Goal: Task Accomplishment & Management: Complete application form

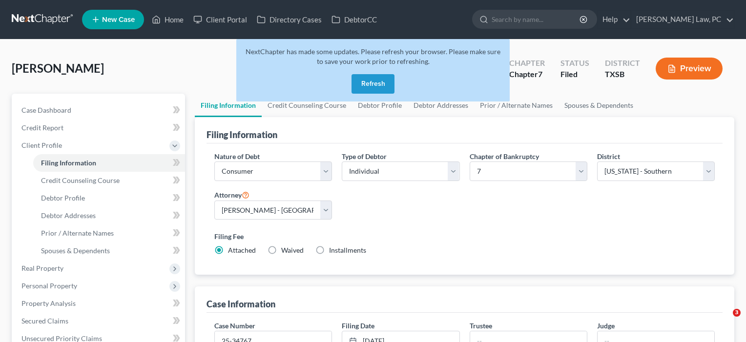
select select "1"
select select "0"
select select "79"
select select "2"
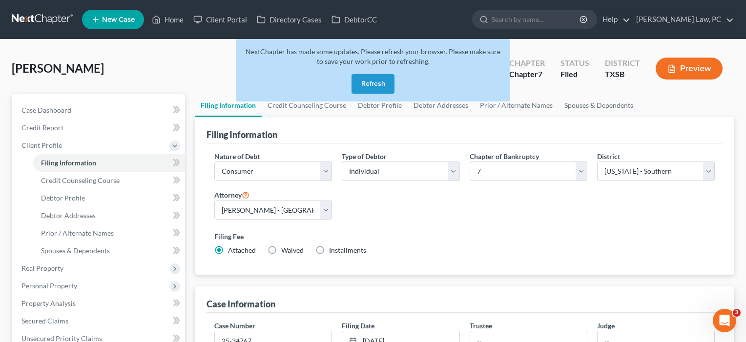
click at [175, 21] on link "Home" at bounding box center [168, 20] width 42 height 18
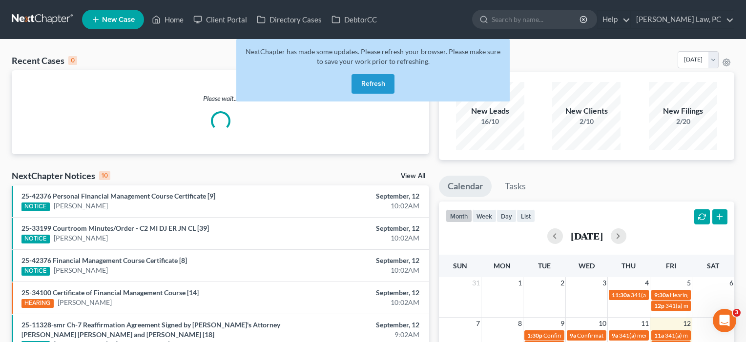
click at [371, 81] on button "Refresh" at bounding box center [373, 84] width 43 height 20
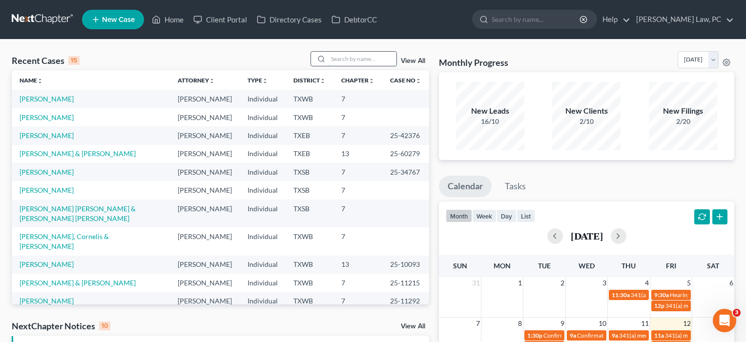
click at [357, 63] on input "search" at bounding box center [362, 59] width 68 height 14
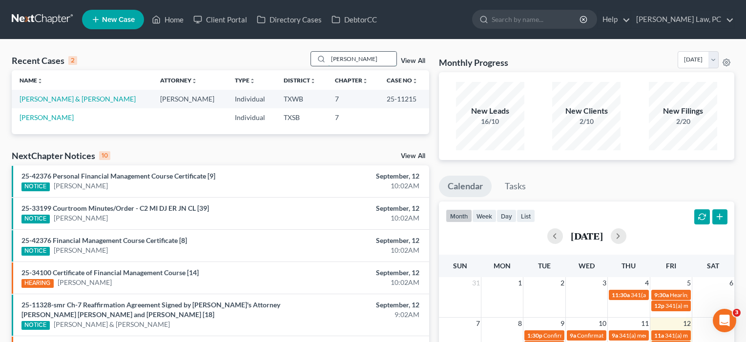
type input "[PERSON_NAME]"
drag, startPoint x: 357, startPoint y: 63, endPoint x: 81, endPoint y: 99, distance: 277.8
click at [81, 99] on link "[PERSON_NAME] & [PERSON_NAME]" at bounding box center [78, 99] width 116 height 8
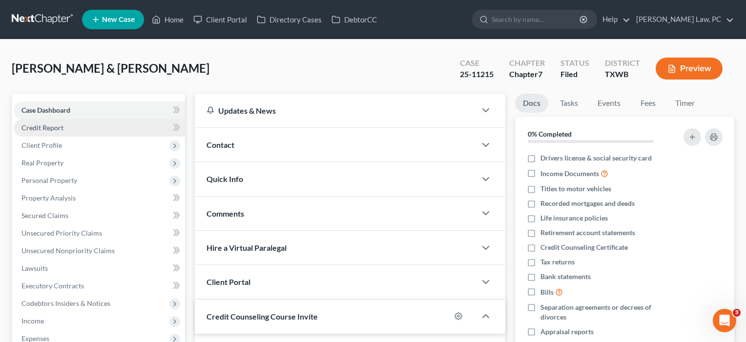
click at [61, 127] on span "Credit Report" at bounding box center [42, 128] width 42 height 8
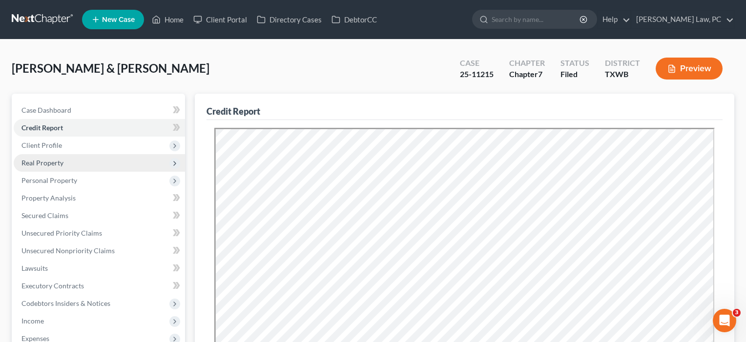
click at [52, 158] on span "Real Property" at bounding box center [99, 163] width 171 height 18
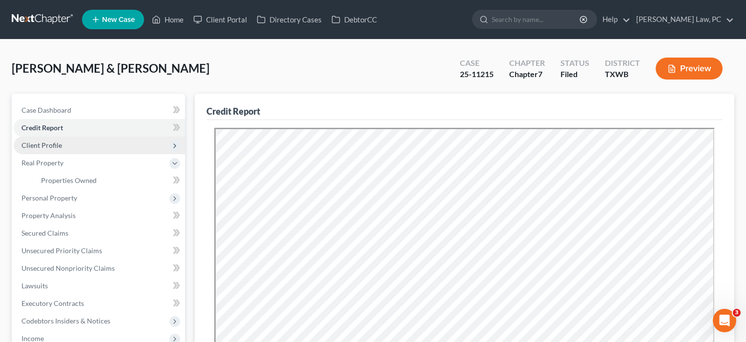
click at [52, 151] on span "Client Profile" at bounding box center [99, 146] width 171 height 18
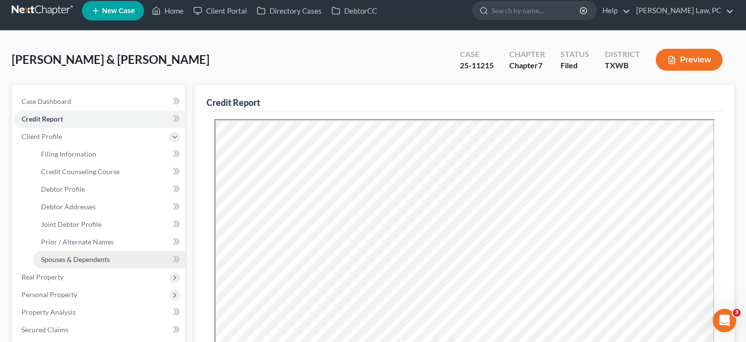
scroll to position [14, 0]
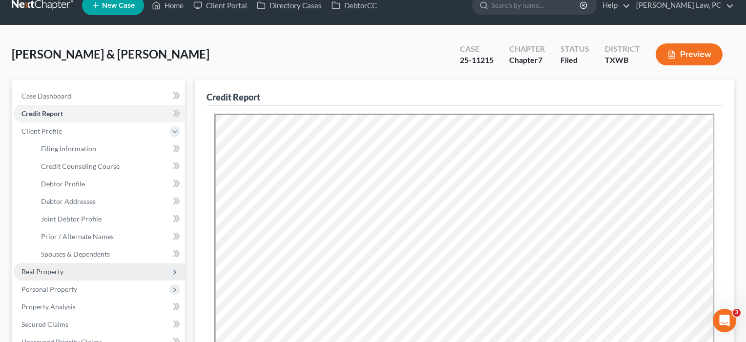
click at [62, 271] on span "Real Property" at bounding box center [42, 272] width 42 height 8
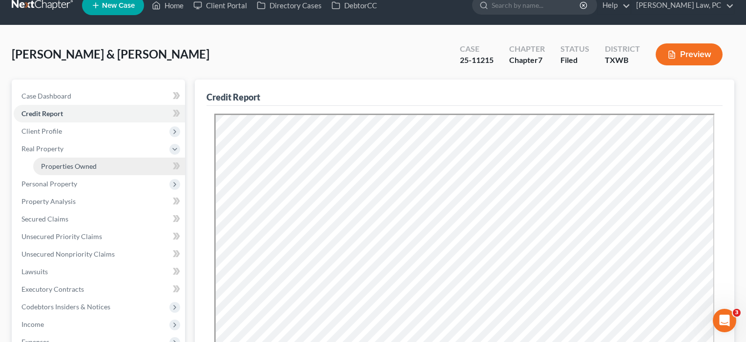
click at [64, 169] on span "Properties Owned" at bounding box center [69, 166] width 56 height 8
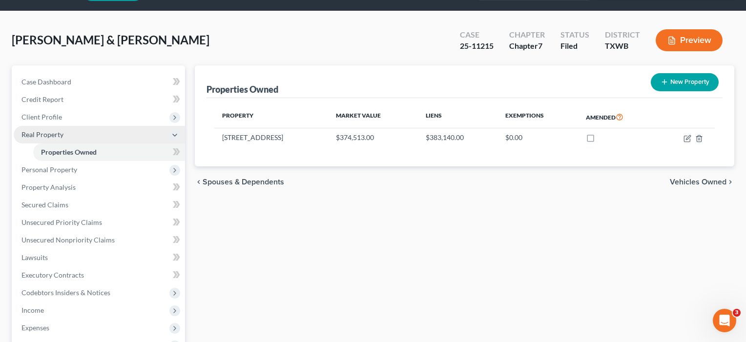
scroll to position [31, 0]
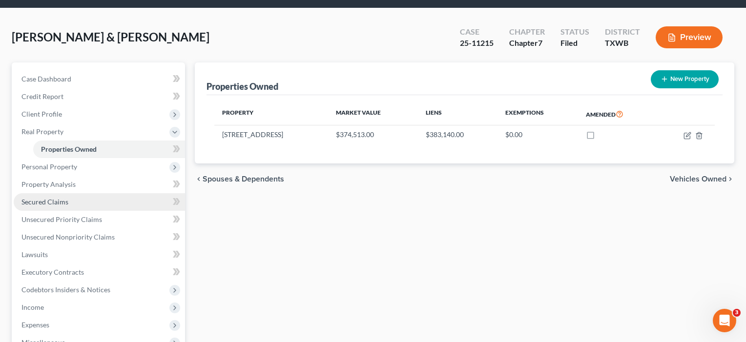
click at [50, 204] on span "Secured Claims" at bounding box center [44, 202] width 47 height 8
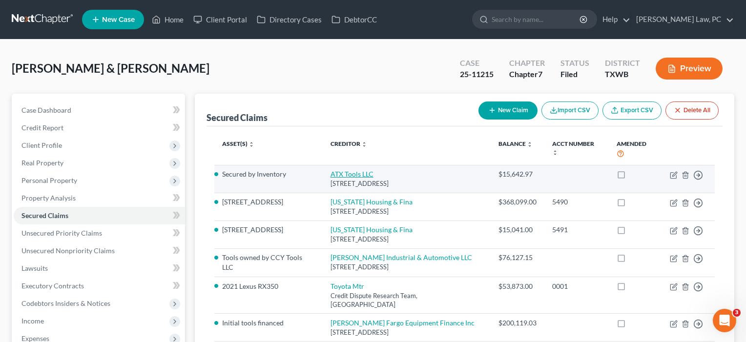
click at [342, 170] on link "ATX Tools LLC" at bounding box center [352, 174] width 43 height 8
select select "45"
select select "0"
select select "1"
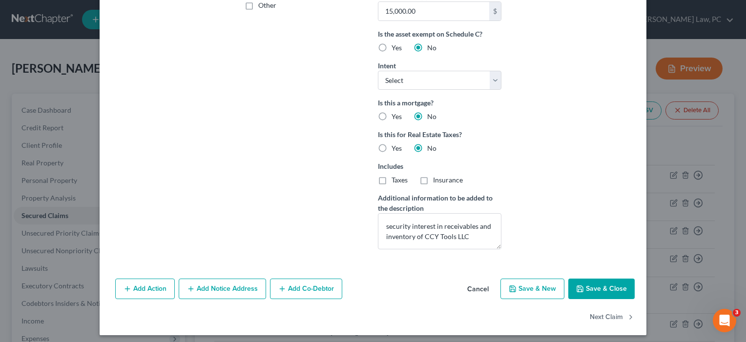
scroll to position [256, 0]
click at [605, 285] on button "Save & Close" at bounding box center [602, 288] width 66 height 21
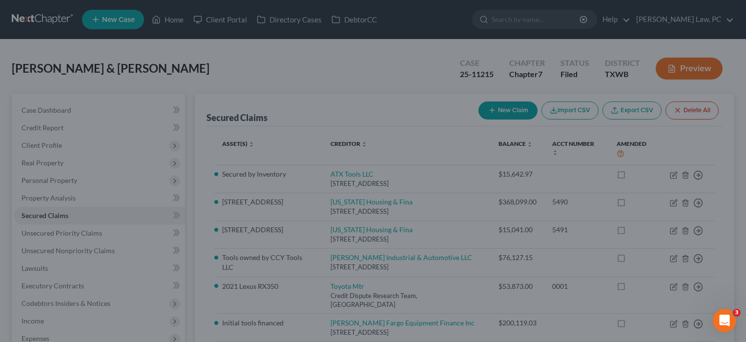
scroll to position [153, 0]
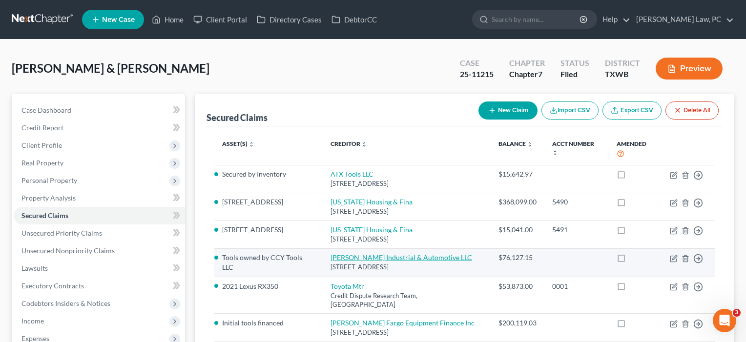
click at [375, 254] on link "[PERSON_NAME] Industrial & Automotive LLC" at bounding box center [402, 258] width 142 height 8
select select "36"
select select "0"
select select "2"
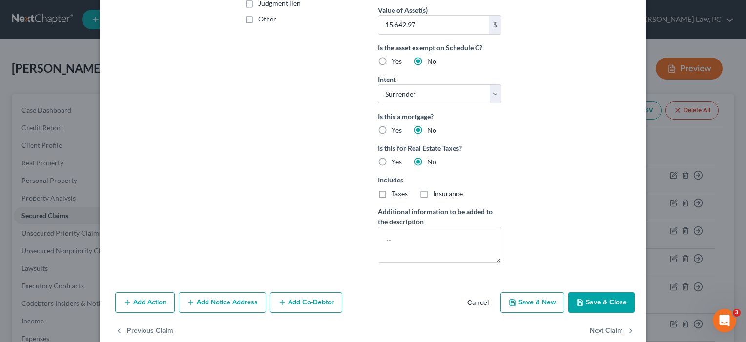
click at [590, 302] on button "Save & Close" at bounding box center [602, 303] width 66 height 21
select select
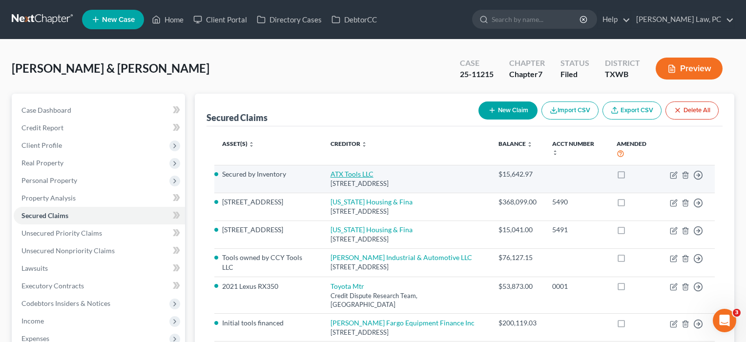
click at [348, 170] on link "ATX Tools LLC" at bounding box center [352, 174] width 43 height 8
select select "45"
select select "0"
select select "1"
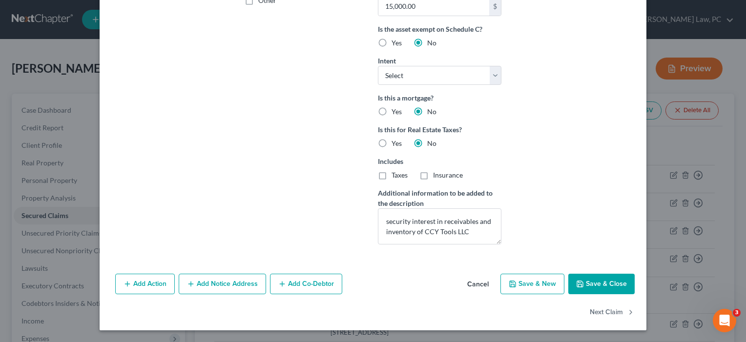
click at [592, 282] on button "Save & Close" at bounding box center [602, 284] width 66 height 21
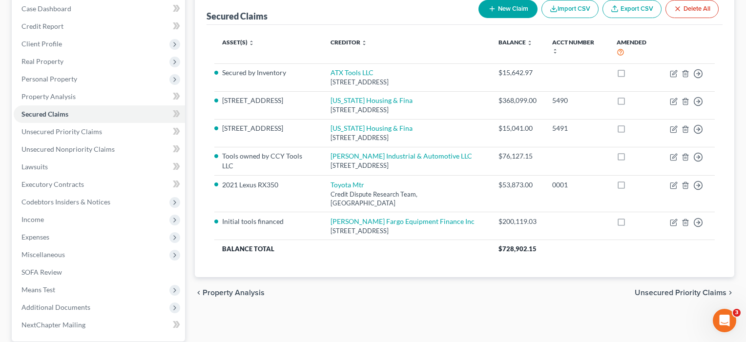
scroll to position [103, 0]
click at [58, 132] on span "Unsecured Priority Claims" at bounding box center [61, 131] width 81 height 8
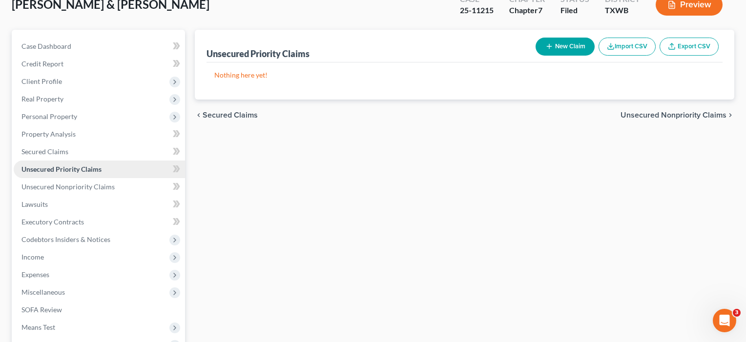
scroll to position [69, 0]
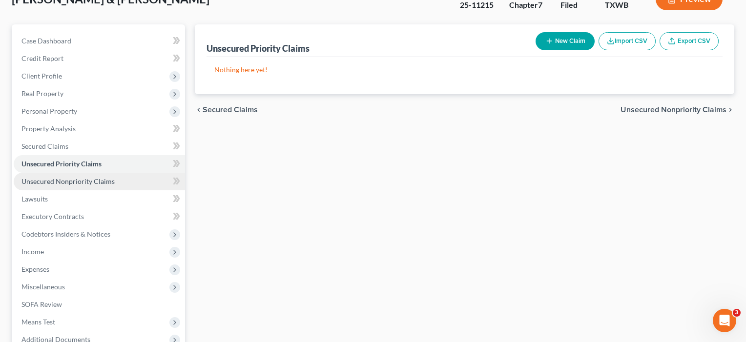
click at [64, 177] on link "Unsecured Nonpriority Claims" at bounding box center [99, 182] width 171 height 18
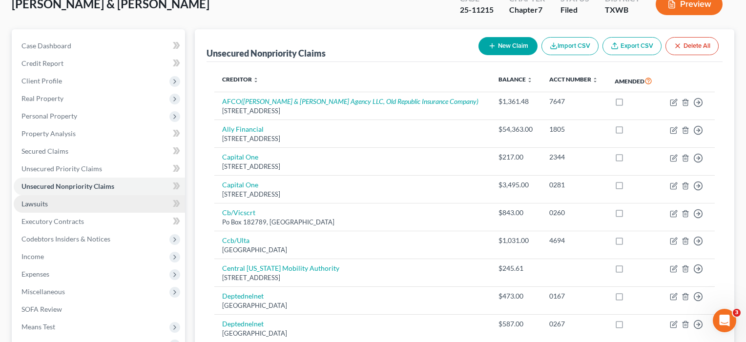
click at [52, 204] on link "Lawsuits" at bounding box center [99, 204] width 171 height 18
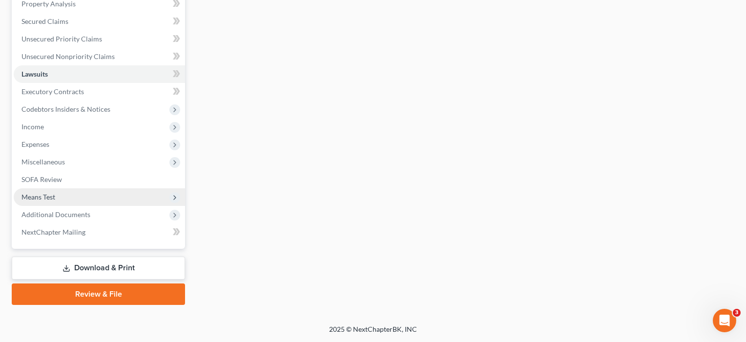
scroll to position [194, 0]
click at [49, 199] on span "Means Test" at bounding box center [38, 197] width 34 height 8
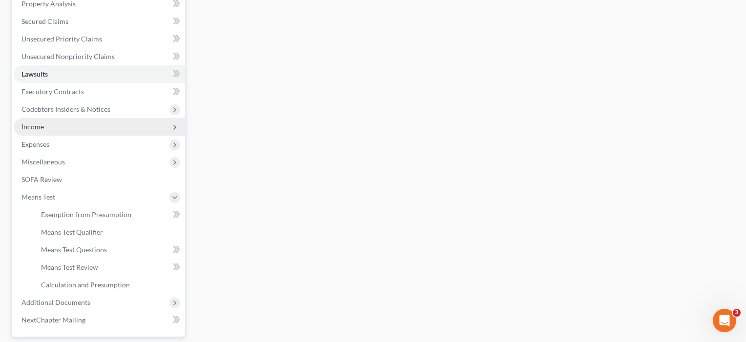
click at [35, 127] on span "Income" at bounding box center [32, 127] width 22 height 8
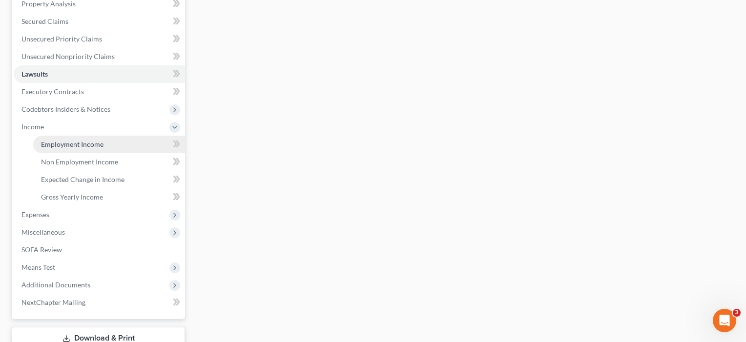
click at [49, 145] on span "Employment Income" at bounding box center [72, 144] width 63 height 8
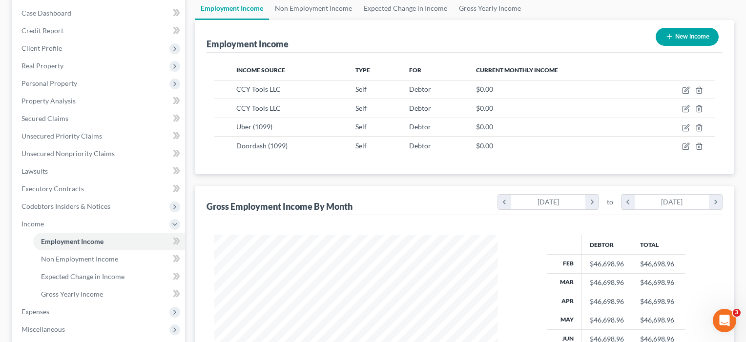
scroll to position [144, 0]
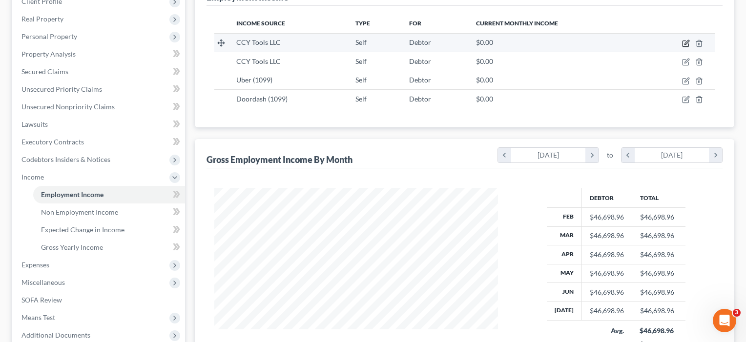
click at [686, 45] on icon "button" at bounding box center [686, 44] width 8 height 8
select select "1"
select select "45"
select select "3"
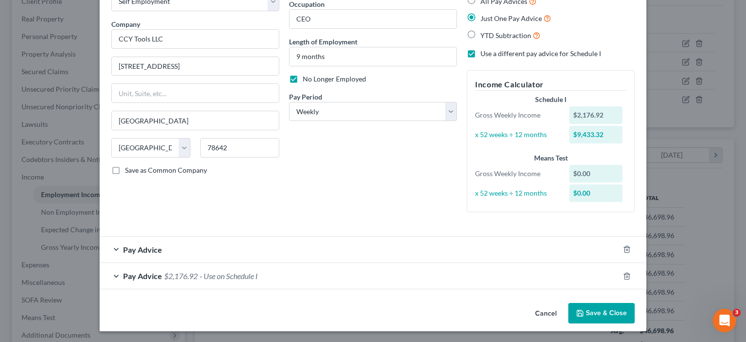
scroll to position [63, 0]
click at [608, 313] on button "Save & Close" at bounding box center [602, 314] width 66 height 21
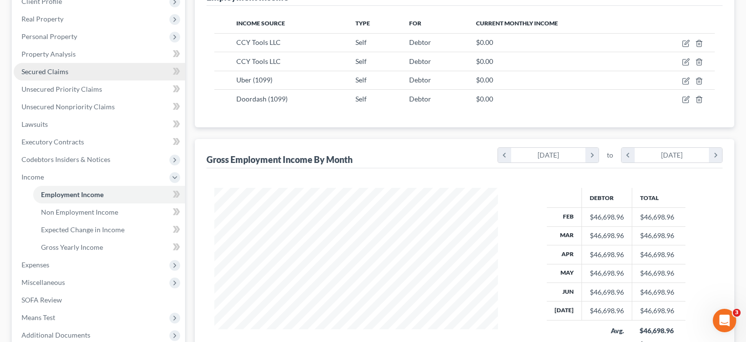
click at [45, 73] on span "Secured Claims" at bounding box center [44, 71] width 47 height 8
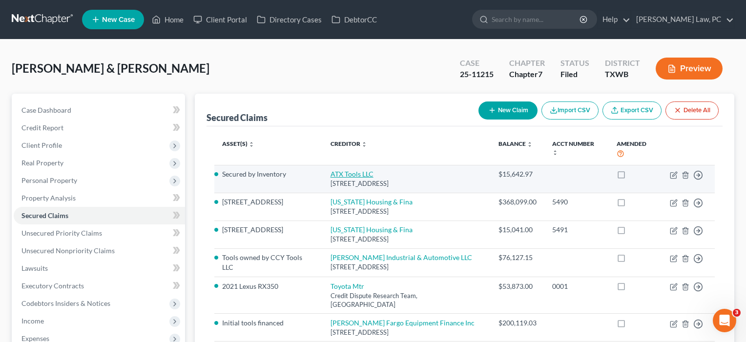
click at [352, 170] on link "ATX Tools LLC" at bounding box center [352, 174] width 43 height 8
select select "45"
select select "0"
select select "1"
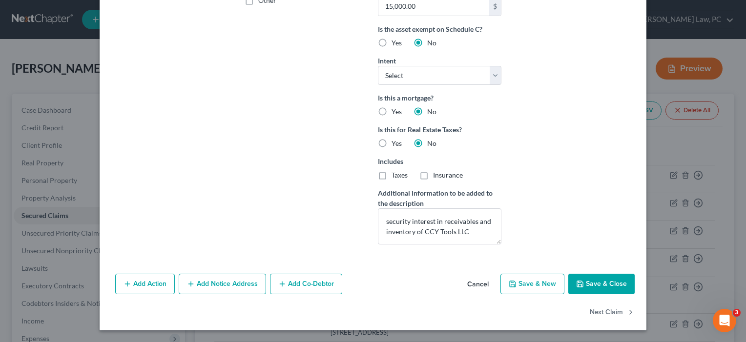
click at [607, 287] on button "Save & Close" at bounding box center [602, 284] width 66 height 21
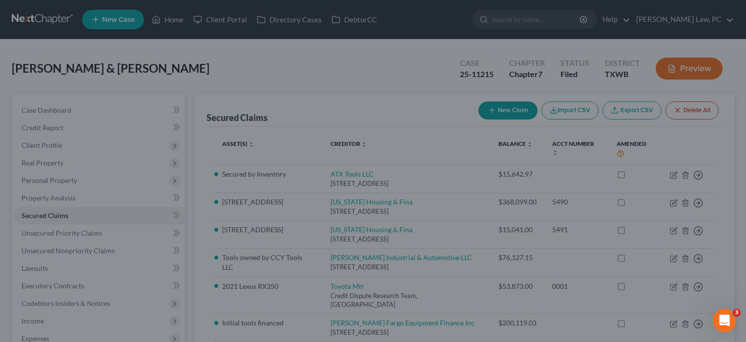
scroll to position [153, 0]
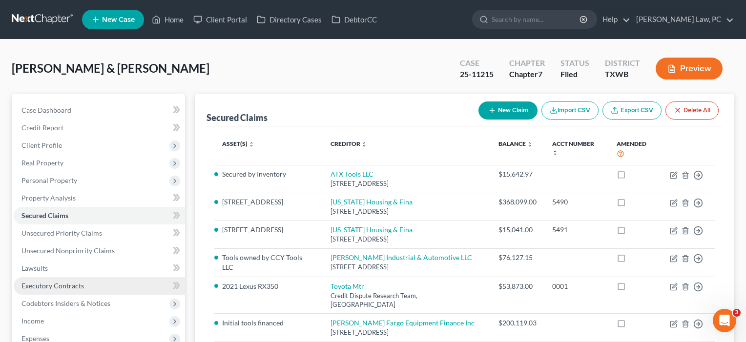
click at [84, 288] on link "Executory Contracts" at bounding box center [99, 286] width 171 height 18
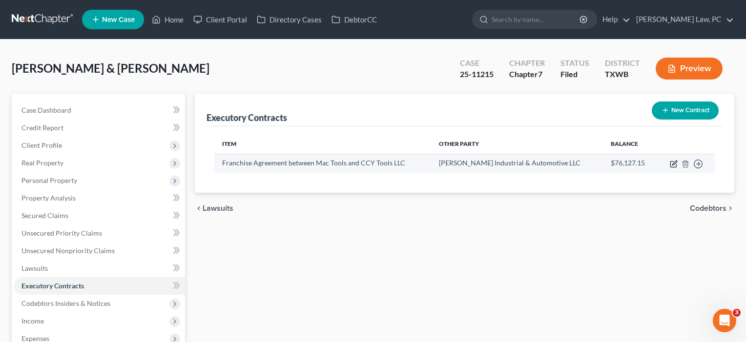
click at [674, 165] on icon "button" at bounding box center [674, 164] width 8 height 8
select select "0"
select select "36"
select select "0"
select select "2"
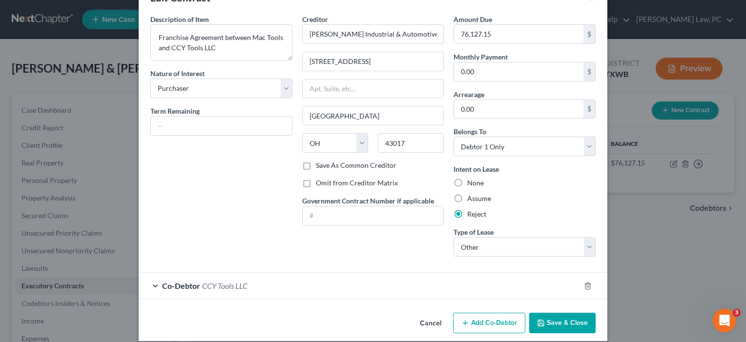
scroll to position [31, 0]
click at [558, 325] on button "Save & Close" at bounding box center [562, 323] width 66 height 21
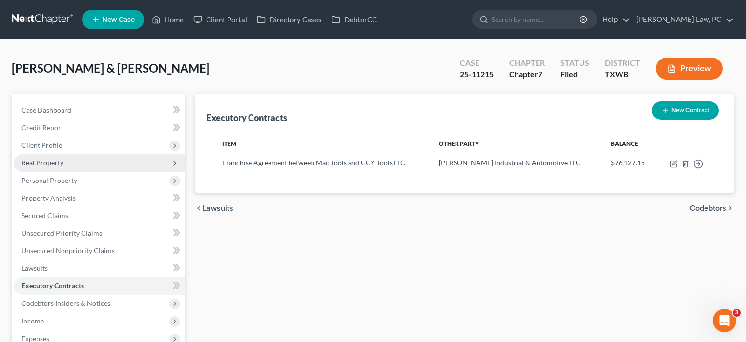
click at [43, 163] on span "Real Property" at bounding box center [42, 163] width 42 height 8
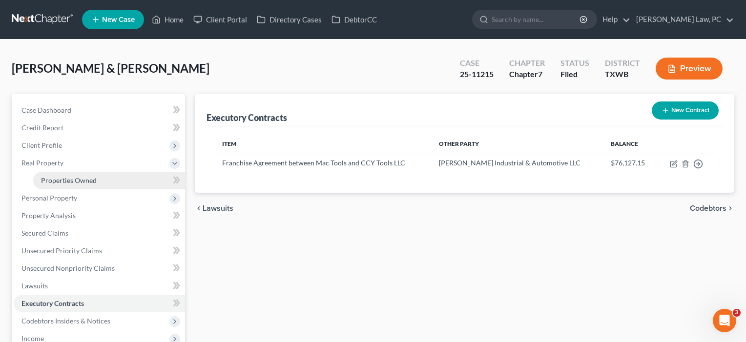
click at [57, 184] on span "Properties Owned" at bounding box center [69, 180] width 56 height 8
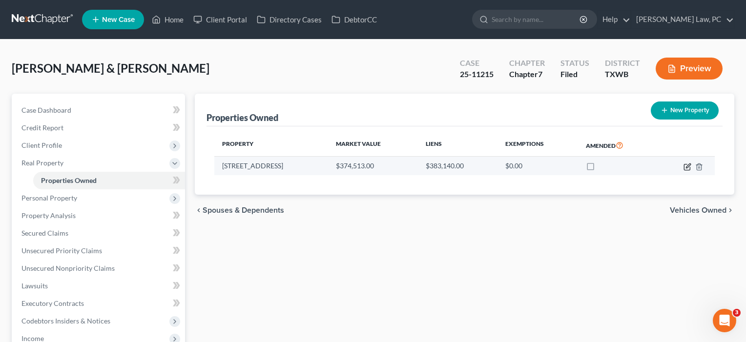
click at [686, 168] on icon "button" at bounding box center [688, 167] width 8 height 8
select select "45"
select select "2"
select select "0"
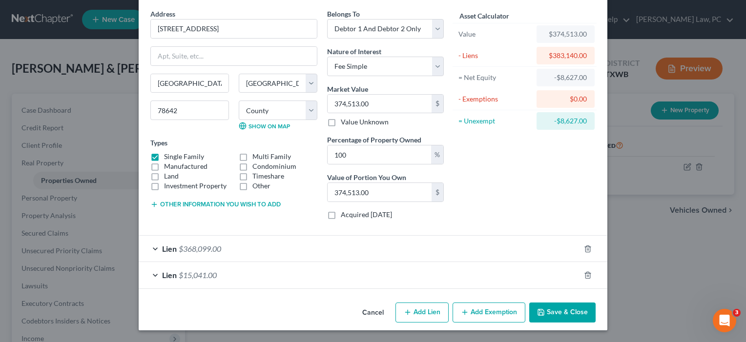
scroll to position [36, 0]
click at [573, 309] on button "Save & Close" at bounding box center [562, 313] width 66 height 21
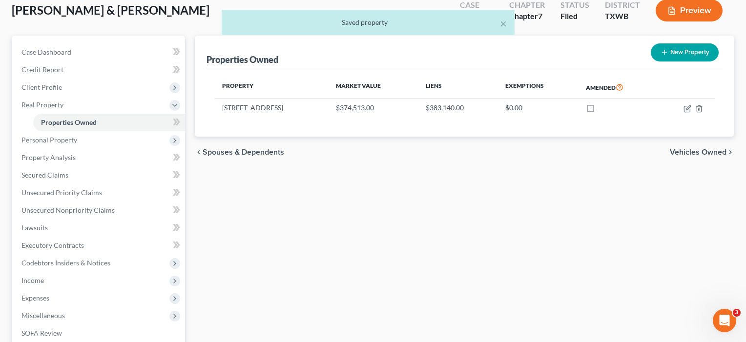
scroll to position [69, 0]
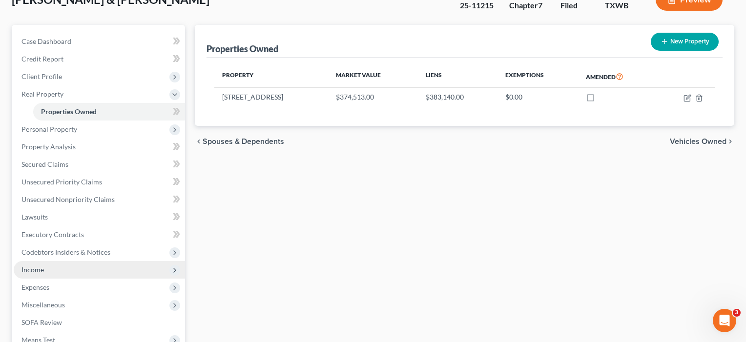
click at [42, 276] on span "Income" at bounding box center [99, 270] width 171 height 18
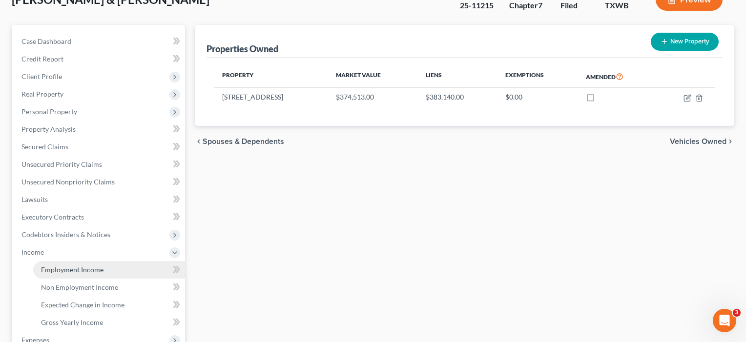
click at [55, 271] on span "Employment Income" at bounding box center [72, 270] width 63 height 8
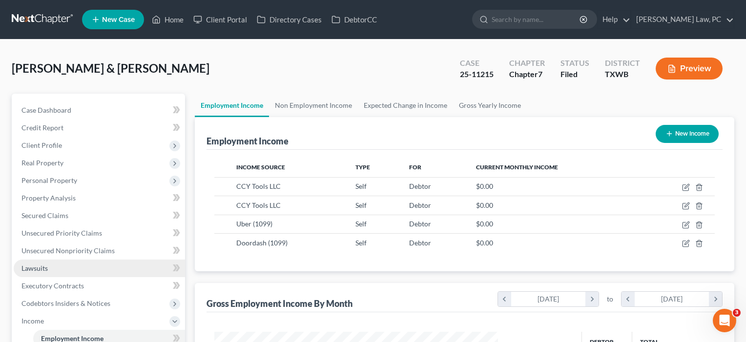
scroll to position [175, 304]
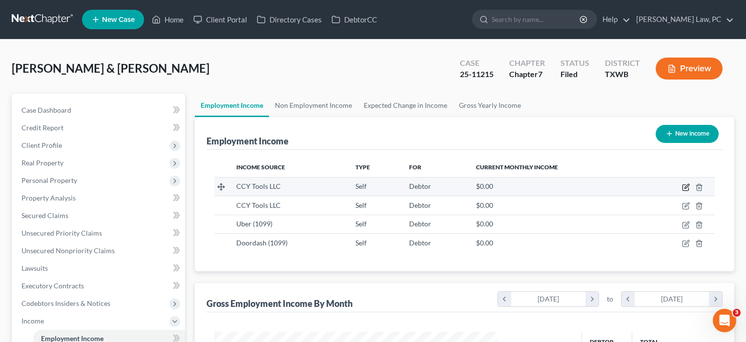
click at [688, 187] on icon "button" at bounding box center [686, 188] width 8 height 8
select select "1"
select select "45"
select select "3"
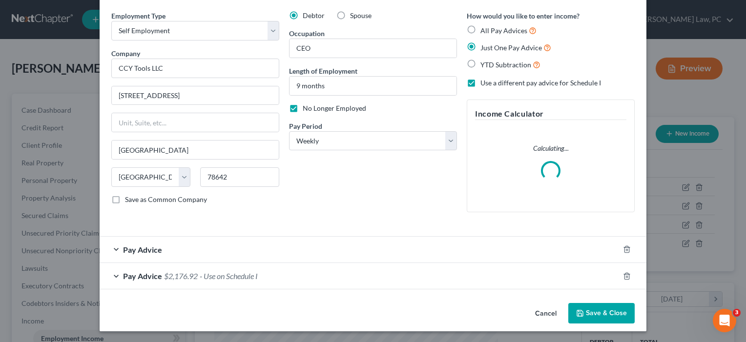
scroll to position [34, 0]
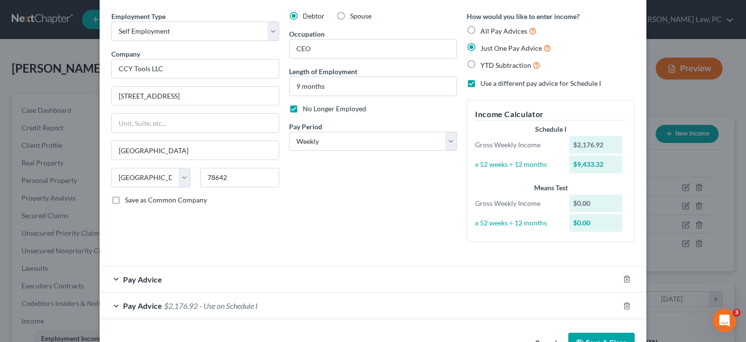
click at [601, 309] on div "Pay Advice $2,176.92 - Use on Schedule I" at bounding box center [360, 306] width 520 height 26
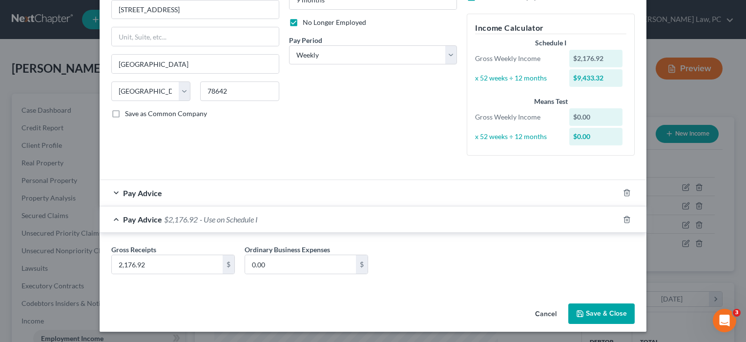
scroll to position [120, 0]
click at [608, 313] on button "Save & Close" at bounding box center [602, 314] width 66 height 21
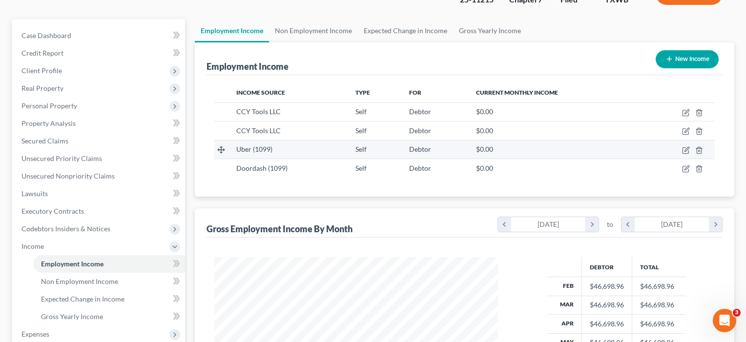
scroll to position [76, 0]
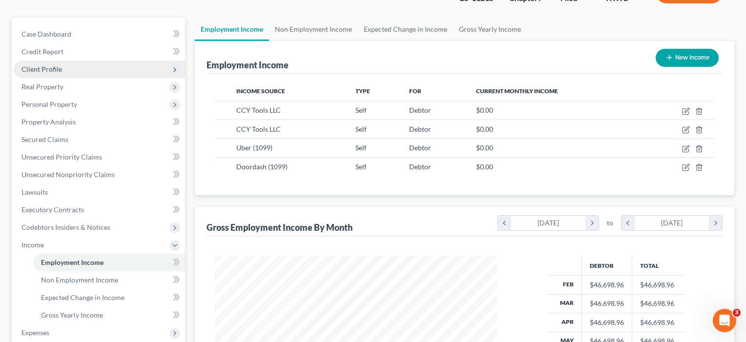
click at [45, 70] on span "Client Profile" at bounding box center [41, 69] width 41 height 8
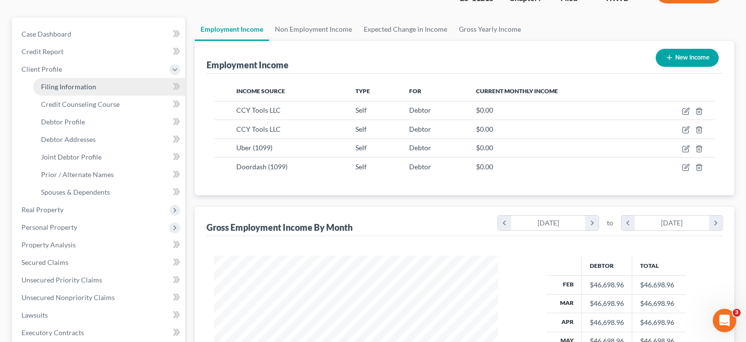
click at [65, 87] on span "Filing Information" at bounding box center [68, 87] width 55 height 8
select select "1"
select select "0"
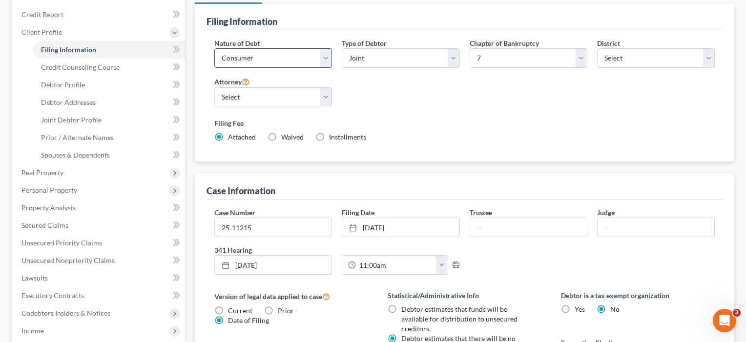
scroll to position [142, 0]
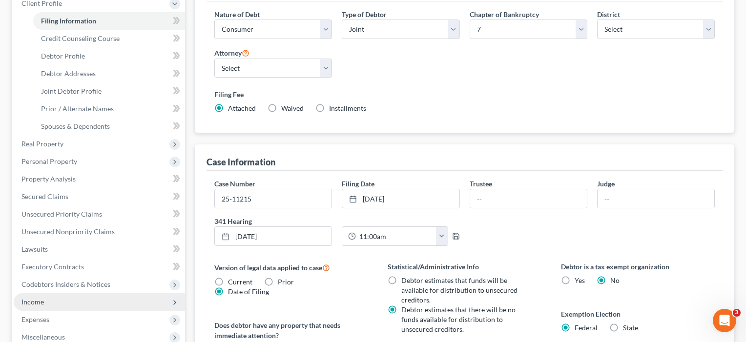
click at [33, 305] on span "Income" at bounding box center [32, 302] width 22 height 8
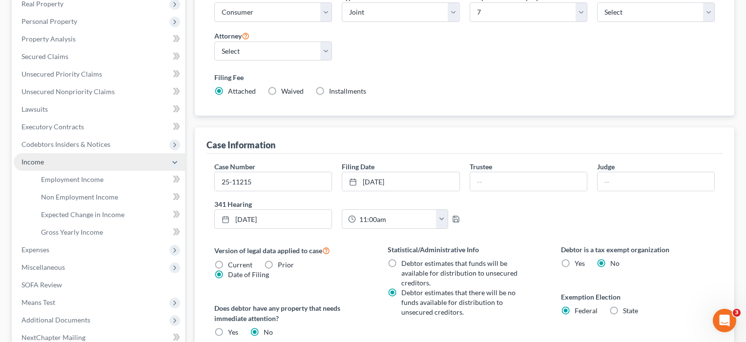
scroll to position [204, 0]
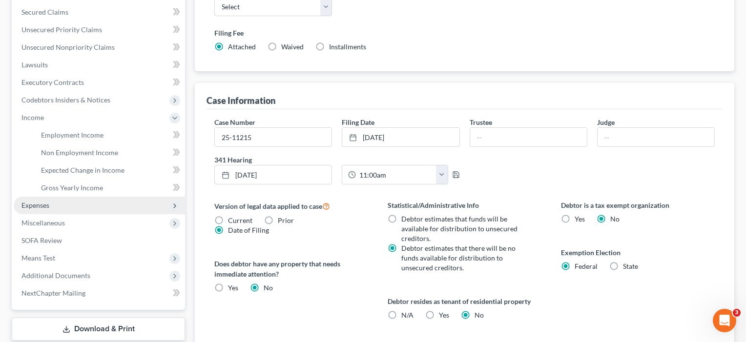
click at [37, 204] on span "Expenses" at bounding box center [35, 205] width 28 height 8
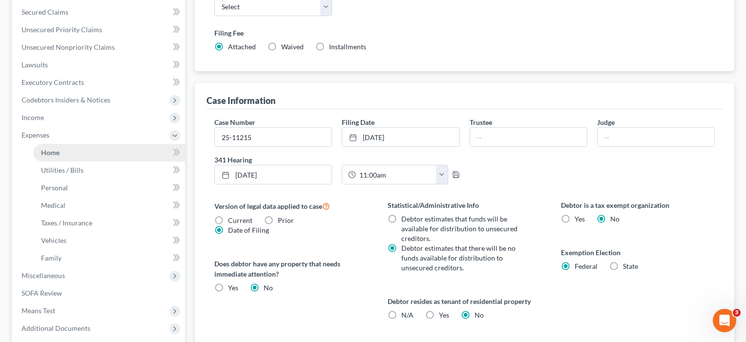
click at [46, 154] on span "Home" at bounding box center [50, 152] width 19 height 8
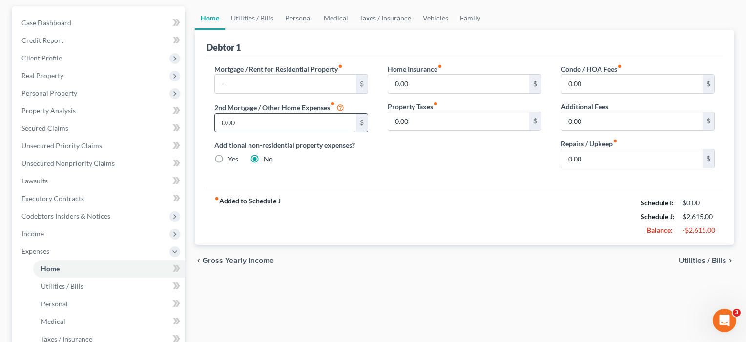
scroll to position [88, 0]
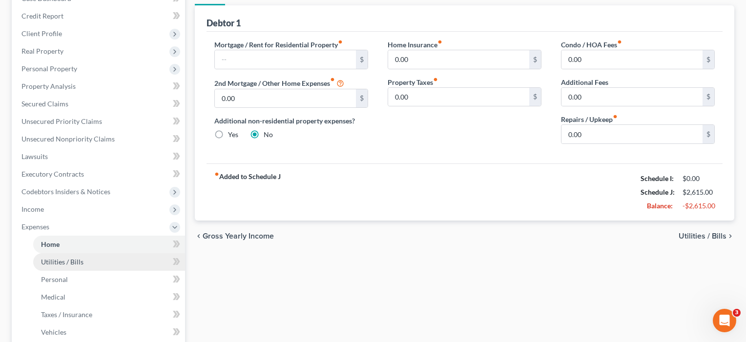
click at [68, 262] on span "Utilities / Bills" at bounding box center [62, 262] width 42 height 8
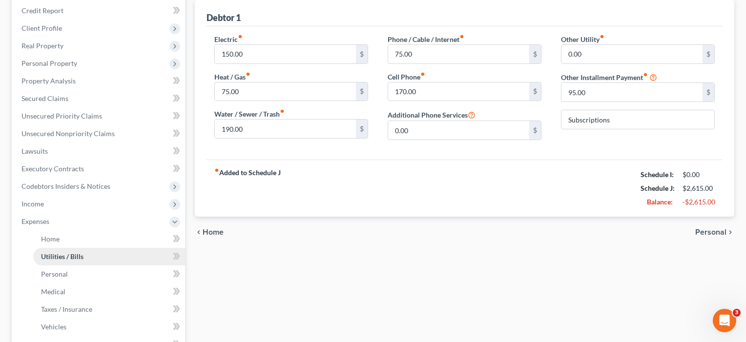
scroll to position [154, 0]
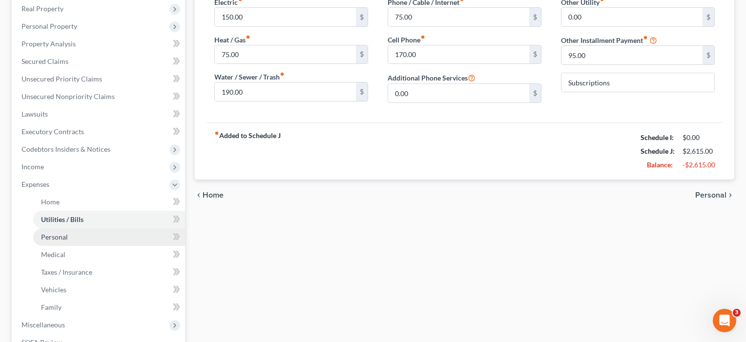
click at [54, 237] on span "Personal" at bounding box center [54, 237] width 27 height 8
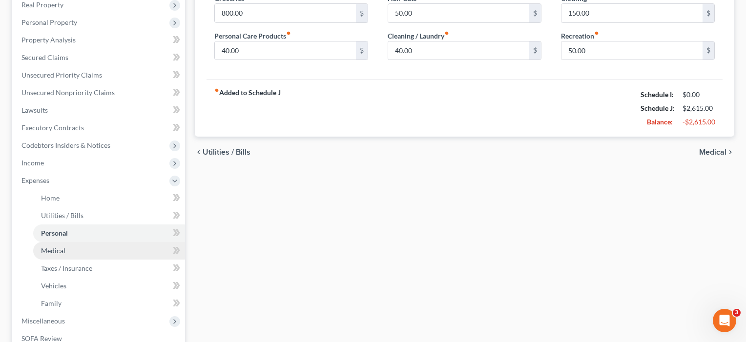
click at [50, 251] on span "Medical" at bounding box center [53, 251] width 24 height 8
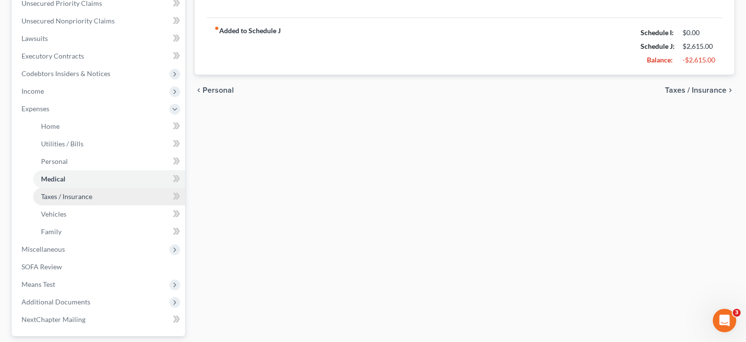
scroll to position [236, 0]
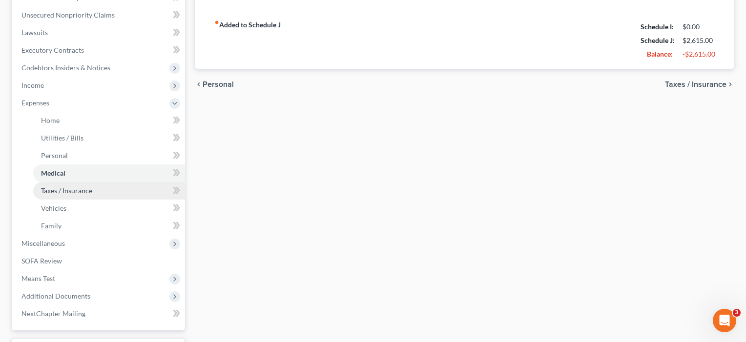
click at [58, 191] on span "Taxes / Insurance" at bounding box center [66, 191] width 51 height 8
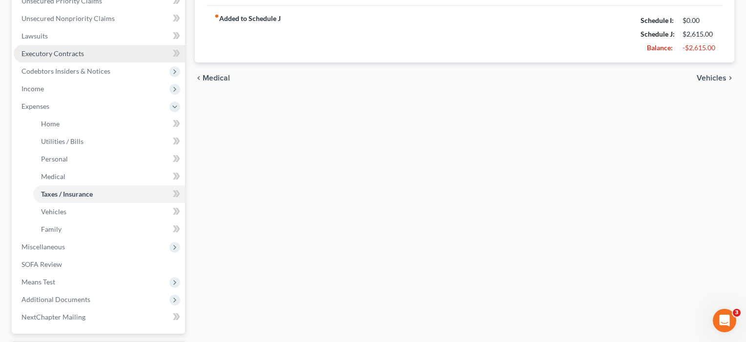
scroll to position [244, 0]
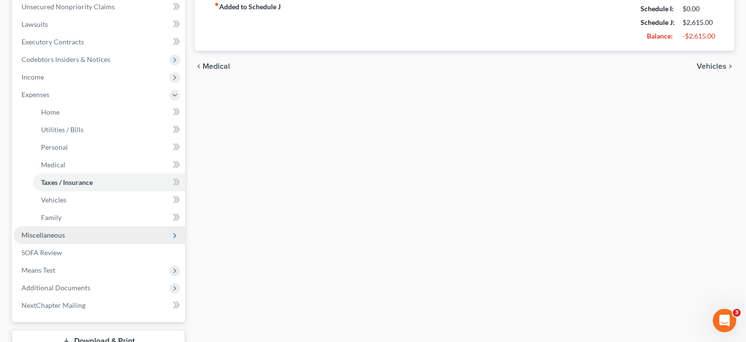
click at [46, 236] on span "Miscellaneous" at bounding box center [42, 235] width 43 height 8
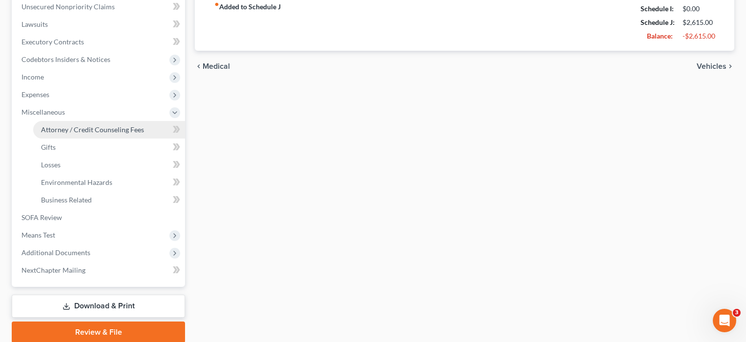
click at [75, 129] on span "Attorney / Credit Counseling Fees" at bounding box center [92, 130] width 103 height 8
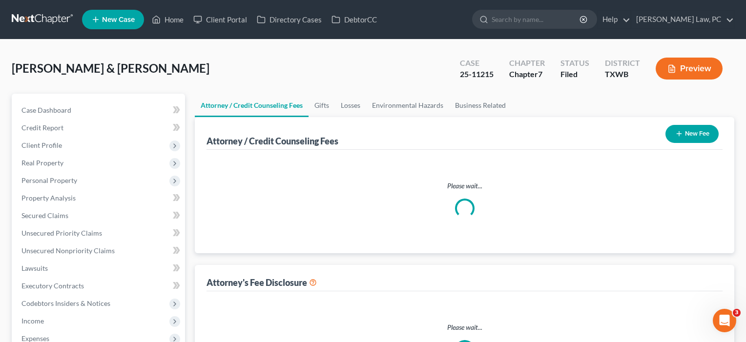
select select "4"
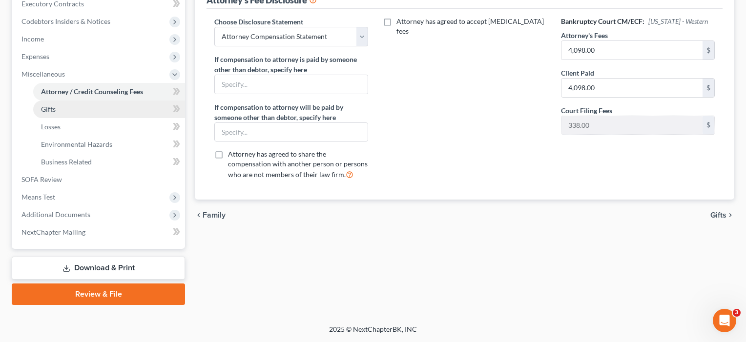
click at [52, 109] on span "Gifts" at bounding box center [48, 109] width 15 height 8
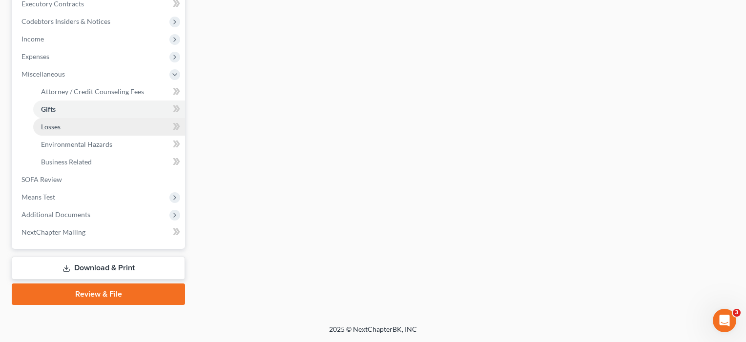
scroll to position [282, 0]
click at [47, 127] on span "Losses" at bounding box center [51, 127] width 20 height 8
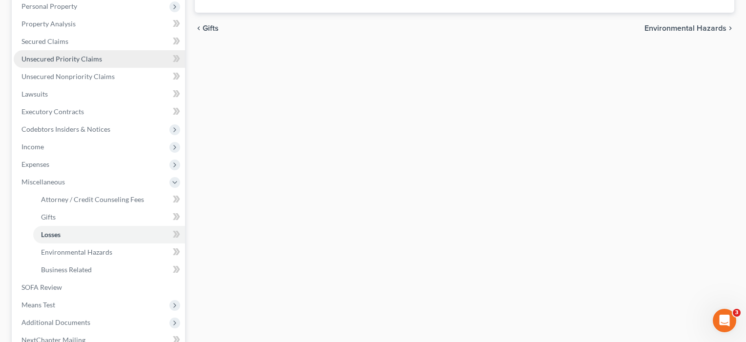
scroll to position [173, 0]
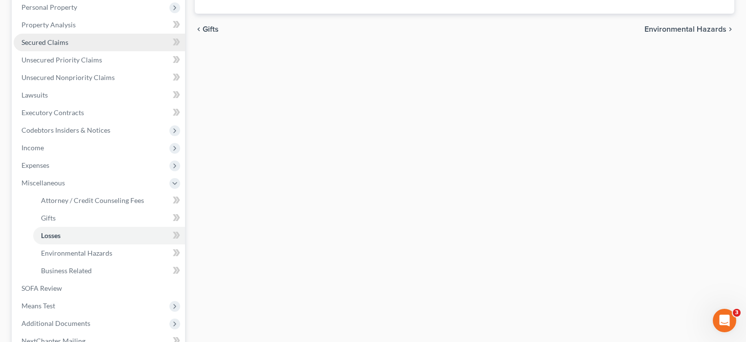
click at [55, 39] on span "Secured Claims" at bounding box center [44, 42] width 47 height 8
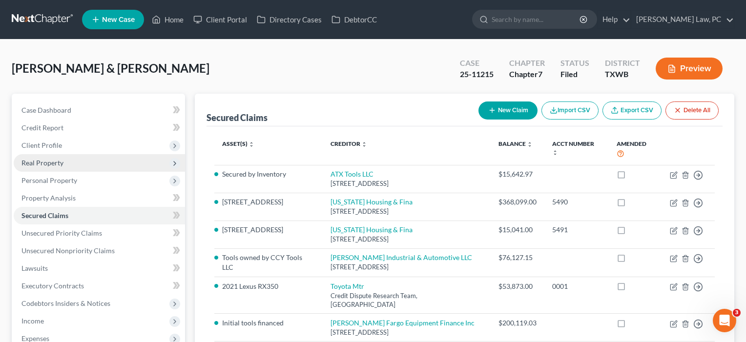
click at [47, 162] on span "Real Property" at bounding box center [42, 163] width 42 height 8
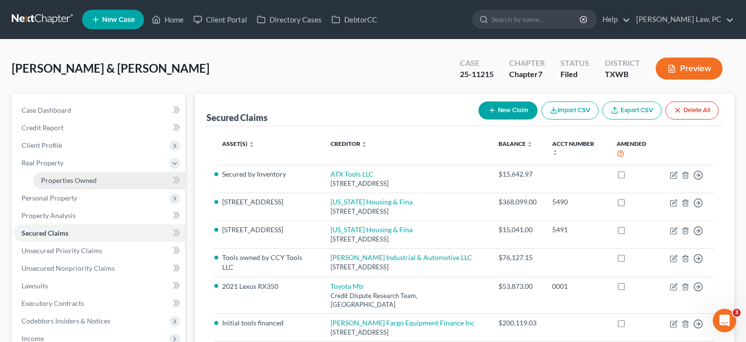
click at [51, 180] on span "Properties Owned" at bounding box center [69, 180] width 56 height 8
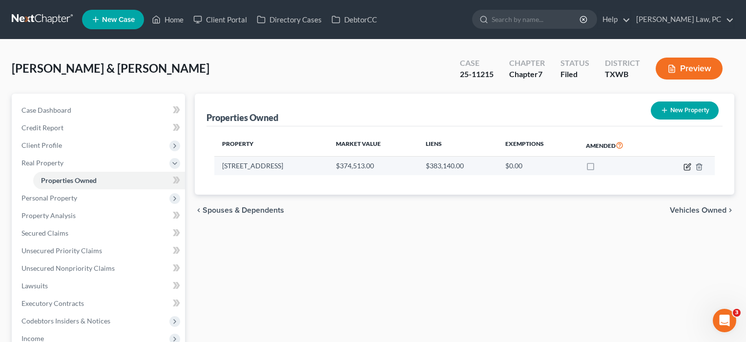
click at [688, 166] on icon "button" at bounding box center [688, 167] width 8 height 8
select select "45"
select select "245"
select select "2"
select select "0"
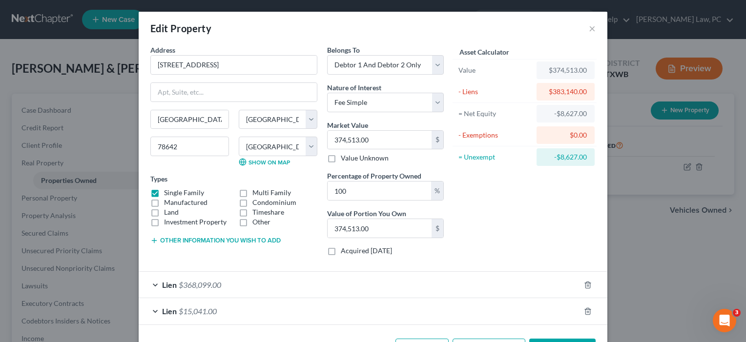
click at [479, 282] on div "Lien $368,099.00" at bounding box center [360, 285] width 442 height 26
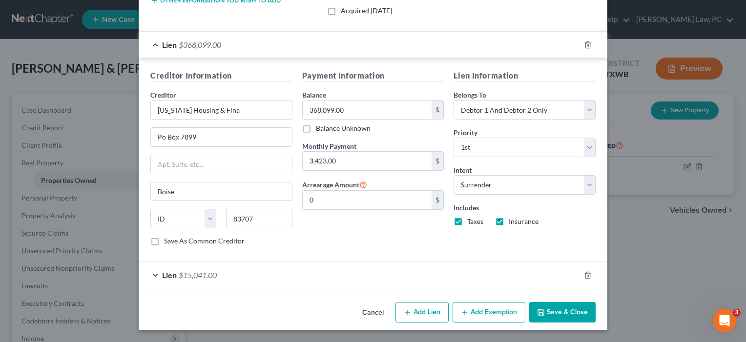
scroll to position [240, 0]
click at [565, 312] on button "Save & Close" at bounding box center [562, 313] width 66 height 21
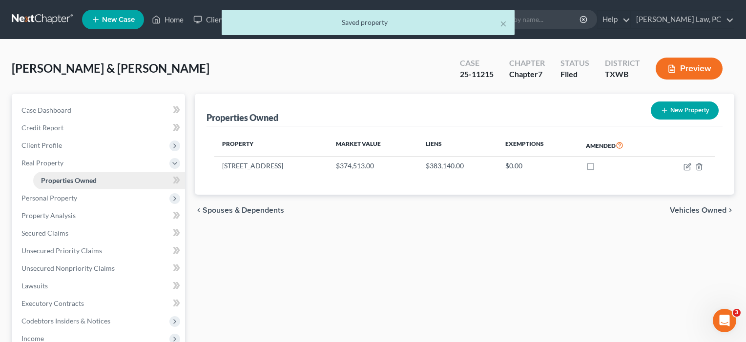
scroll to position [0, 0]
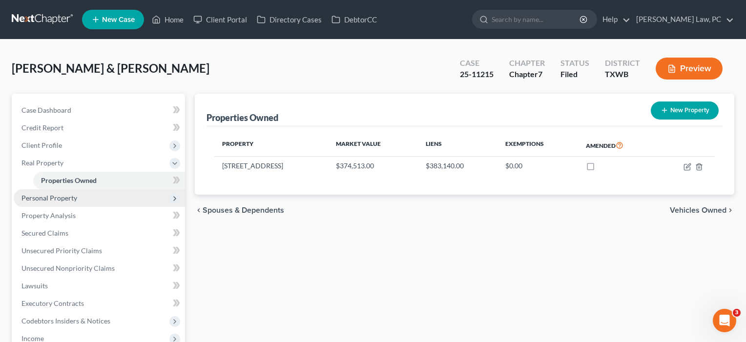
click at [60, 199] on span "Personal Property" at bounding box center [49, 198] width 56 height 8
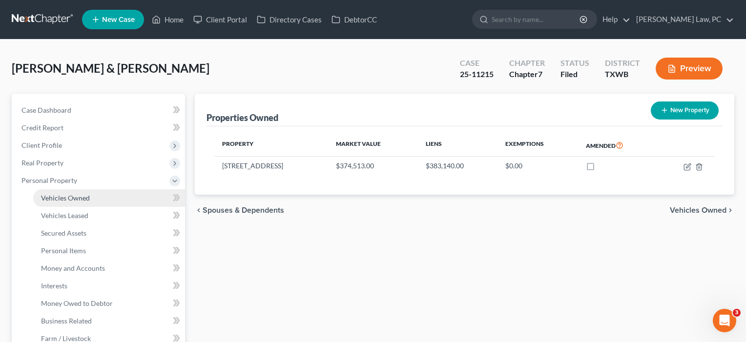
click at [60, 199] on span "Vehicles Owned" at bounding box center [65, 198] width 49 height 8
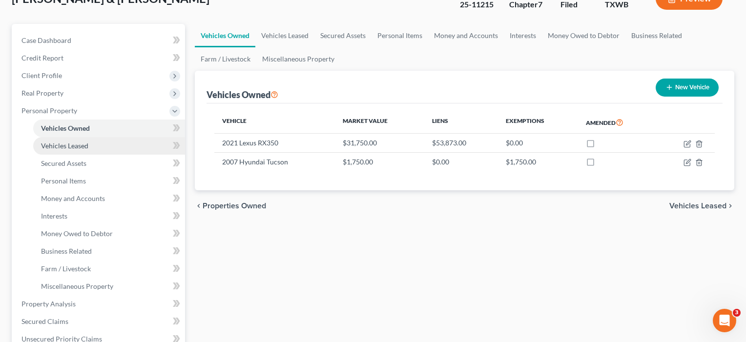
scroll to position [71, 0]
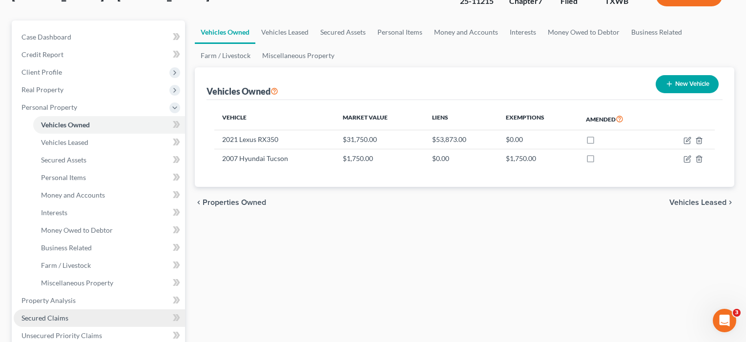
click at [46, 317] on span "Secured Claims" at bounding box center [44, 318] width 47 height 8
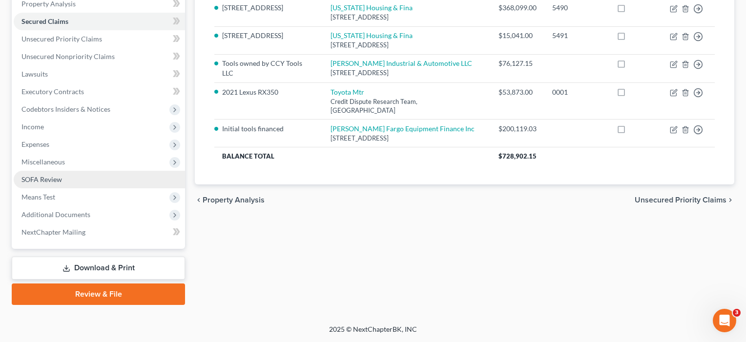
click at [45, 179] on span "SOFA Review" at bounding box center [41, 179] width 41 height 8
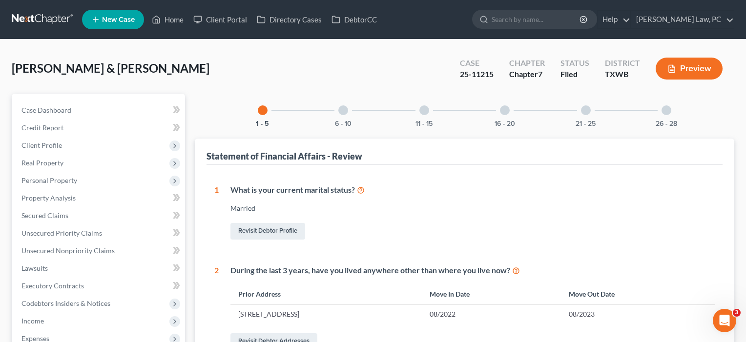
click at [507, 109] on div at bounding box center [505, 111] width 10 height 10
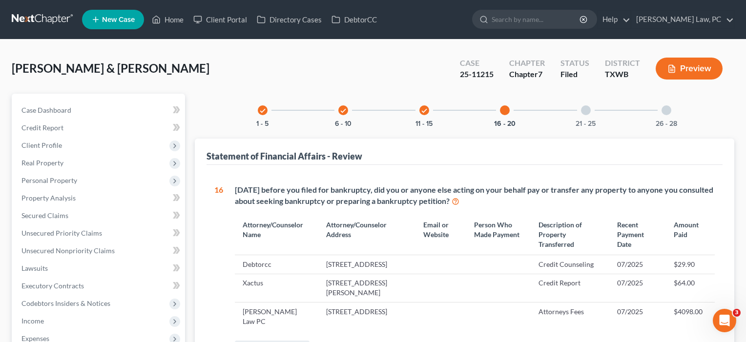
click at [421, 110] on icon "check" at bounding box center [424, 110] width 7 height 7
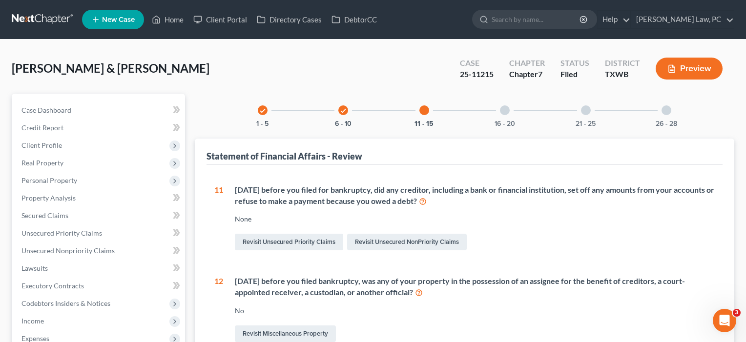
click at [339, 111] on div "check" at bounding box center [343, 111] width 10 height 10
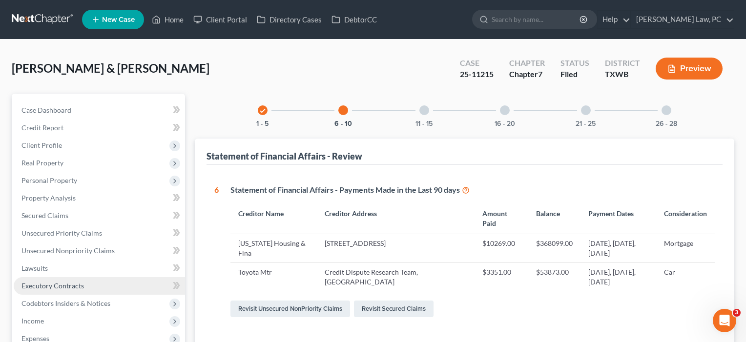
click at [68, 286] on span "Executory Contracts" at bounding box center [52, 286] width 63 height 8
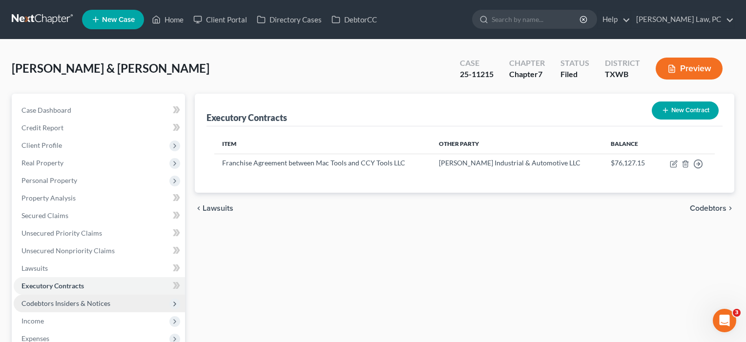
click at [64, 305] on span "Codebtors Insiders & Notices" at bounding box center [65, 303] width 89 height 8
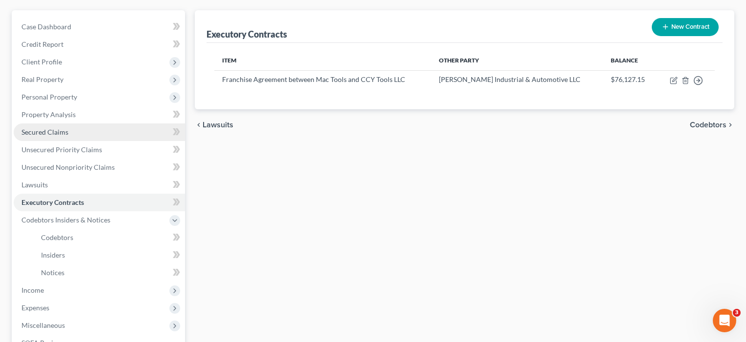
click at [50, 131] on span "Secured Claims" at bounding box center [44, 132] width 47 height 8
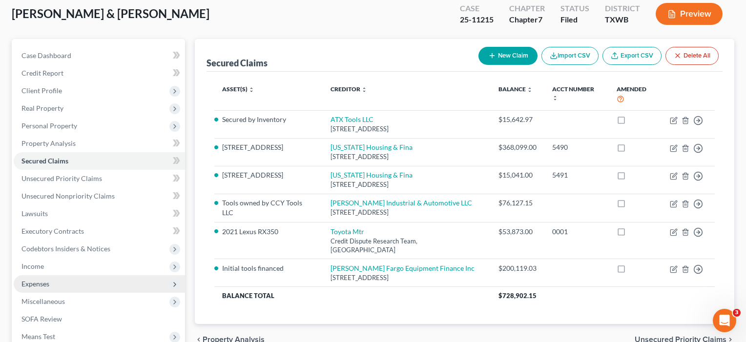
scroll to position [61, 0]
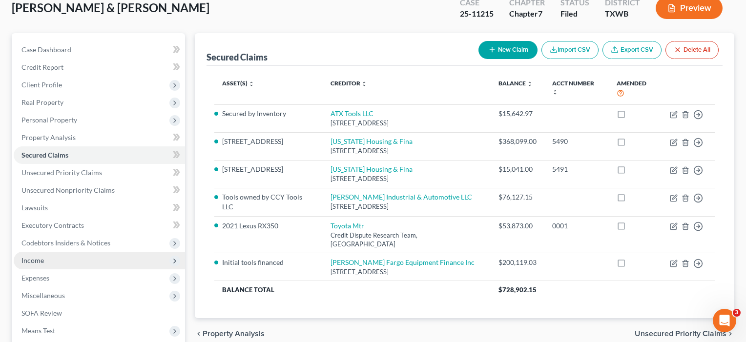
click at [30, 261] on span "Income" at bounding box center [32, 260] width 22 height 8
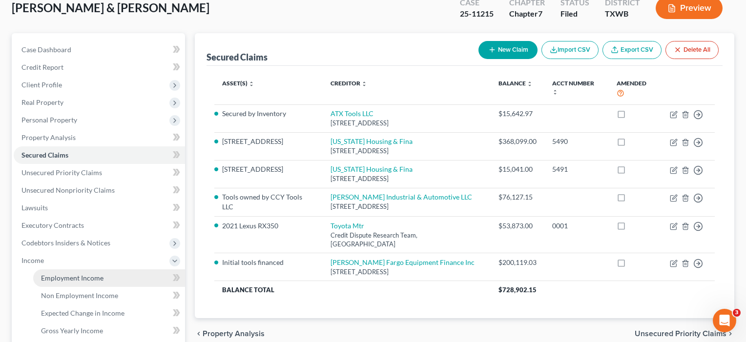
click at [77, 277] on span "Employment Income" at bounding box center [72, 278] width 63 height 8
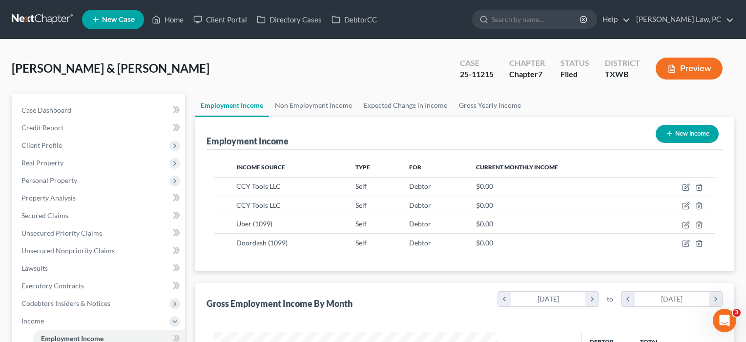
scroll to position [175, 304]
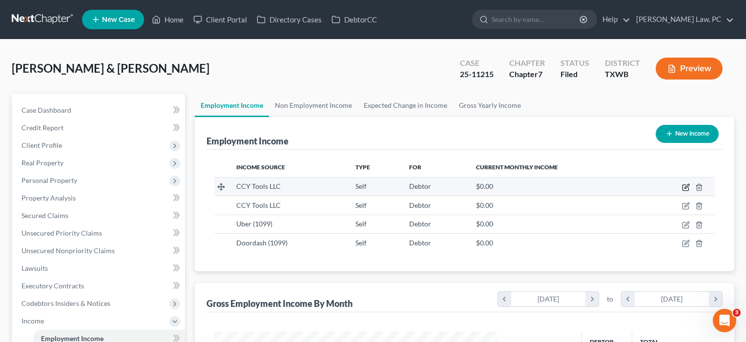
click at [685, 190] on icon "button" at bounding box center [686, 188] width 6 height 6
select select "1"
select select "45"
select select "3"
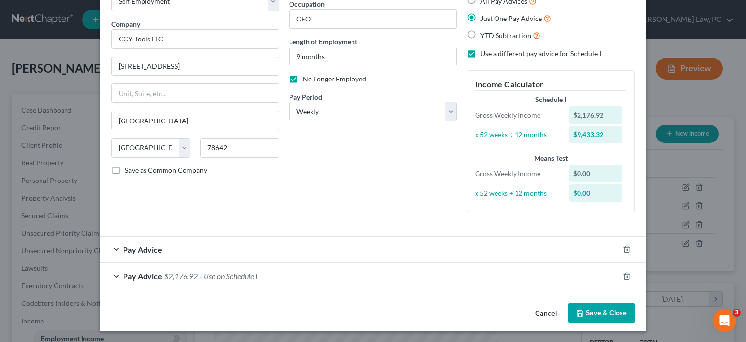
scroll to position [63, 0]
click at [589, 316] on button "Save & Close" at bounding box center [602, 314] width 66 height 21
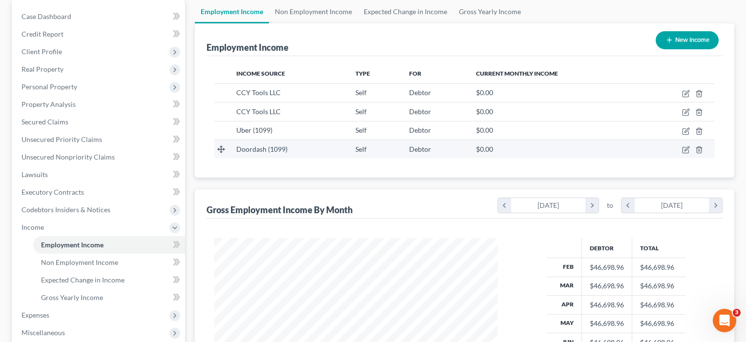
scroll to position [95, 0]
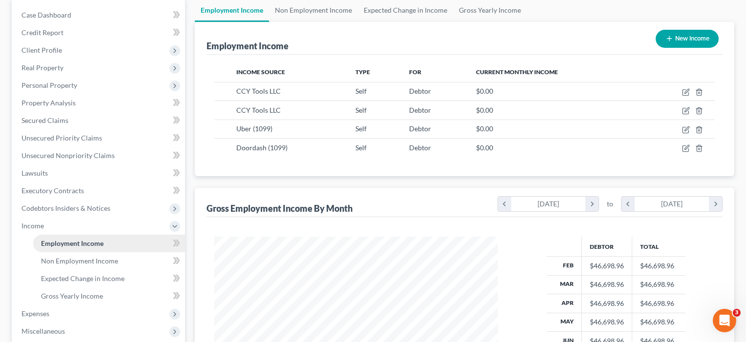
click at [82, 242] on span "Employment Income" at bounding box center [72, 243] width 63 height 8
click at [85, 237] on link "Employment Income" at bounding box center [109, 244] width 152 height 18
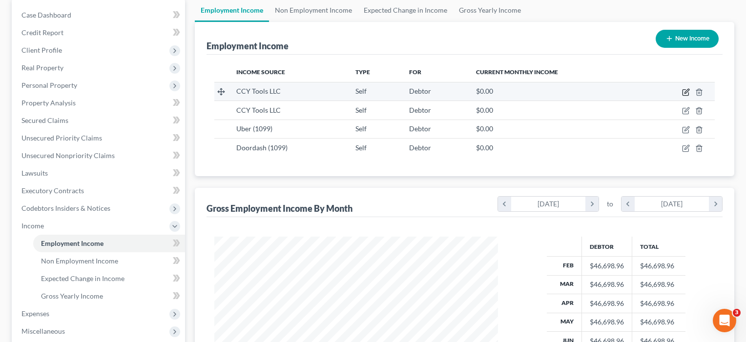
click at [689, 93] on icon "button" at bounding box center [686, 93] width 6 height 6
select select "1"
select select "45"
select select "3"
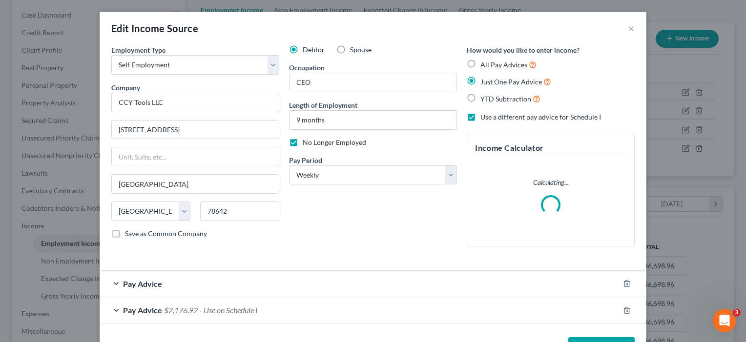
click at [404, 297] on div "Pay Advice" at bounding box center [360, 284] width 520 height 26
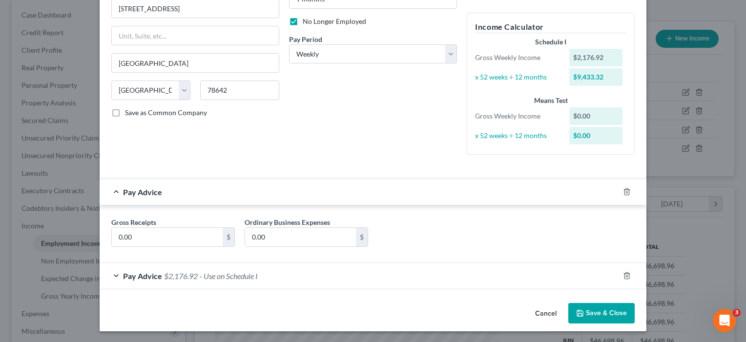
scroll to position [120, 0]
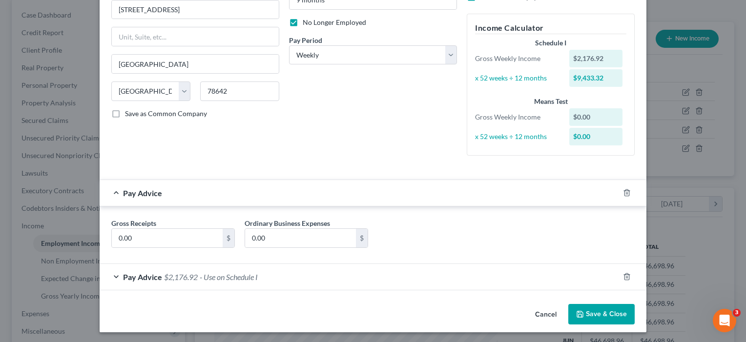
click at [601, 312] on button "Save & Close" at bounding box center [602, 314] width 66 height 21
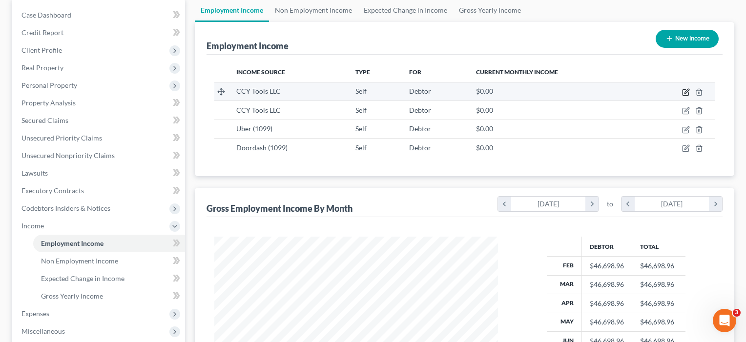
click at [685, 93] on icon "button" at bounding box center [687, 91] width 4 height 4
select select "1"
select select "45"
select select "3"
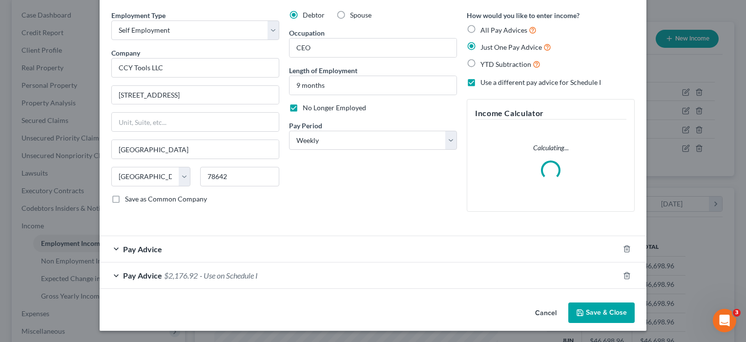
scroll to position [34, 0]
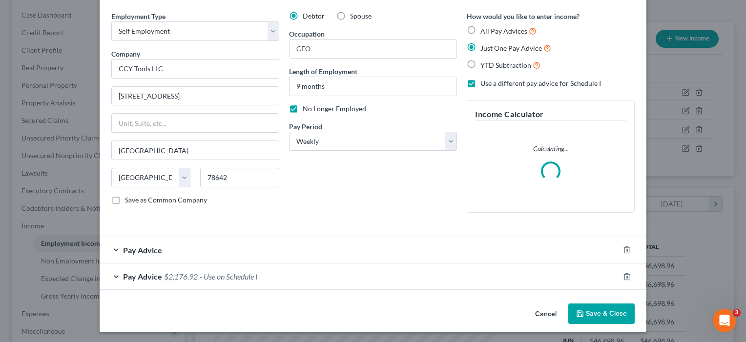
click at [601, 314] on button "Save & Close" at bounding box center [602, 314] width 66 height 21
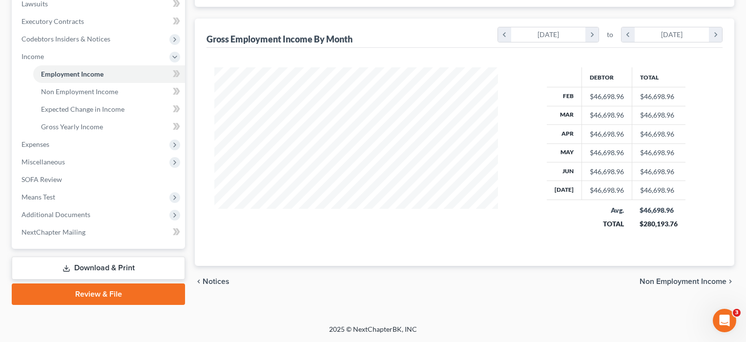
scroll to position [265, 0]
click at [43, 197] on span "Means Test" at bounding box center [38, 197] width 34 height 8
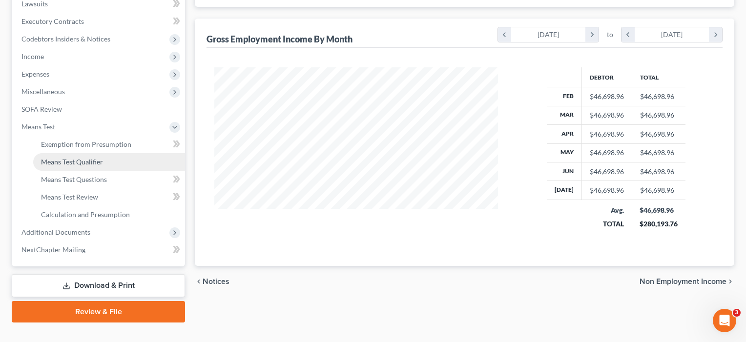
click at [64, 166] on link "Means Test Qualifier" at bounding box center [109, 162] width 152 height 18
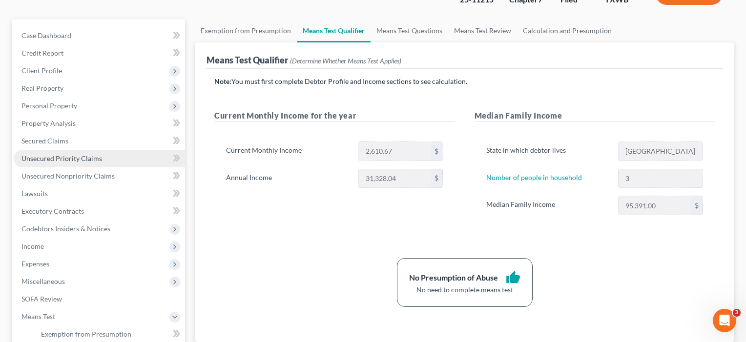
scroll to position [72, 0]
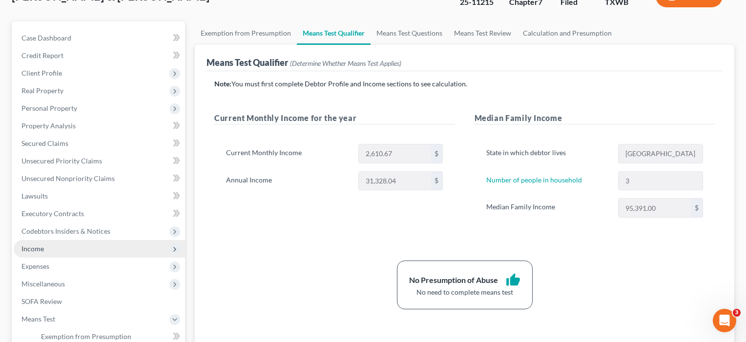
click at [42, 250] on span "Income" at bounding box center [32, 249] width 22 height 8
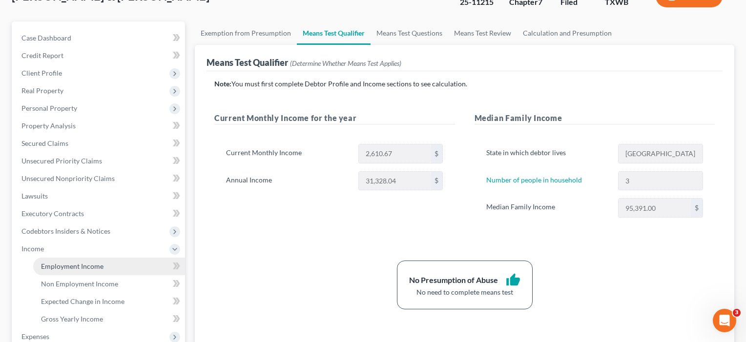
click at [43, 264] on span "Employment Income" at bounding box center [72, 266] width 63 height 8
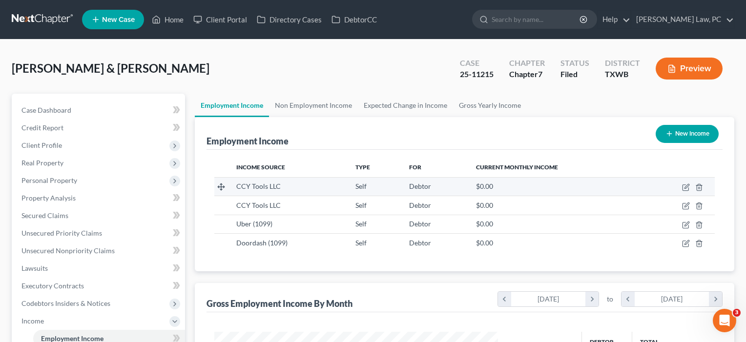
scroll to position [175, 304]
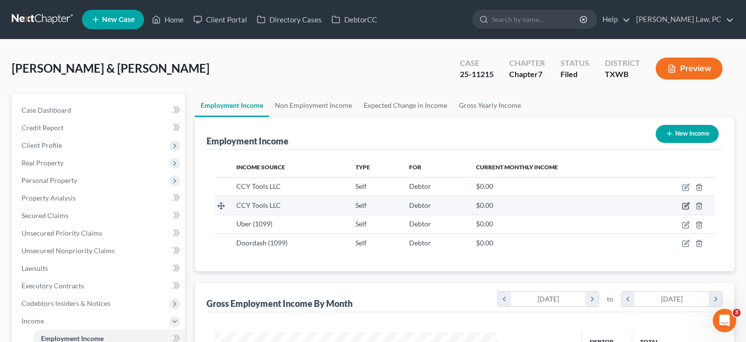
click at [687, 208] on icon "button" at bounding box center [686, 206] width 8 height 8
select select "1"
select select "45"
select select "0"
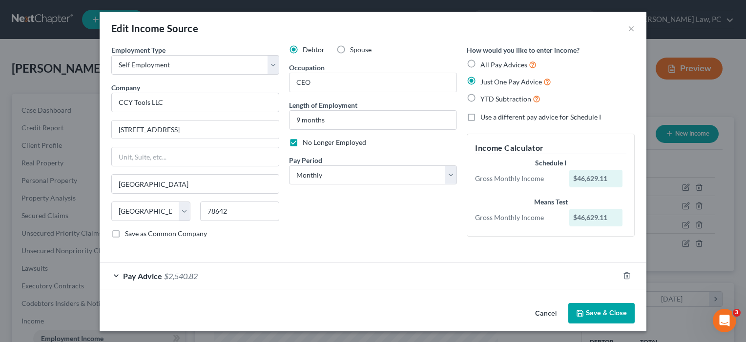
click at [609, 312] on button "Save & Close" at bounding box center [602, 313] width 66 height 21
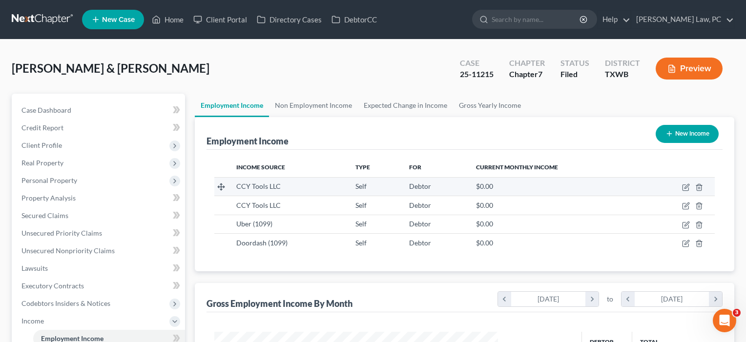
click at [687, 192] on td at bounding box center [679, 186] width 72 height 19
click at [684, 187] on icon "button" at bounding box center [686, 188] width 8 height 8
select select "1"
select select "45"
select select "3"
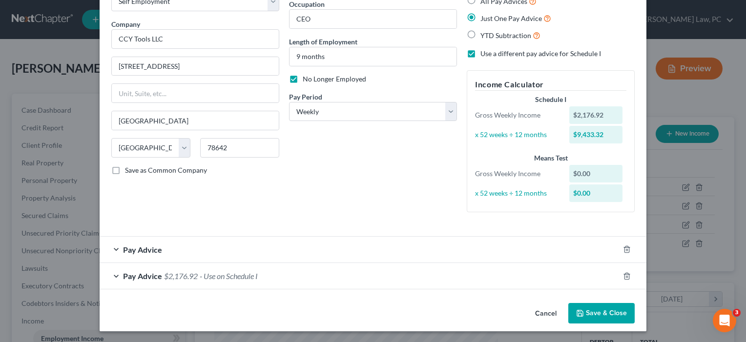
scroll to position [63, 0]
click at [605, 312] on button "Save & Close" at bounding box center [602, 314] width 66 height 21
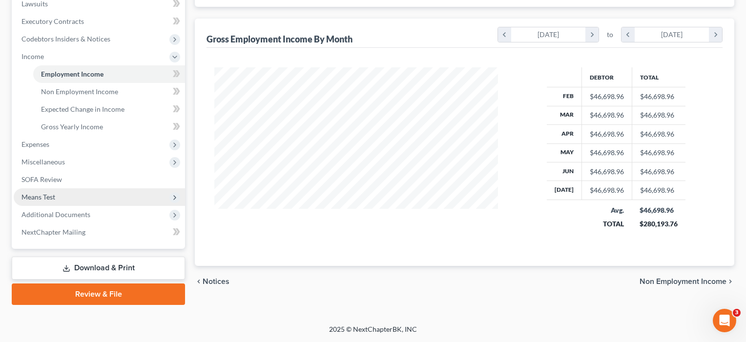
scroll to position [265, 0]
click at [52, 193] on span "Means Test" at bounding box center [38, 197] width 34 height 8
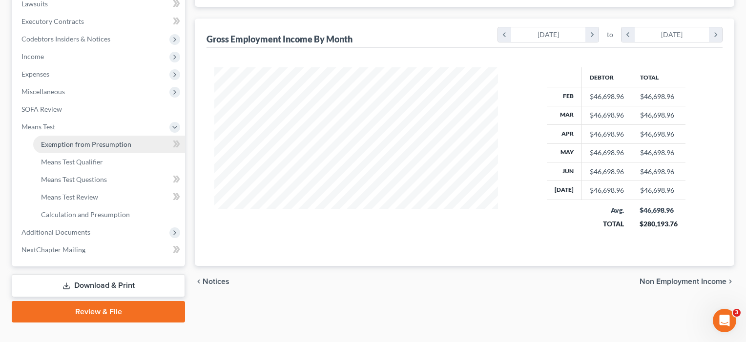
click at [89, 149] on link "Exemption from Presumption" at bounding box center [109, 145] width 152 height 18
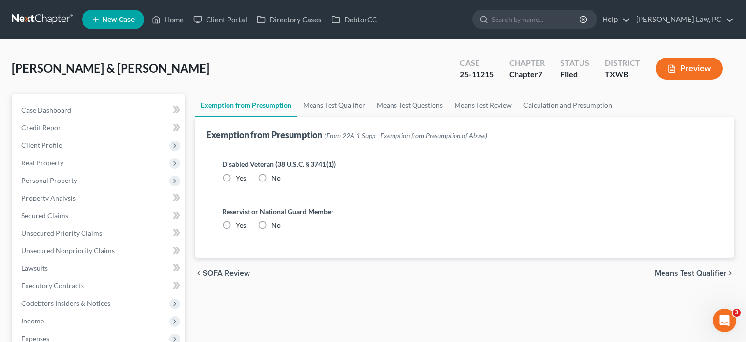
radio input "true"
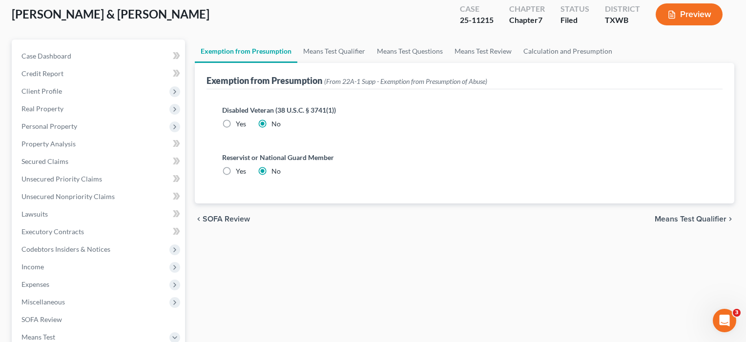
scroll to position [114, 0]
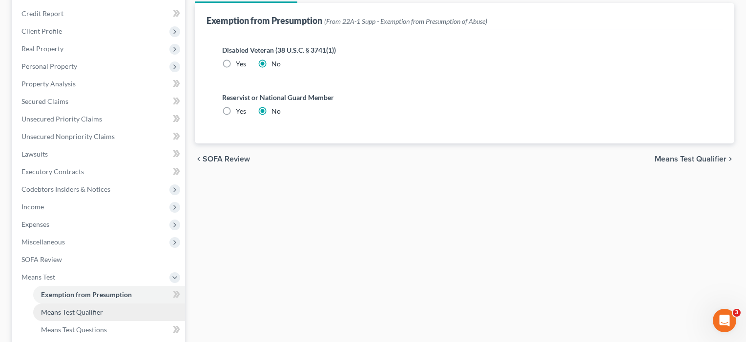
click at [71, 316] on span "Means Test Qualifier" at bounding box center [72, 312] width 62 height 8
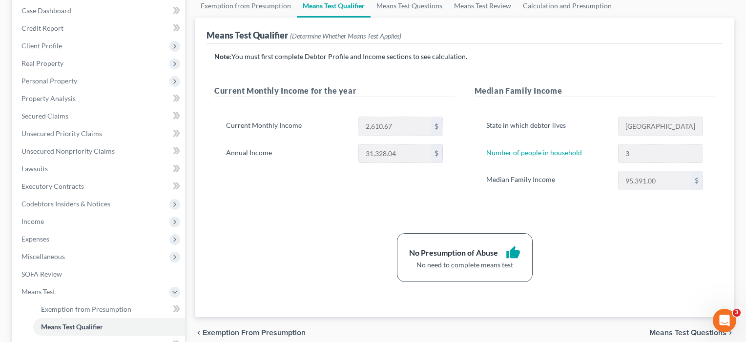
scroll to position [118, 0]
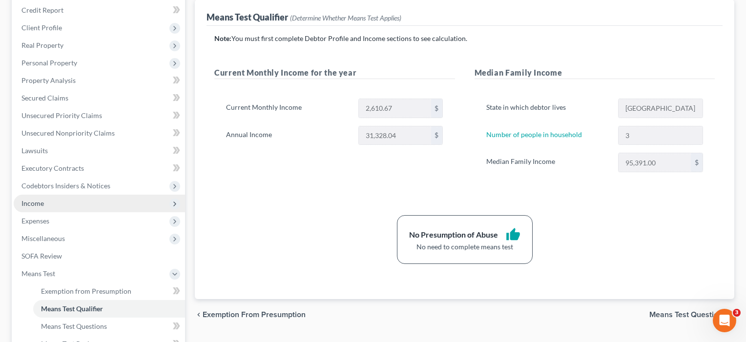
click at [36, 201] on span "Income" at bounding box center [32, 203] width 22 height 8
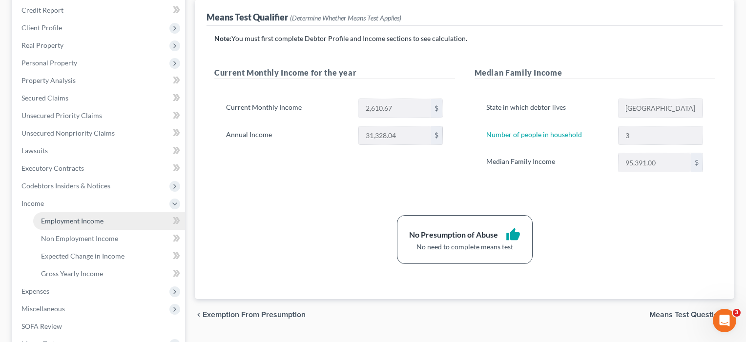
click at [57, 220] on span "Employment Income" at bounding box center [72, 221] width 63 height 8
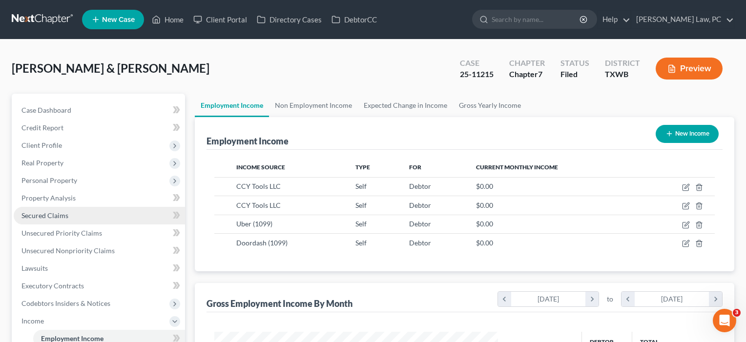
scroll to position [175, 304]
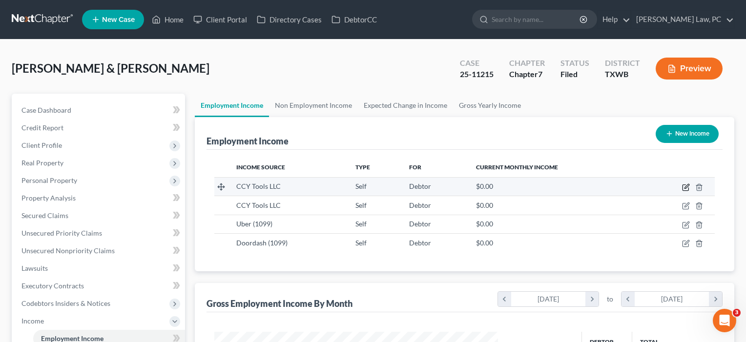
click at [685, 188] on icon "button" at bounding box center [687, 186] width 4 height 4
select select "1"
select select "45"
select select "3"
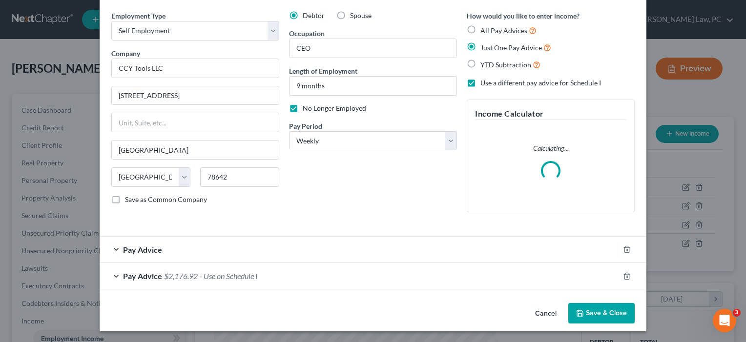
scroll to position [34, 0]
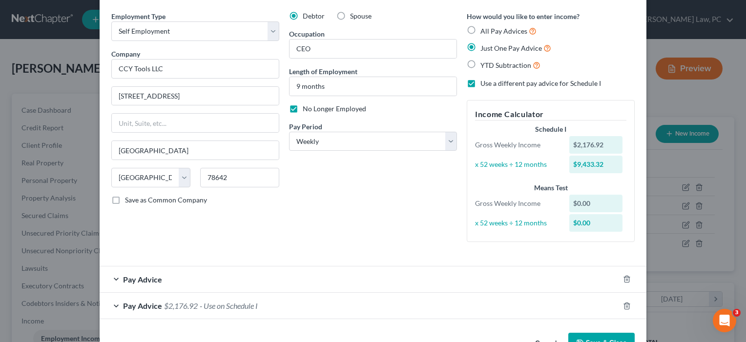
click at [402, 303] on div "Pay Advice $2,176.92 - Use on Schedule I" at bounding box center [360, 306] width 520 height 26
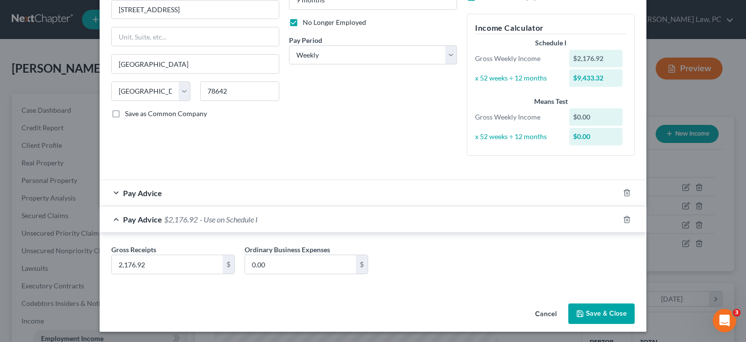
scroll to position [120, 0]
click at [595, 316] on button "Save & Close" at bounding box center [602, 314] width 66 height 21
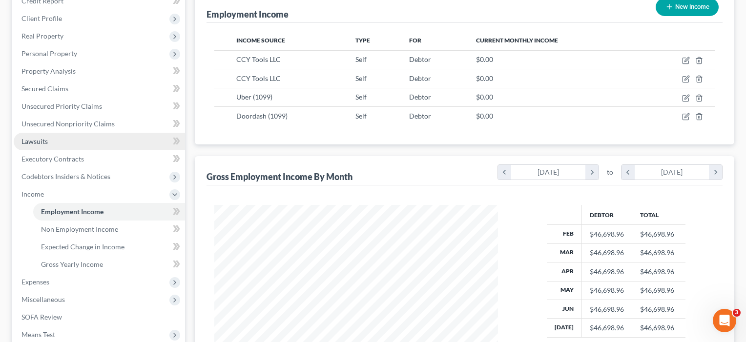
scroll to position [134, 0]
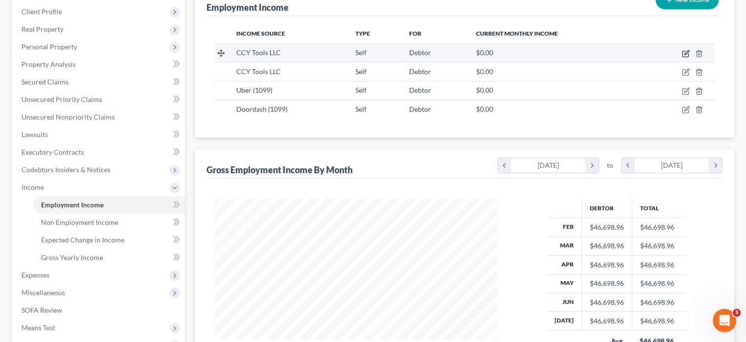
click at [685, 52] on icon "button" at bounding box center [686, 54] width 8 height 8
select select "1"
select select "45"
select select "3"
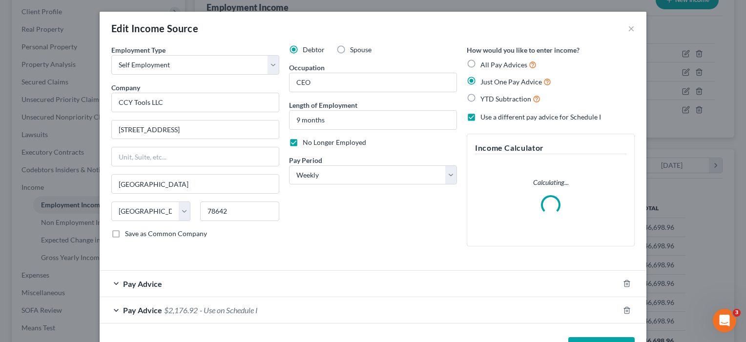
click at [431, 305] on div "Pay Advice $2,176.92 - Use on Schedule I" at bounding box center [360, 310] width 520 height 26
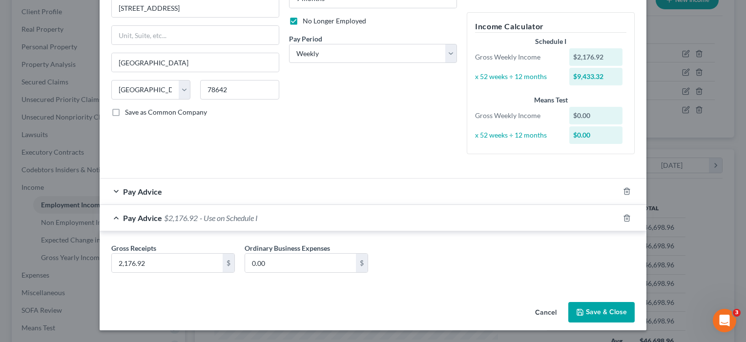
scroll to position [120, 0]
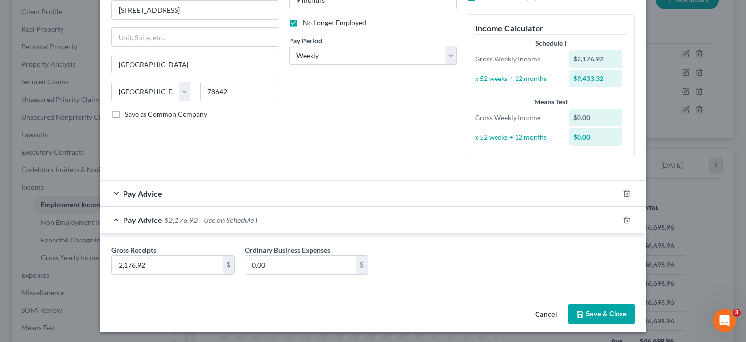
click at [594, 309] on button "Save & Close" at bounding box center [602, 314] width 66 height 21
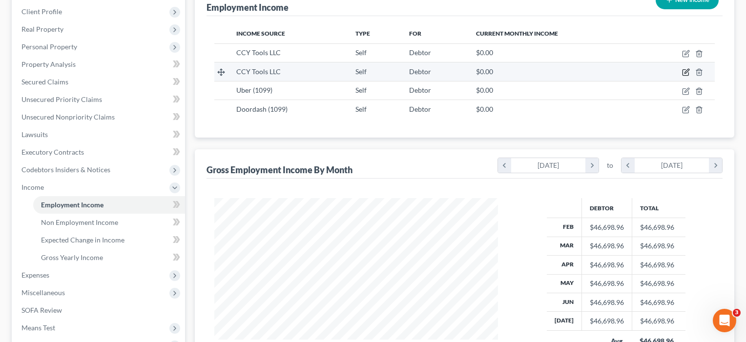
click at [685, 68] on icon "button" at bounding box center [686, 72] width 8 height 8
select select "1"
select select "45"
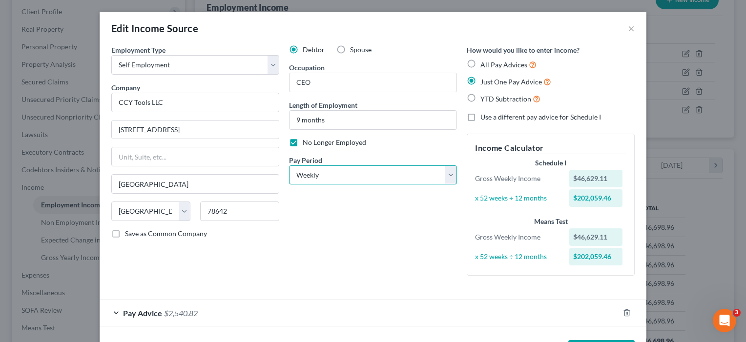
select select "0"
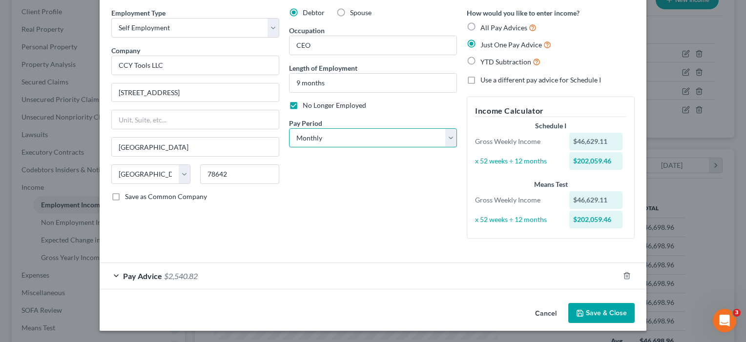
scroll to position [37, 0]
click at [598, 313] on button "Save & Close" at bounding box center [602, 314] width 66 height 21
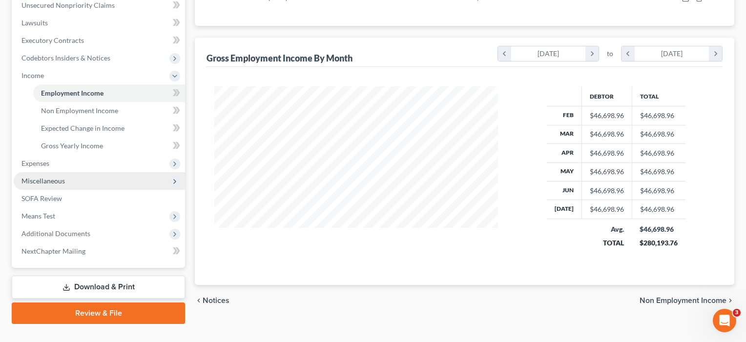
scroll to position [247, 0]
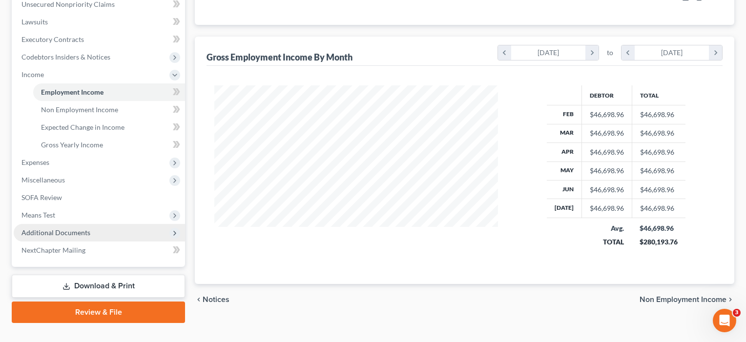
click at [75, 237] on span "Additional Documents" at bounding box center [99, 233] width 171 height 18
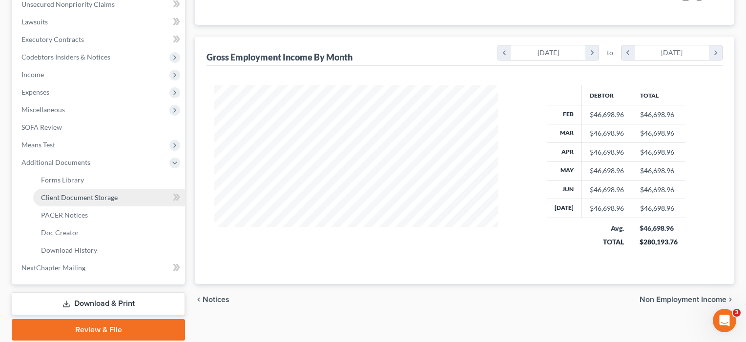
click at [88, 199] on span "Client Document Storage" at bounding box center [79, 197] width 77 height 8
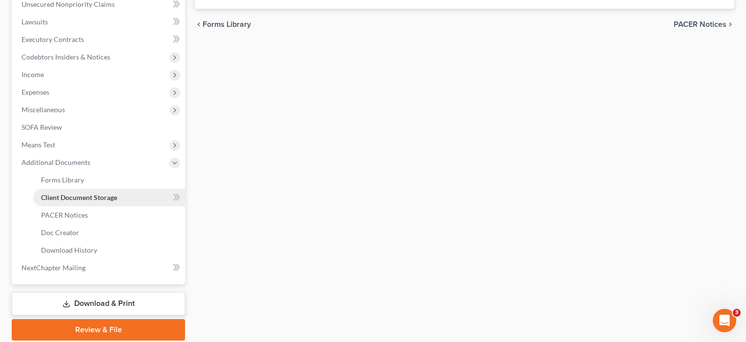
scroll to position [45, 0]
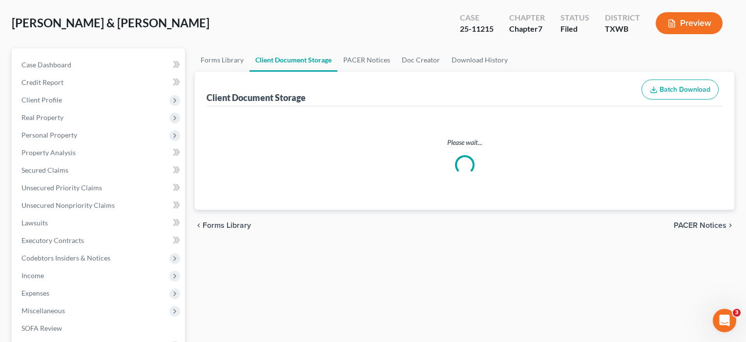
select select "2"
select select "0"
select select "10"
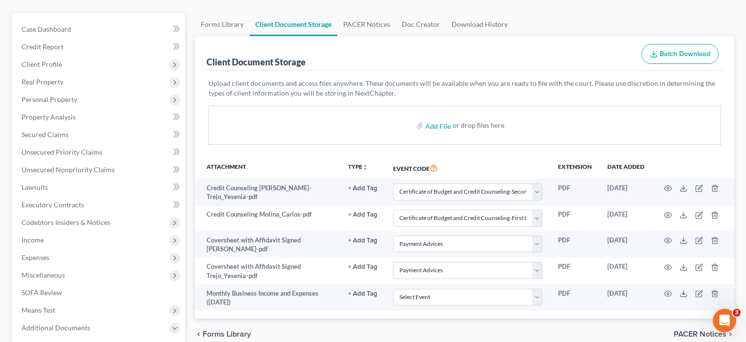
scroll to position [86, 0]
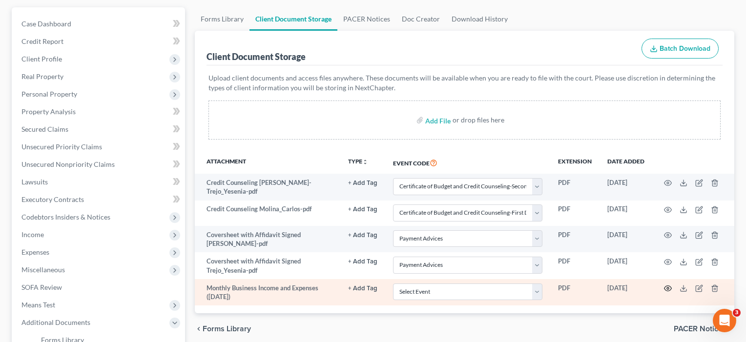
click at [667, 285] on icon "button" at bounding box center [668, 289] width 8 height 8
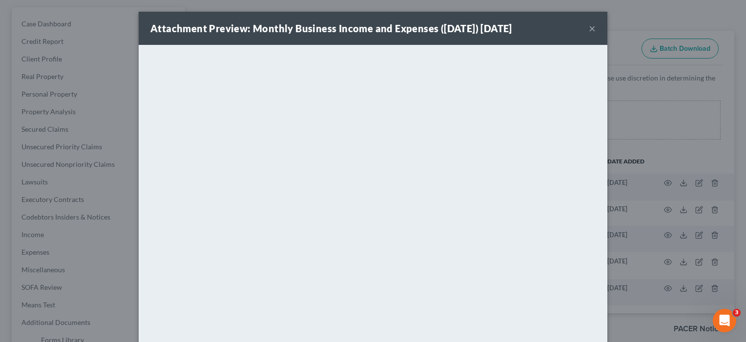
scroll to position [19, 0]
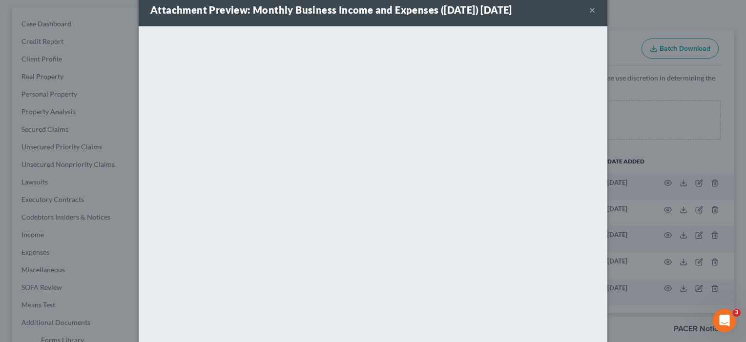
click at [591, 11] on button "×" at bounding box center [592, 10] width 7 height 12
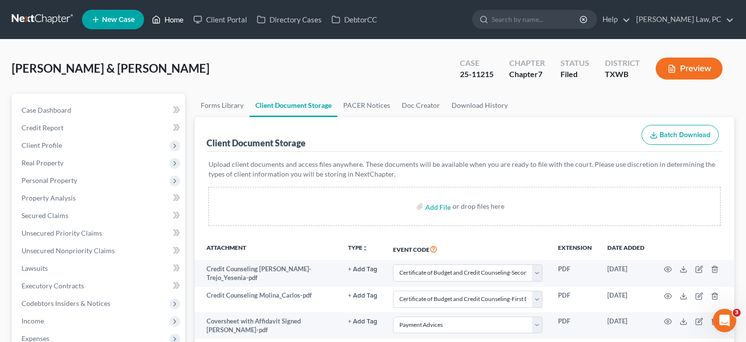
scroll to position [0, 0]
click at [173, 19] on link "Home" at bounding box center [168, 20] width 42 height 18
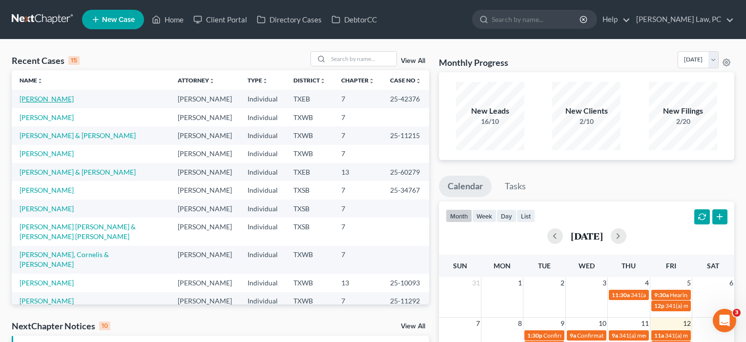
click at [39, 100] on link "[PERSON_NAME]" at bounding box center [47, 99] width 54 height 8
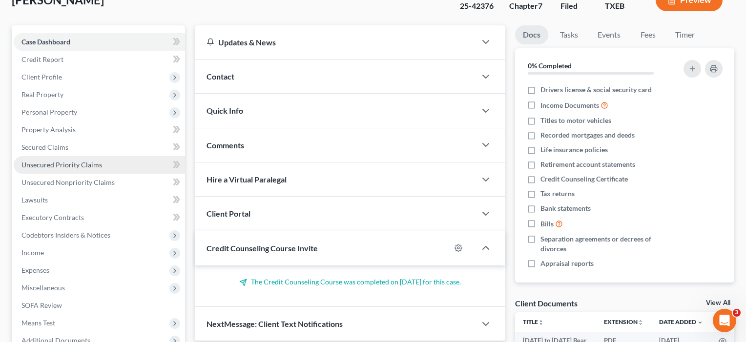
scroll to position [74, 0]
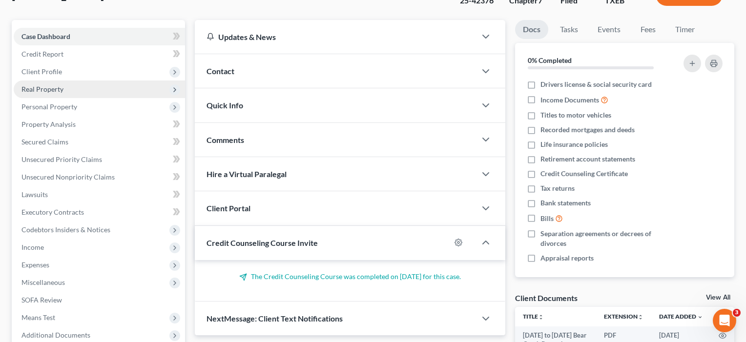
click at [42, 90] on span "Real Property" at bounding box center [42, 89] width 42 height 8
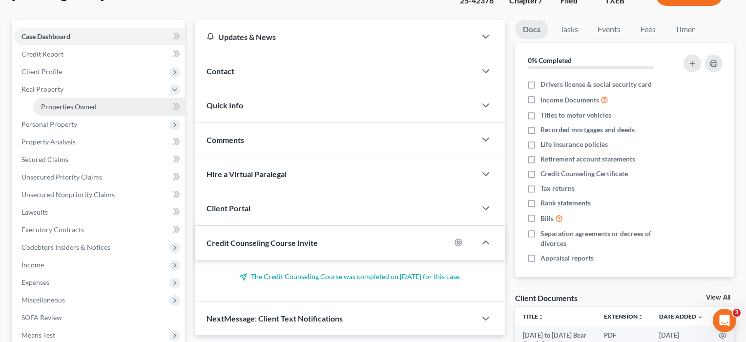
click at [47, 105] on span "Properties Owned" at bounding box center [69, 107] width 56 height 8
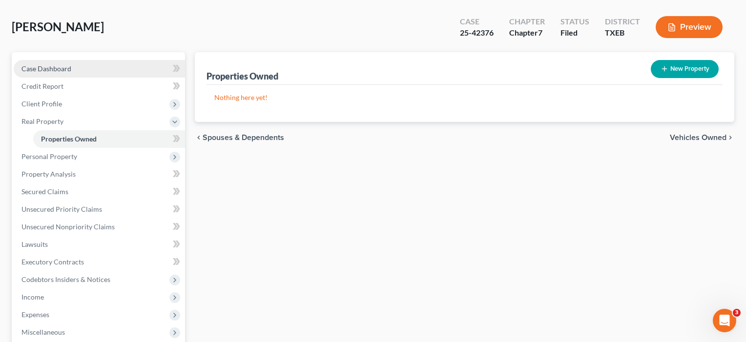
scroll to position [45, 0]
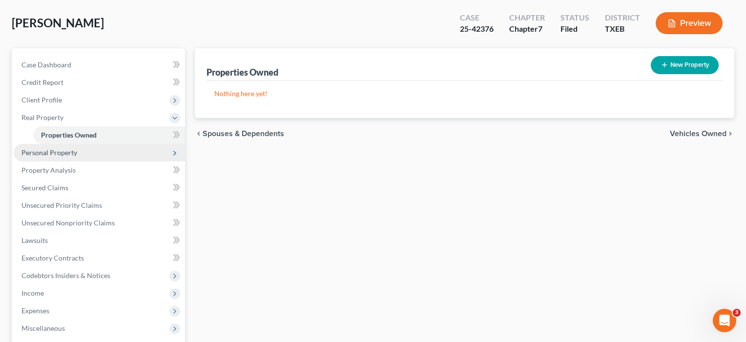
click at [47, 152] on span "Personal Property" at bounding box center [49, 152] width 56 height 8
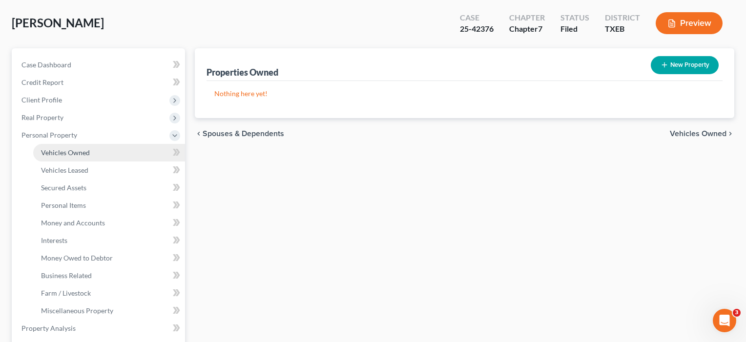
click at [58, 151] on span "Vehicles Owned" at bounding box center [65, 152] width 49 height 8
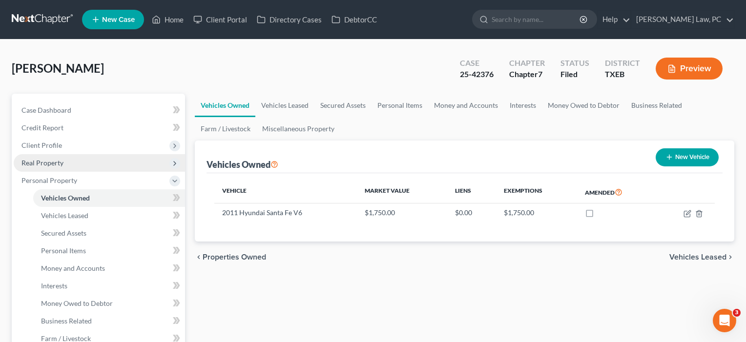
click at [53, 162] on span "Real Property" at bounding box center [42, 163] width 42 height 8
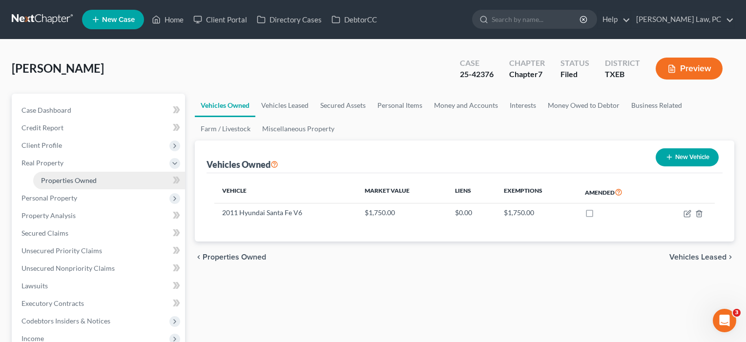
click at [54, 177] on span "Properties Owned" at bounding box center [69, 180] width 56 height 8
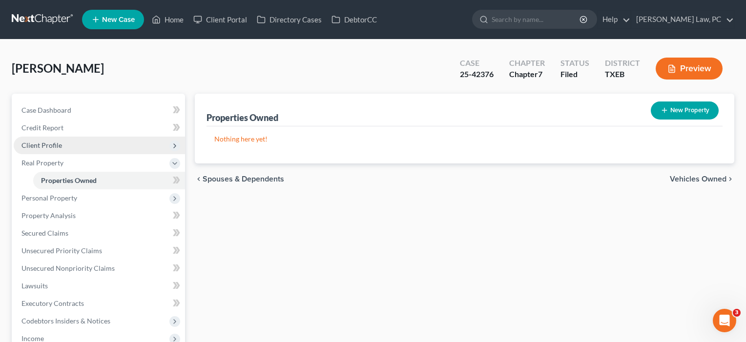
click at [54, 147] on span "Client Profile" at bounding box center [41, 145] width 41 height 8
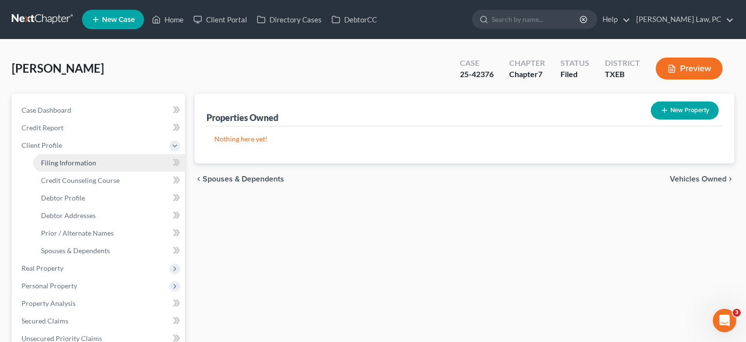
click at [55, 166] on span "Filing Information" at bounding box center [68, 163] width 55 height 8
select select "1"
select select "0"
select select "77"
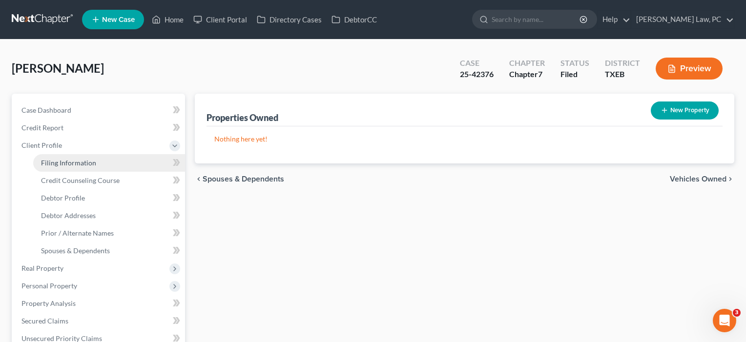
select select "3"
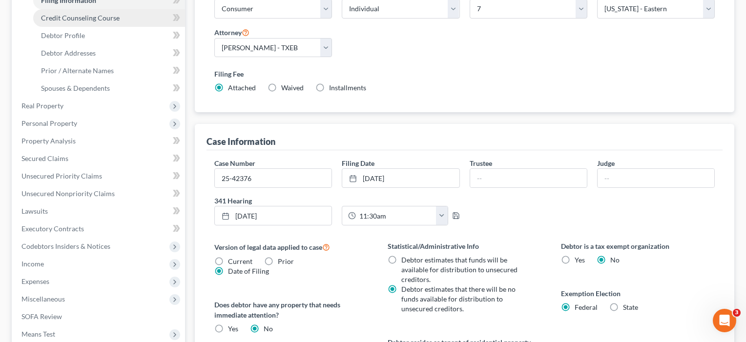
scroll to position [164, 0]
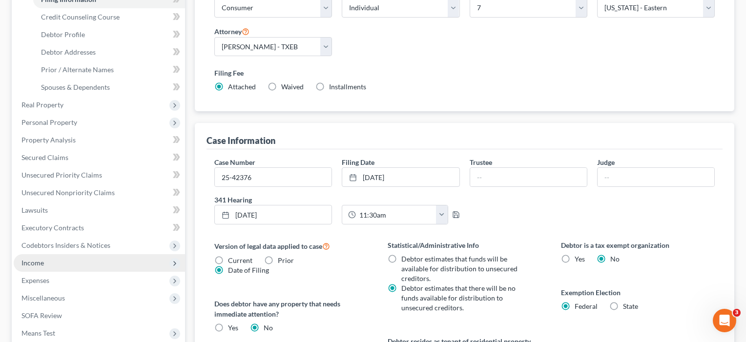
click at [35, 263] on span "Income" at bounding box center [32, 263] width 22 height 8
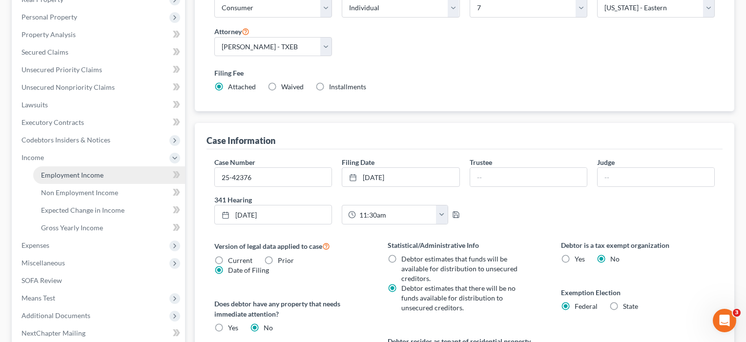
click at [66, 174] on span "Employment Income" at bounding box center [72, 175] width 63 height 8
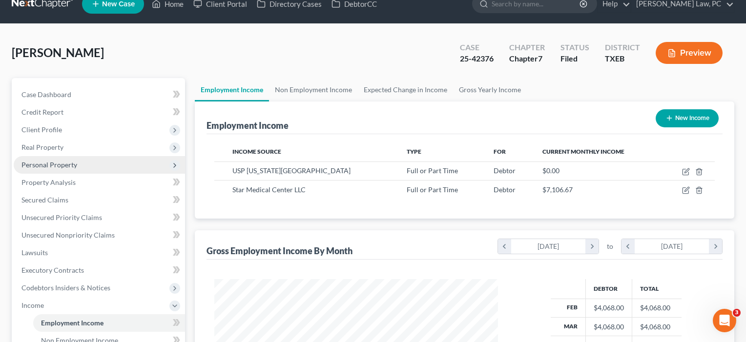
scroll to position [21, 0]
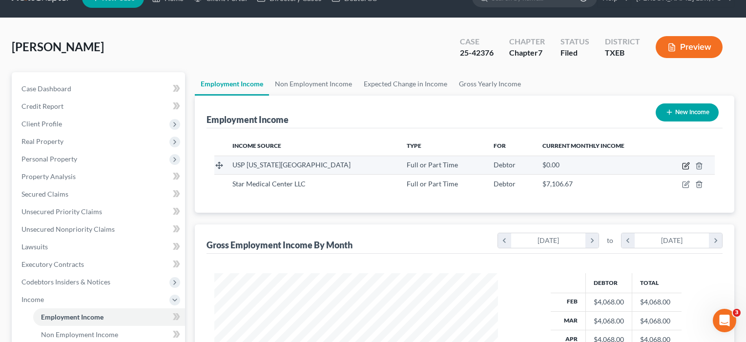
click at [685, 166] on icon "button" at bounding box center [686, 166] width 8 height 8
select select "0"
select select "45"
select select "2"
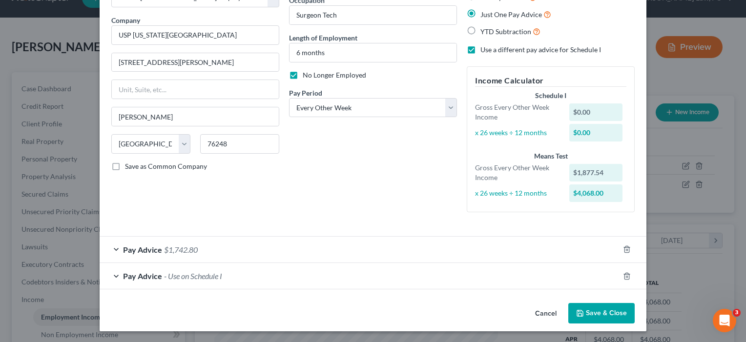
scroll to position [67, 0]
click at [596, 311] on button "Save & Close" at bounding box center [602, 314] width 66 height 21
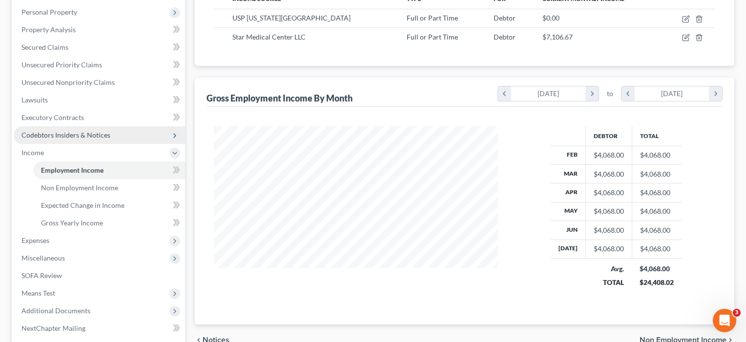
scroll to position [183, 0]
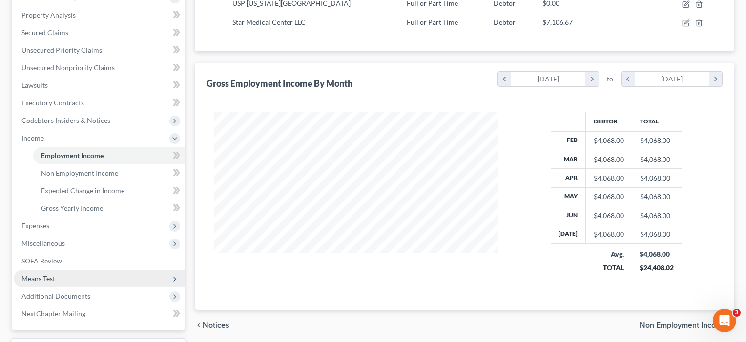
click at [43, 277] on span "Means Test" at bounding box center [38, 279] width 34 height 8
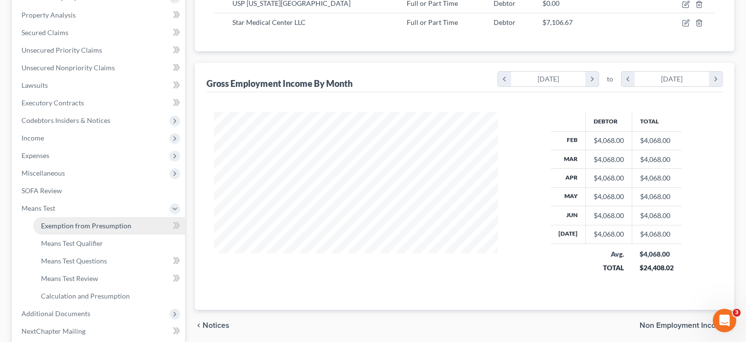
click at [73, 226] on span "Exemption from Presumption" at bounding box center [86, 226] width 90 height 8
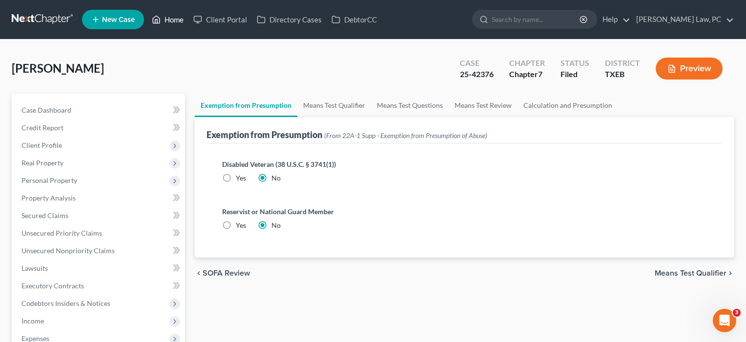
click at [173, 18] on link "Home" at bounding box center [168, 20] width 42 height 18
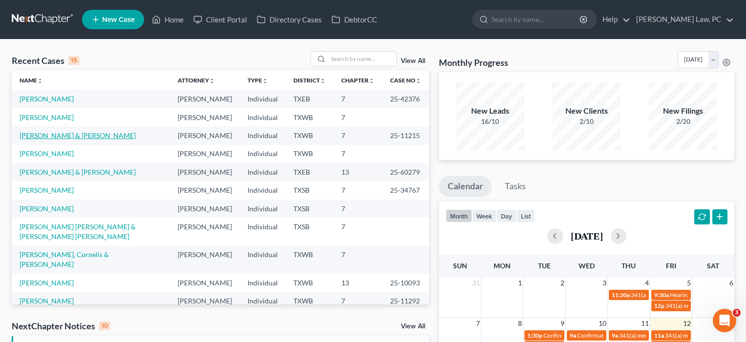
click at [100, 140] on link "[PERSON_NAME] & [PERSON_NAME]" at bounding box center [78, 135] width 116 height 8
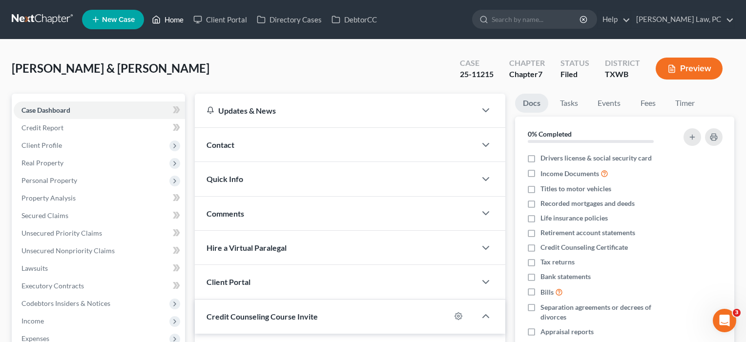
click at [177, 20] on link "Home" at bounding box center [168, 20] width 42 height 18
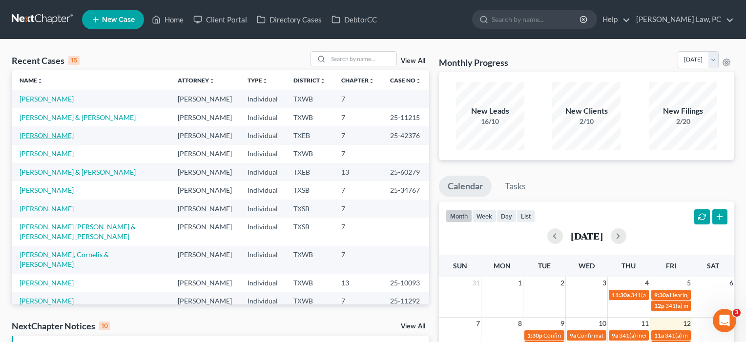
click at [43, 140] on link "[PERSON_NAME]" at bounding box center [47, 135] width 54 height 8
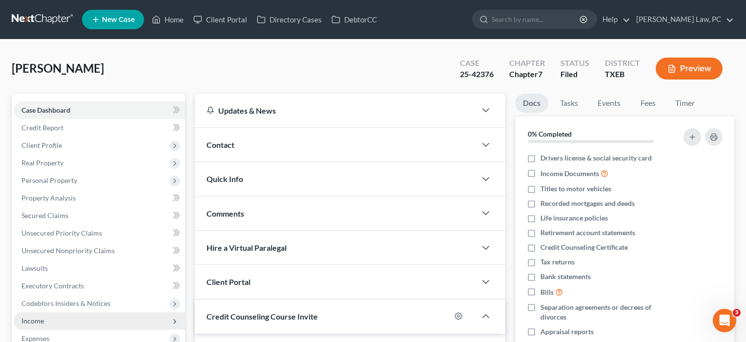
click at [39, 327] on span "Income" at bounding box center [99, 322] width 171 height 18
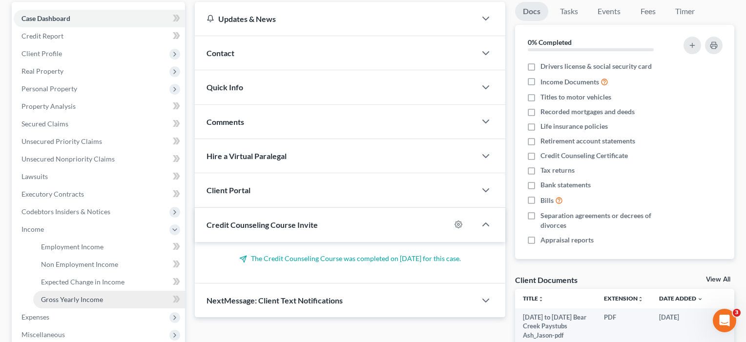
scroll to position [95, 0]
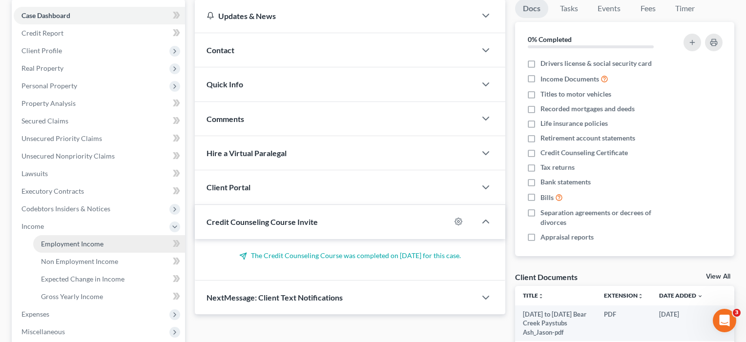
click at [49, 248] on span "Employment Income" at bounding box center [72, 244] width 63 height 8
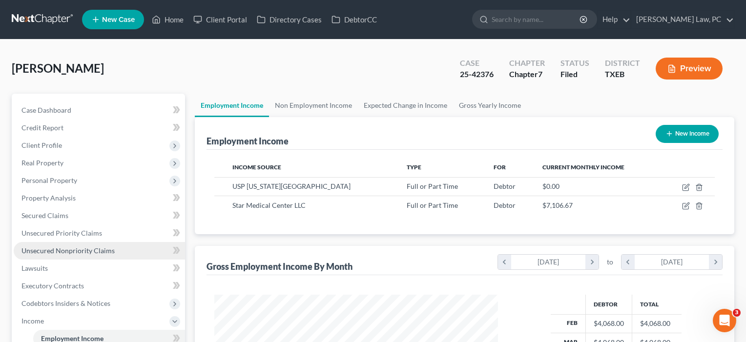
scroll to position [175, 304]
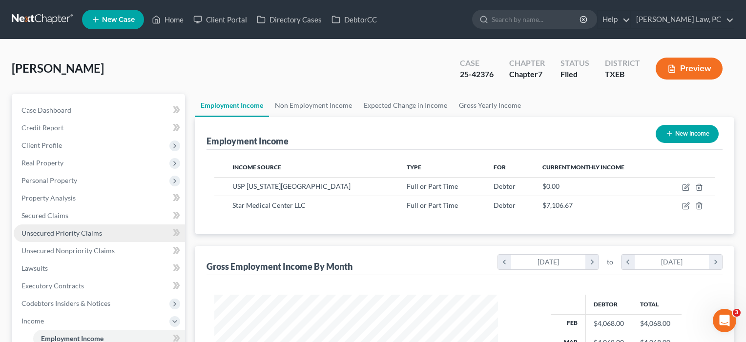
click at [62, 232] on span "Unsecured Priority Claims" at bounding box center [61, 233] width 81 height 8
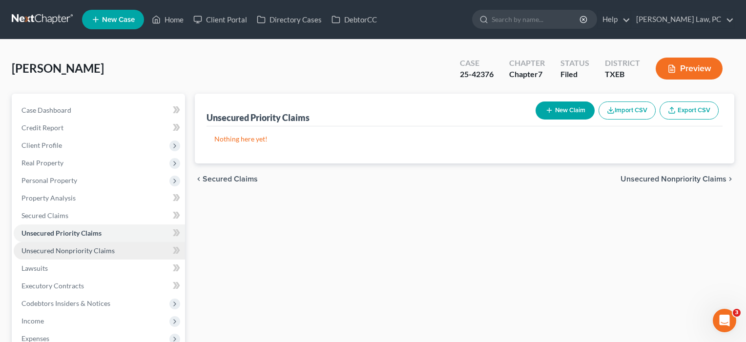
click at [63, 250] on span "Unsecured Nonpriority Claims" at bounding box center [67, 251] width 93 height 8
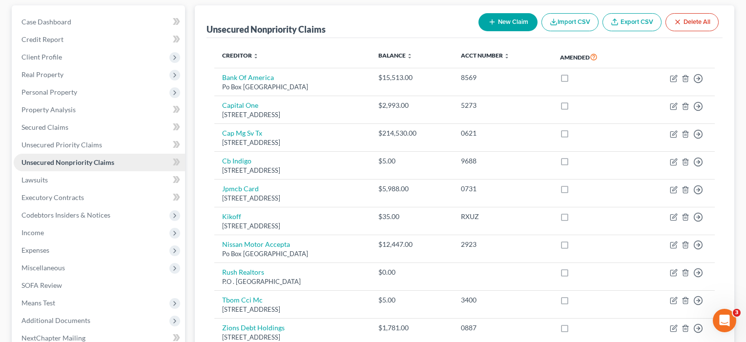
scroll to position [89, 0]
click at [50, 248] on span "Expenses" at bounding box center [99, 250] width 171 height 18
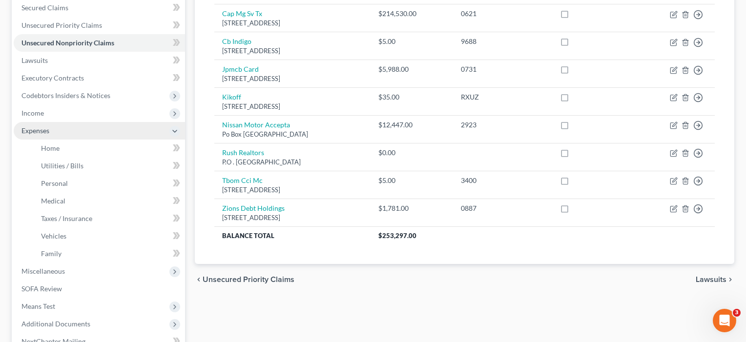
scroll to position [212, 0]
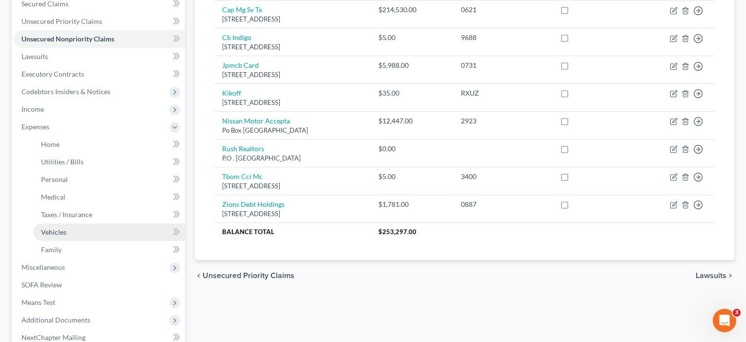
click at [51, 232] on span "Vehicles" at bounding box center [53, 232] width 25 height 8
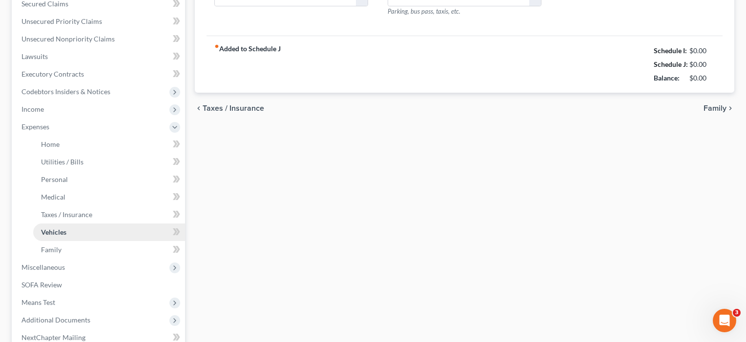
scroll to position [10, 0]
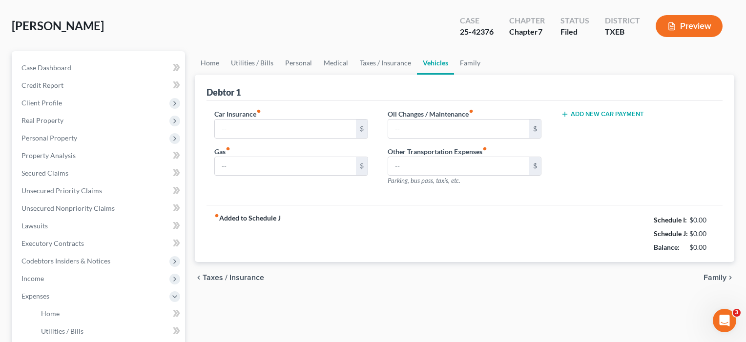
type input "182.00"
type input "400.00"
type input "100.00"
type input "0.00"
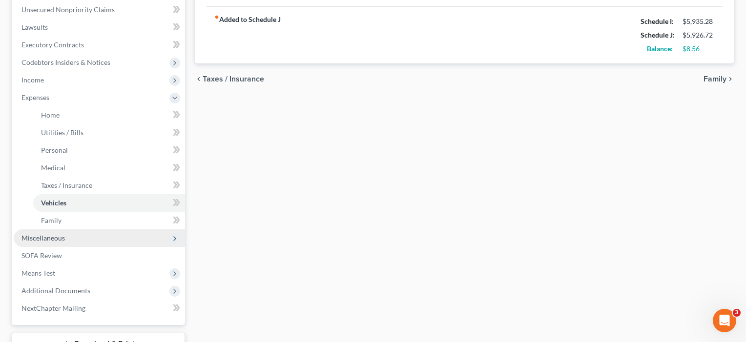
scroll to position [261, 0]
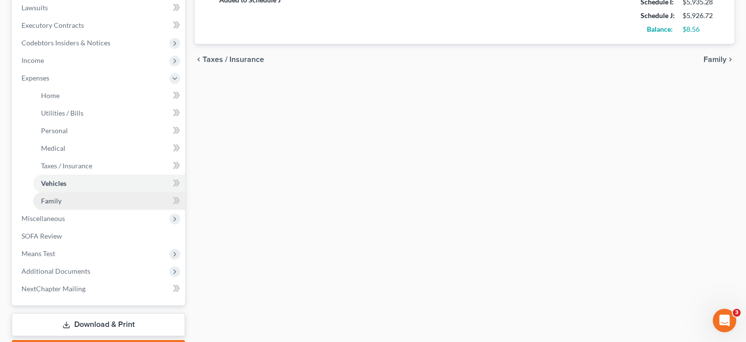
click at [47, 203] on span "Family" at bounding box center [51, 201] width 21 height 8
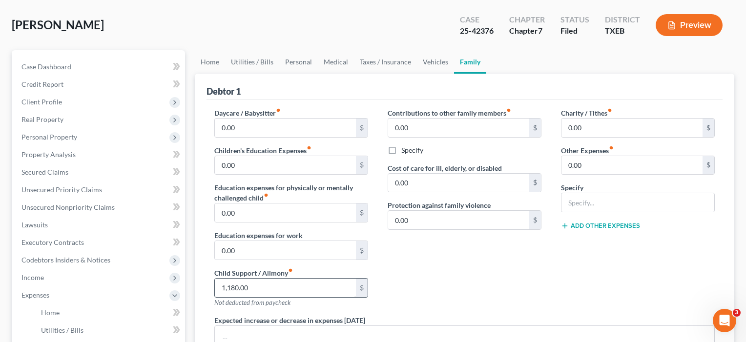
scroll to position [37, 0]
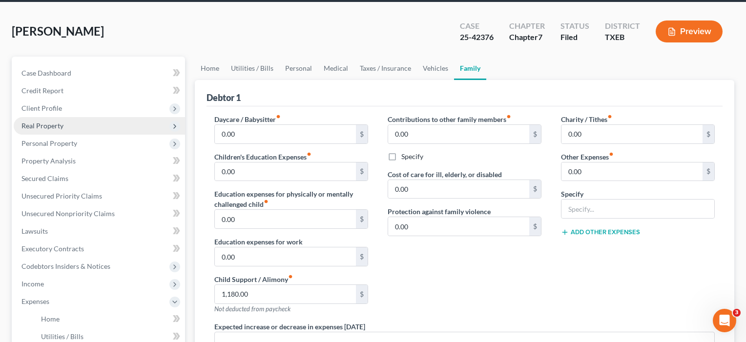
click at [49, 132] on span "Real Property" at bounding box center [99, 126] width 171 height 18
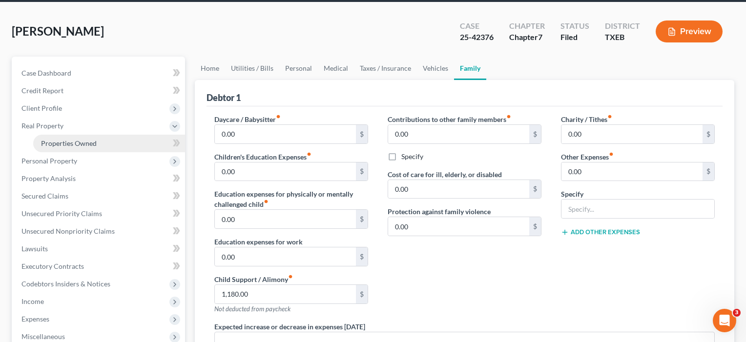
click at [52, 141] on span "Properties Owned" at bounding box center [69, 143] width 56 height 8
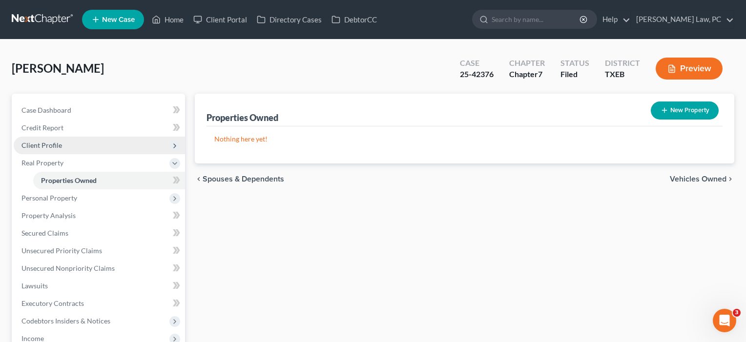
click at [45, 147] on span "Client Profile" at bounding box center [41, 145] width 41 height 8
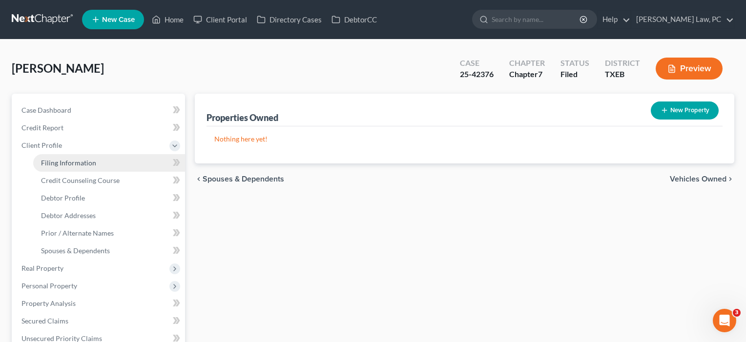
click at [59, 162] on span "Filing Information" at bounding box center [68, 163] width 55 height 8
select select "1"
select select "0"
select select "77"
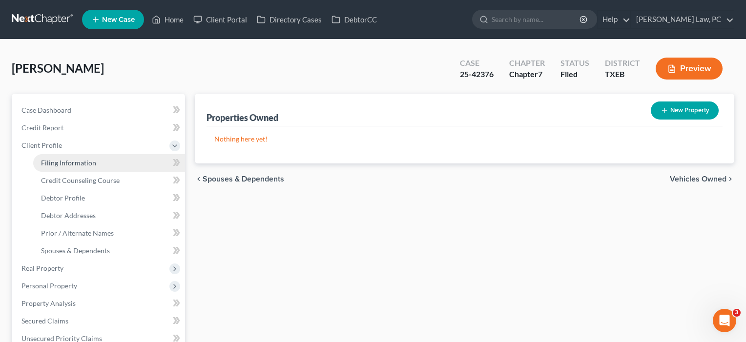
select select "3"
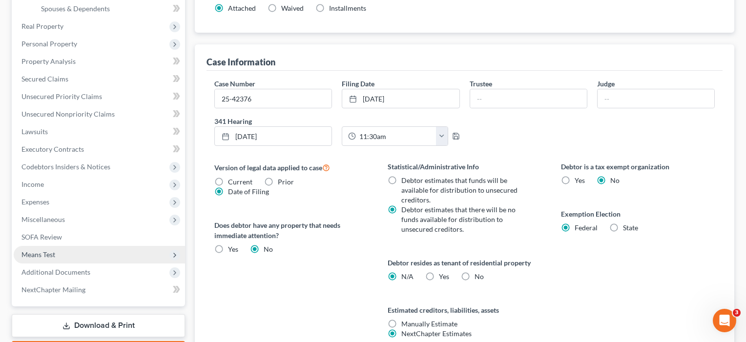
scroll to position [243, 0]
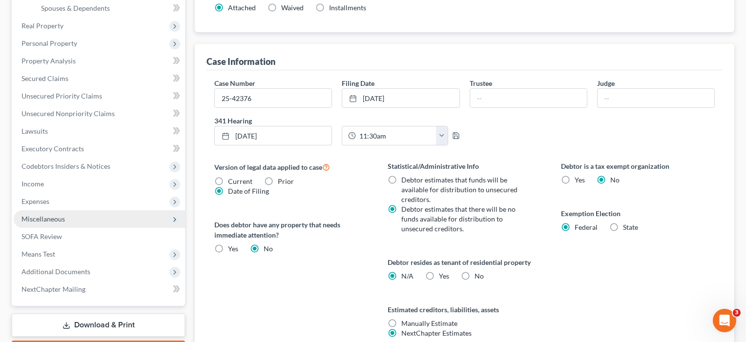
click at [40, 222] on span "Miscellaneous" at bounding box center [42, 219] width 43 height 8
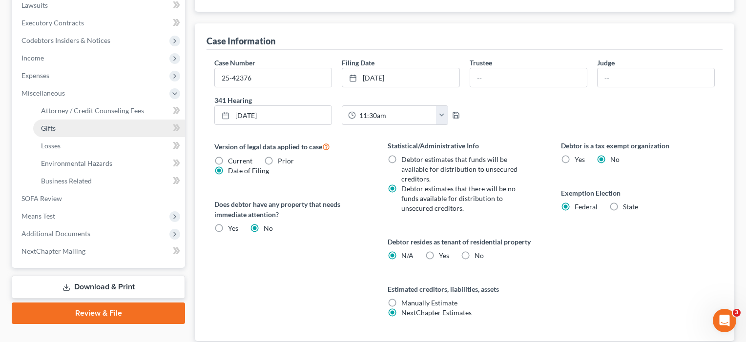
scroll to position [270, 0]
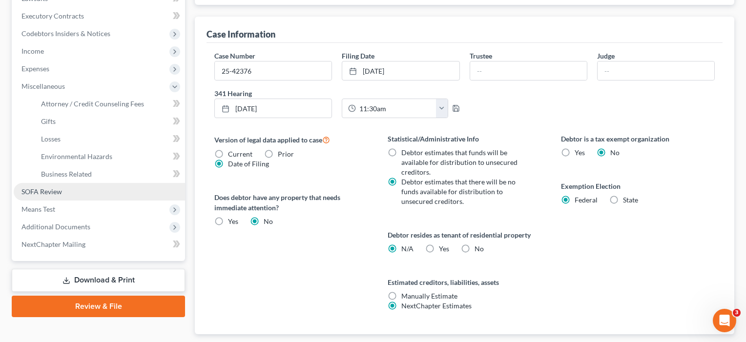
click at [58, 191] on span "SOFA Review" at bounding box center [41, 192] width 41 height 8
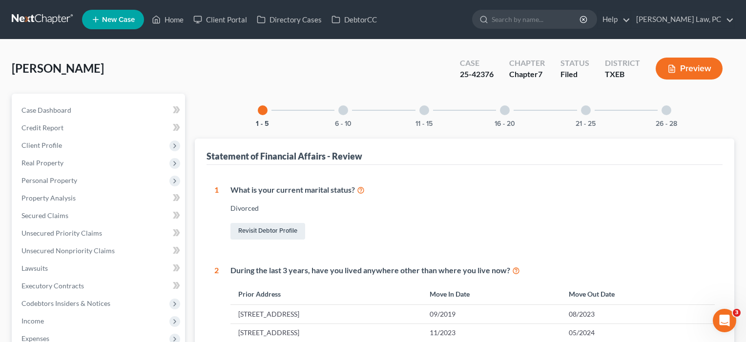
click at [340, 113] on div at bounding box center [343, 111] width 10 height 10
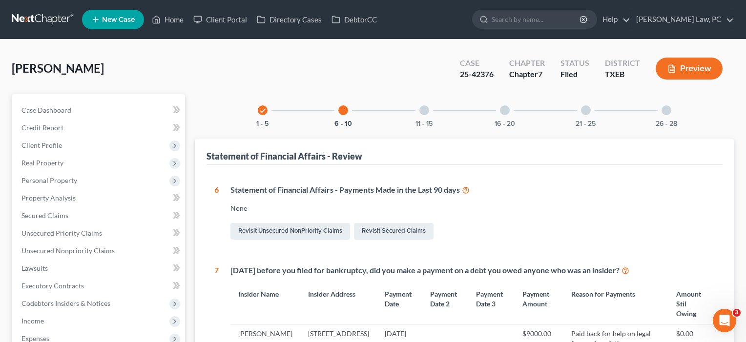
click at [423, 110] on div at bounding box center [425, 111] width 10 height 10
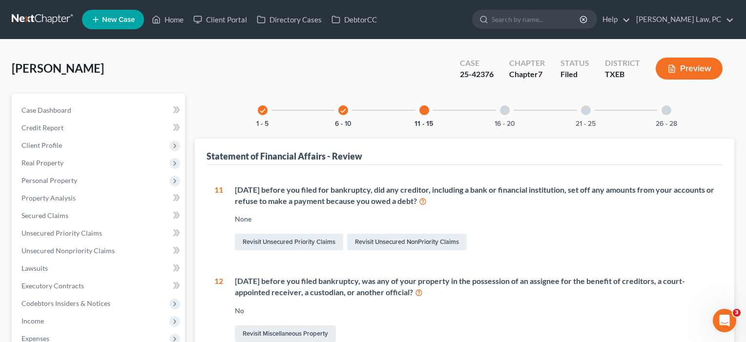
click at [504, 109] on div at bounding box center [505, 111] width 10 height 10
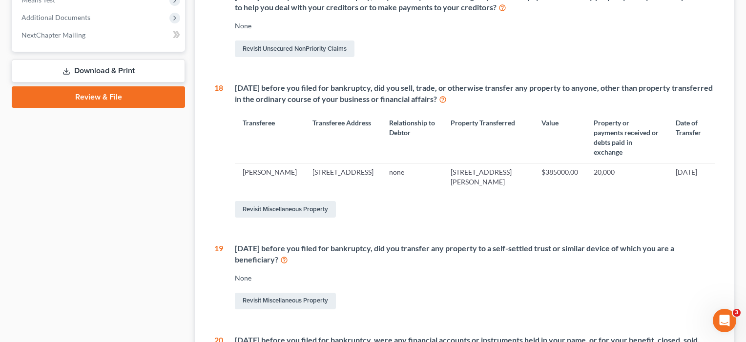
scroll to position [393, 0]
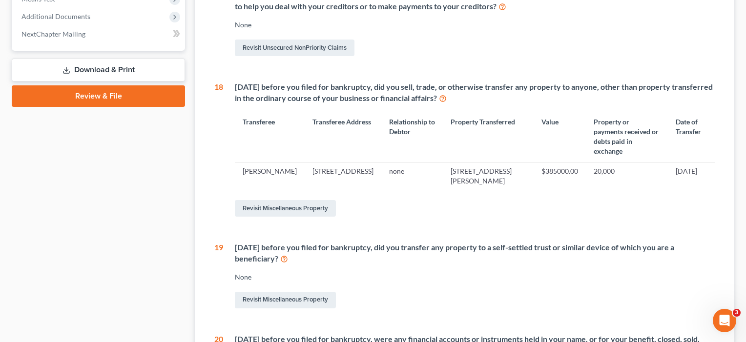
click at [592, 169] on td "20,000" at bounding box center [627, 176] width 82 height 28
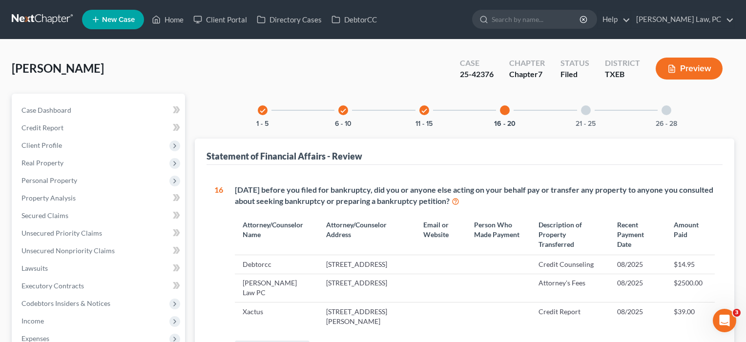
scroll to position [0, 0]
click at [103, 22] on span "New Case" at bounding box center [118, 19] width 33 height 7
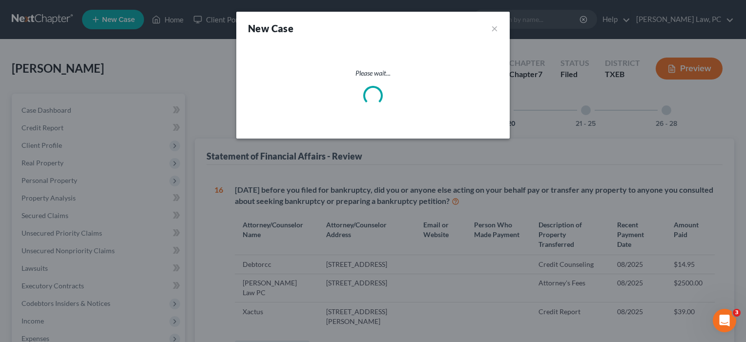
select select "79"
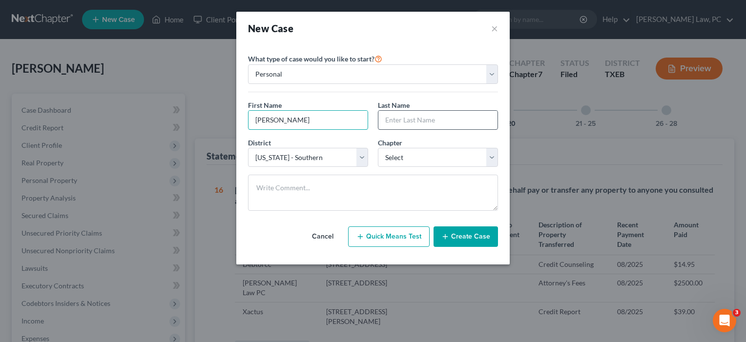
type input "[PERSON_NAME]"
select select "3"
click at [469, 238] on button "Create Case" at bounding box center [466, 237] width 64 height 21
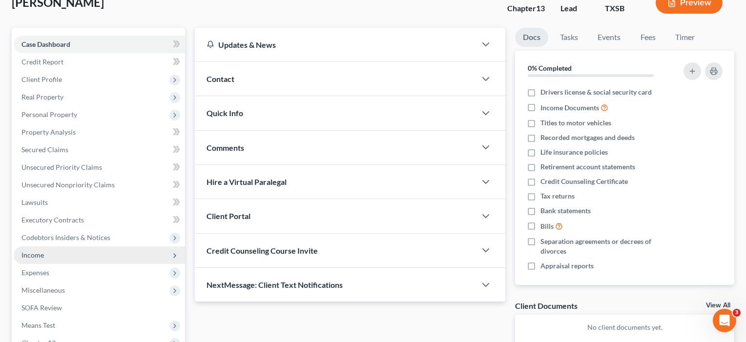
scroll to position [75, 0]
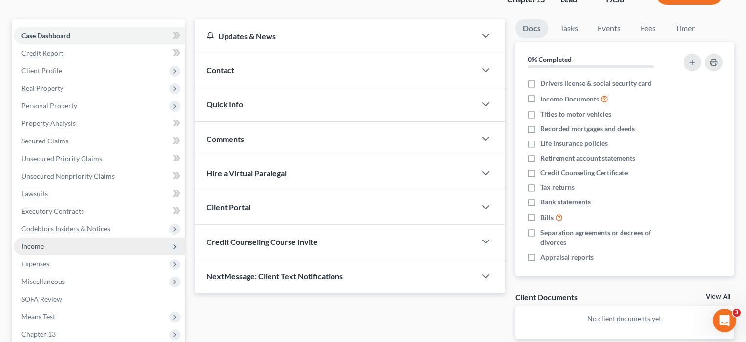
click at [51, 247] on span "Income" at bounding box center [99, 247] width 171 height 18
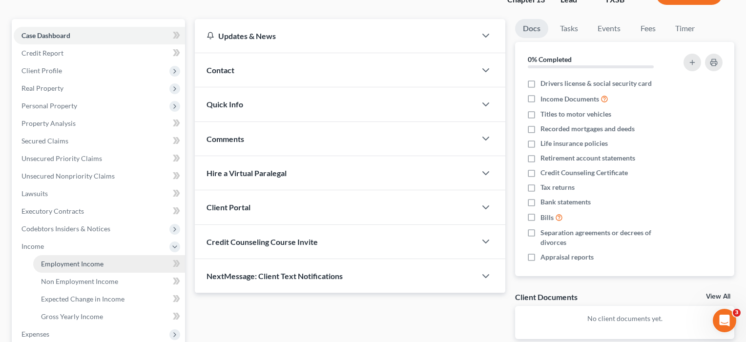
click at [60, 263] on span "Employment Income" at bounding box center [72, 264] width 63 height 8
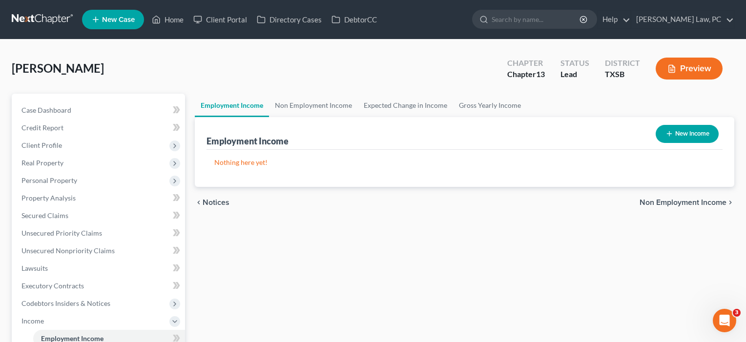
click at [690, 132] on button "New Income" at bounding box center [687, 134] width 63 height 18
select select "0"
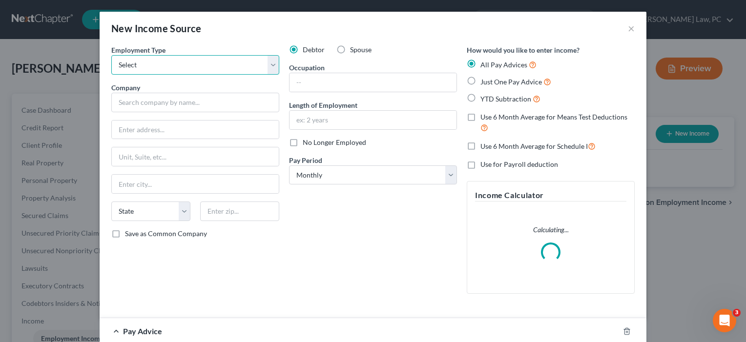
select select "0"
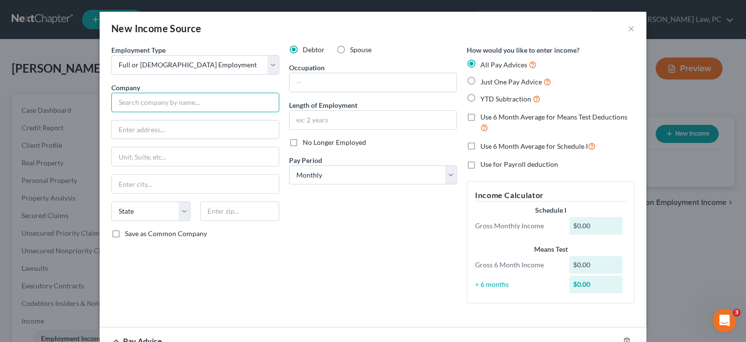
click at [170, 106] on input "text" at bounding box center [195, 103] width 168 height 20
type input "Chevron [PERSON_NAME] Chemical LP"
click at [360, 82] on input "text" at bounding box center [373, 82] width 167 height 19
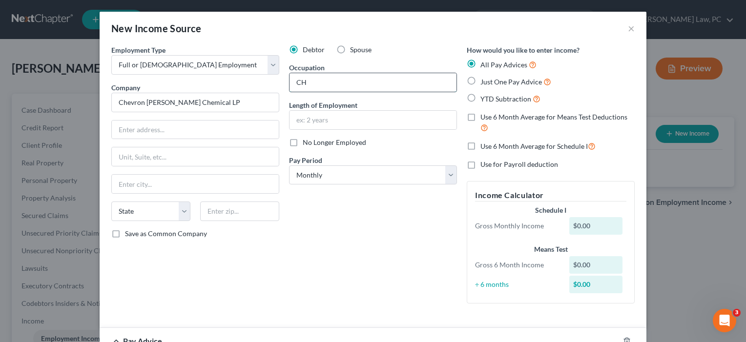
type input "C"
type input "Chemical Operator"
click at [337, 127] on input "text" at bounding box center [373, 120] width 167 height 19
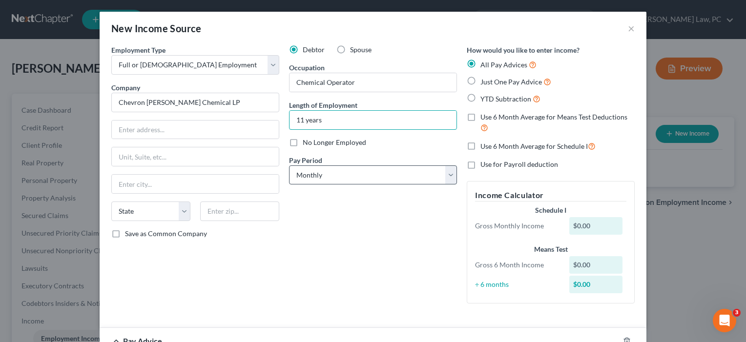
type input "11 years"
select select "2"
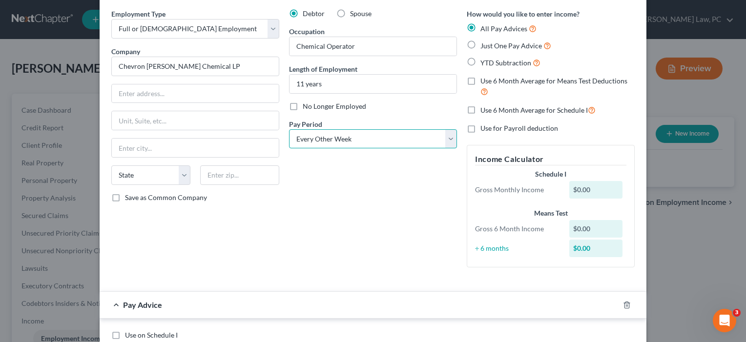
scroll to position [35, 0]
click at [491, 48] on span "Just One Pay Advice" at bounding box center [512, 46] width 62 height 8
click at [491, 47] on input "Just One Pay Advice" at bounding box center [488, 44] width 6 height 6
radio input "true"
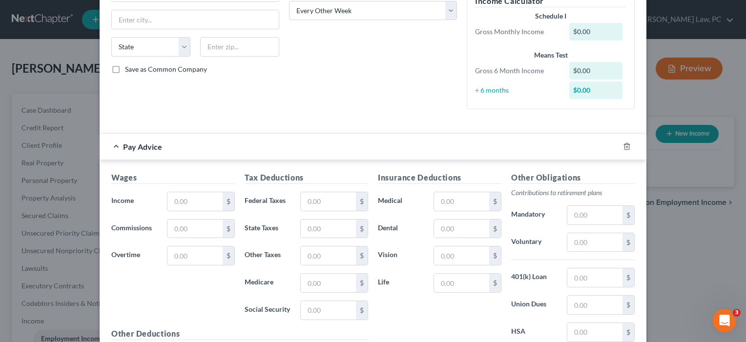
scroll to position [166, 0]
click at [178, 201] on input "text" at bounding box center [195, 200] width 55 height 19
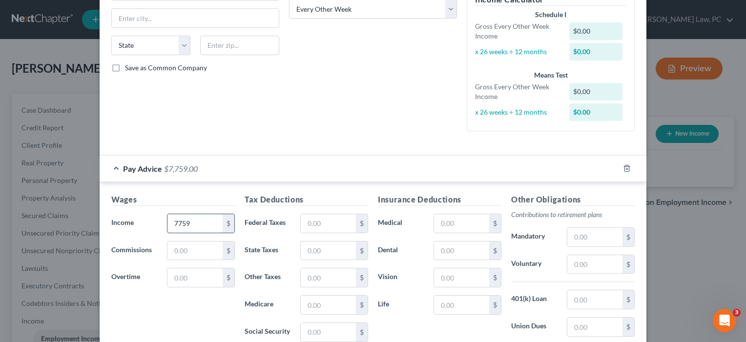
type input "7,759"
click at [372, 165] on div "Pay Advice $7,759.00" at bounding box center [360, 169] width 520 height 26
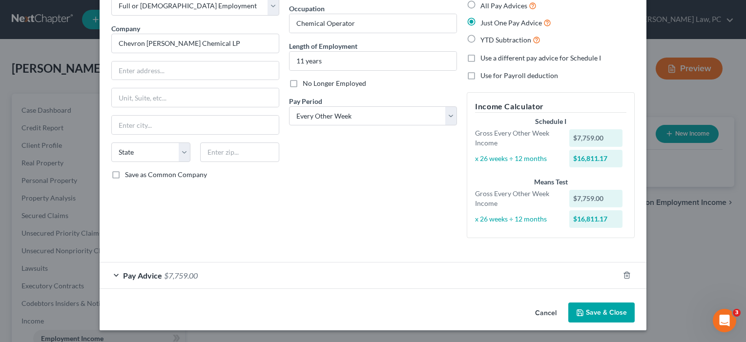
scroll to position [58, 0]
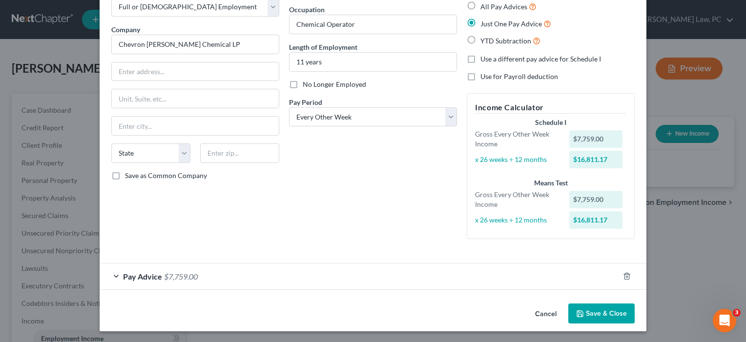
click at [359, 270] on div "Pay Advice $7,759.00" at bounding box center [360, 277] width 520 height 26
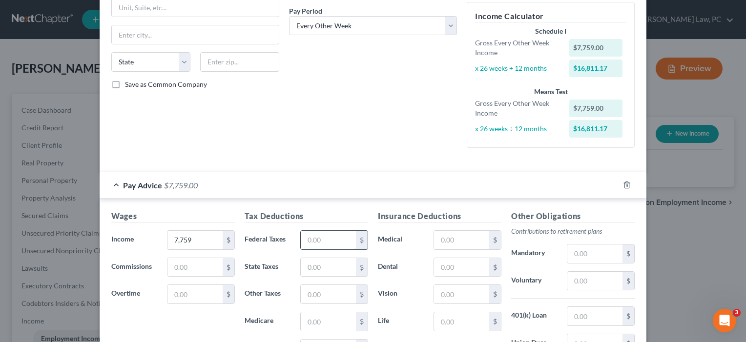
scroll to position [174, 0]
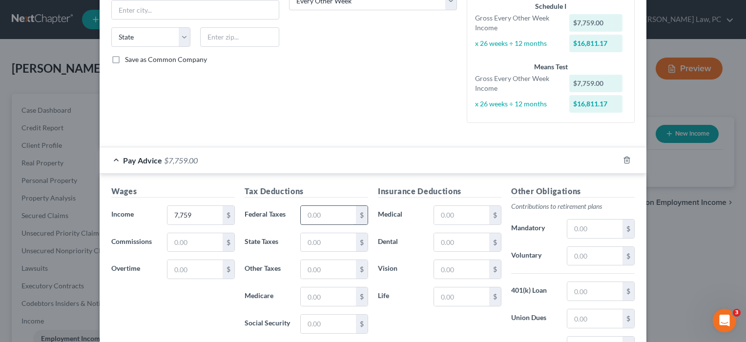
click at [330, 217] on input "text" at bounding box center [328, 215] width 55 height 19
type input "568.08"
click at [403, 111] on div "Debtor Spouse Occupation Chemical Operator Length of Employment 11 years No Lon…" at bounding box center [373, 1] width 178 height 260
click at [464, 220] on input "text" at bounding box center [461, 215] width 55 height 19
type input "37.68"
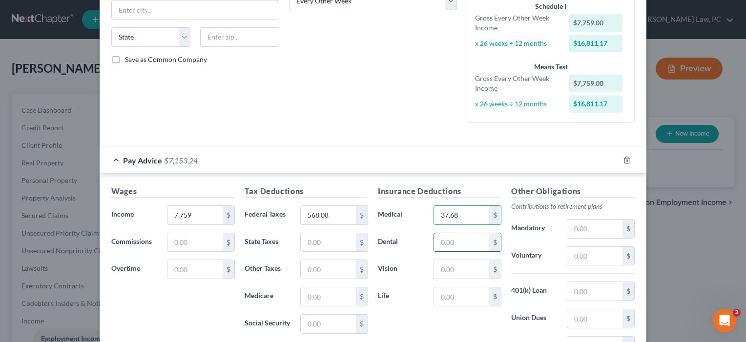
click at [451, 242] on input "text" at bounding box center [461, 242] width 55 height 19
type input "24.98"
click at [578, 252] on input "text" at bounding box center [595, 256] width 55 height 19
type input "664.83"
click at [453, 269] on input "text" at bounding box center [461, 269] width 55 height 19
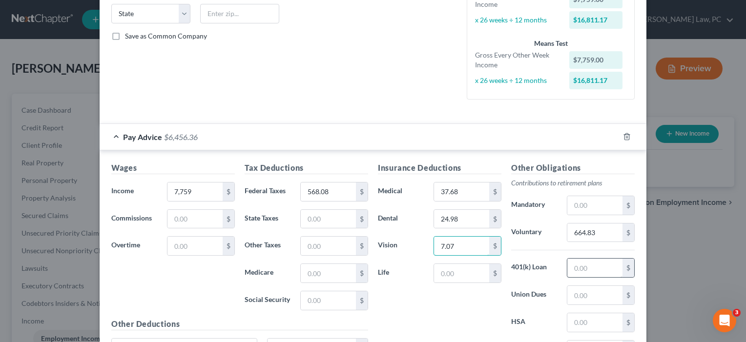
scroll to position [200, 0]
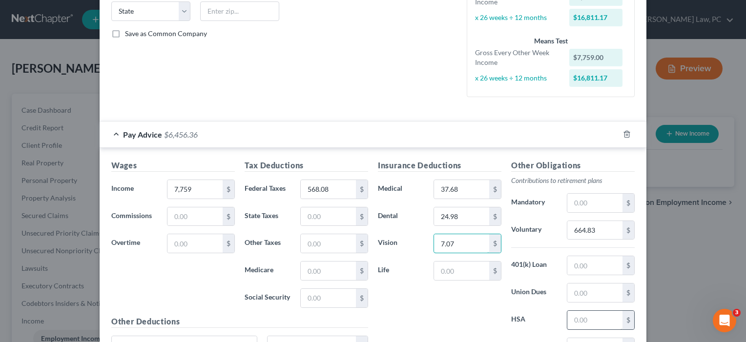
type input "7.07"
click at [603, 322] on input "text" at bounding box center [595, 320] width 55 height 19
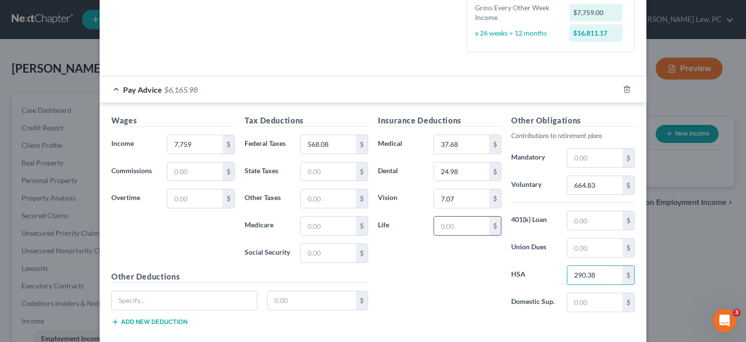
scroll to position [259, 0]
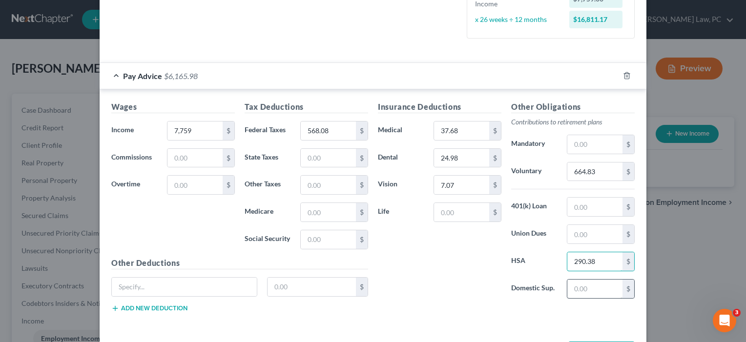
type input "290.38"
click at [602, 290] on input "text" at bounding box center [595, 289] width 55 height 19
type input "793.85"
click at [458, 212] on input "text" at bounding box center [461, 212] width 55 height 19
type input "14.63"
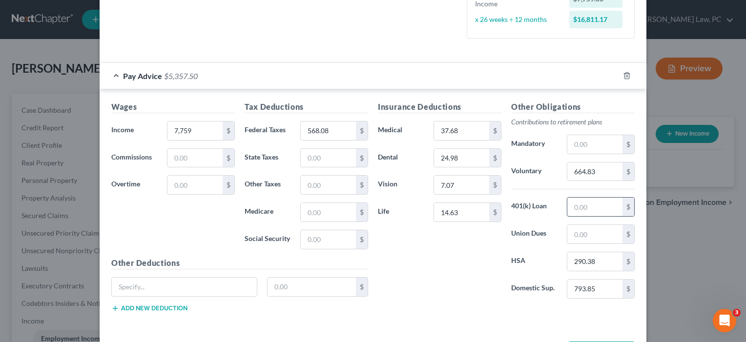
click at [580, 205] on input "text" at bounding box center [595, 207] width 55 height 19
type input "440.8"
type input "Disaster loan repayment"
click at [293, 289] on input "text" at bounding box center [312, 287] width 89 height 19
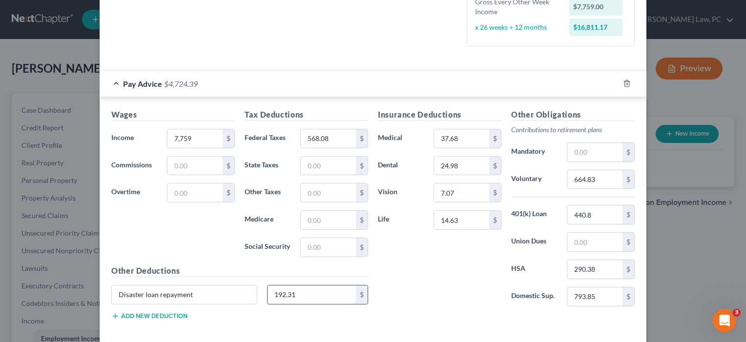
scroll to position [252, 0]
type input "192.31"
click at [176, 312] on button "Add new deduction" at bounding box center [149, 316] width 76 height 8
type input "F"
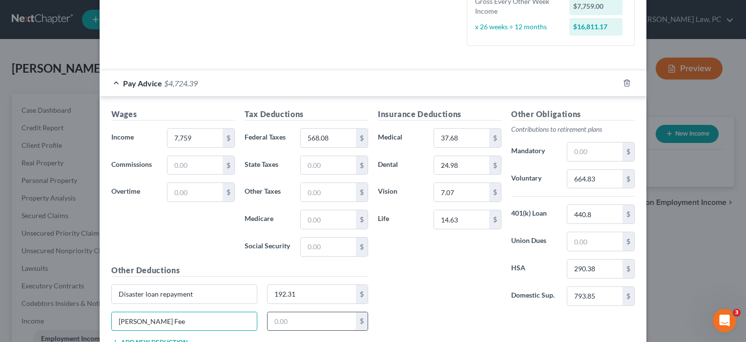
type input "[PERSON_NAME] Fee"
click at [285, 323] on input "text" at bounding box center [312, 322] width 89 height 19
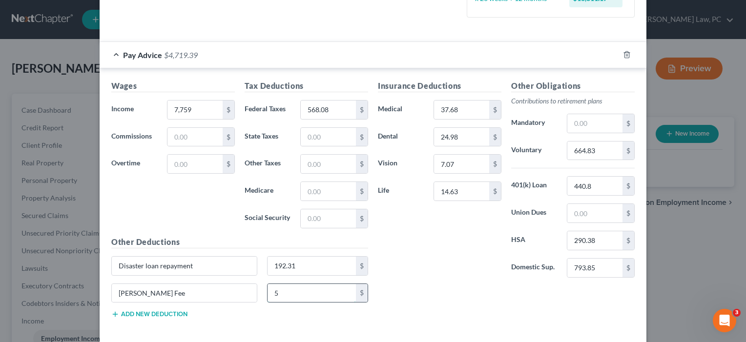
scroll to position [281, 0]
type input "5"
click at [166, 310] on button "Add new deduction" at bounding box center [149, 314] width 76 height 8
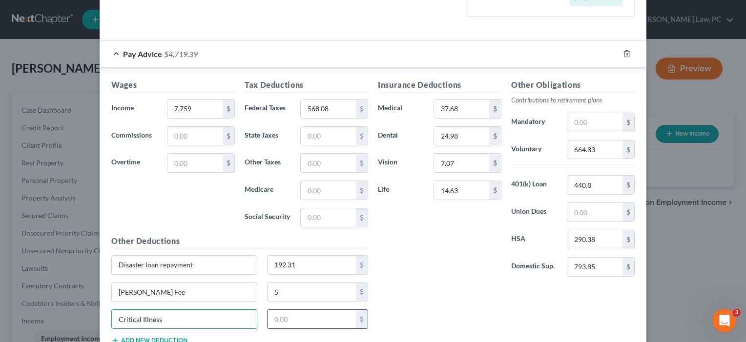
type input "Critical Illness"
click at [279, 317] on input "text" at bounding box center [312, 319] width 89 height 19
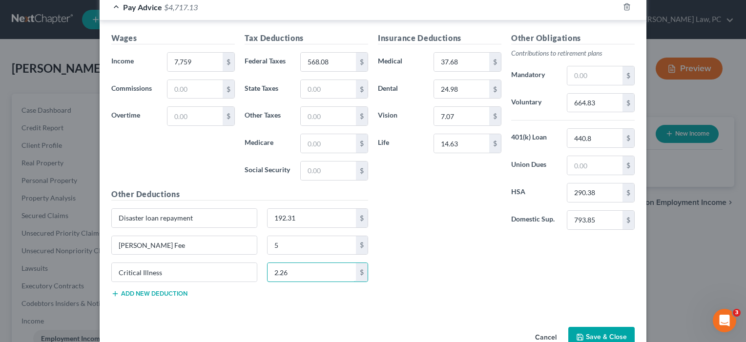
scroll to position [331, 0]
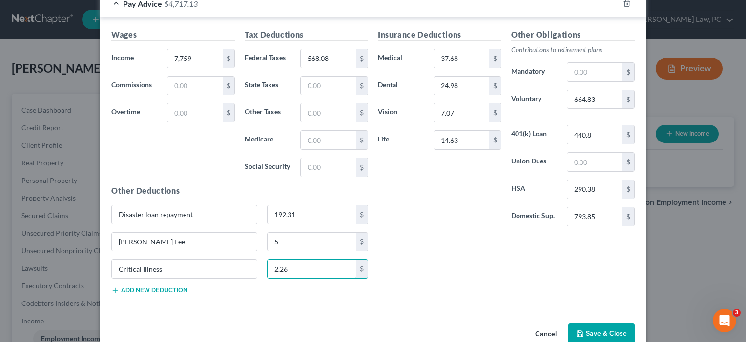
type input "2.26"
click at [136, 288] on button "Add new deduction" at bounding box center [149, 291] width 76 height 8
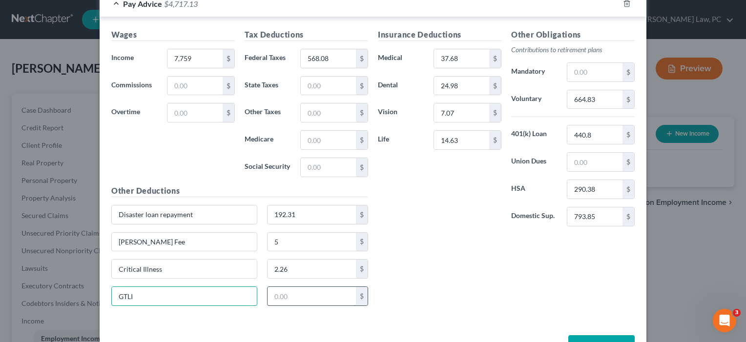
type input "GTLI"
click at [287, 298] on input "text" at bounding box center [312, 296] width 89 height 19
drag, startPoint x: 295, startPoint y: 299, endPoint x: 251, endPoint y: 299, distance: 44.0
click at [251, 299] on div "GTLI 3.42 $" at bounding box center [239, 300] width 267 height 27
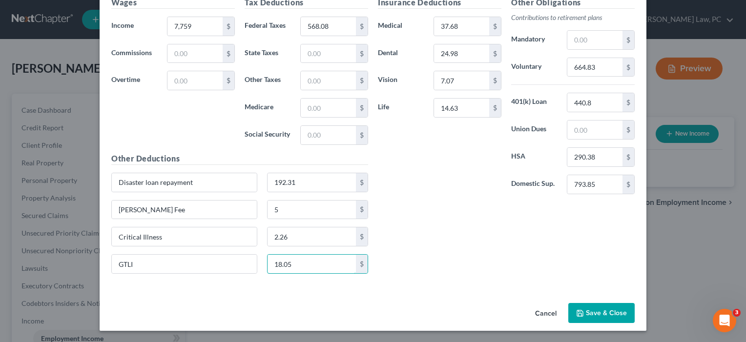
scroll to position [363, 0]
type input "18.05"
click at [606, 312] on button "Save & Close" at bounding box center [602, 314] width 66 height 21
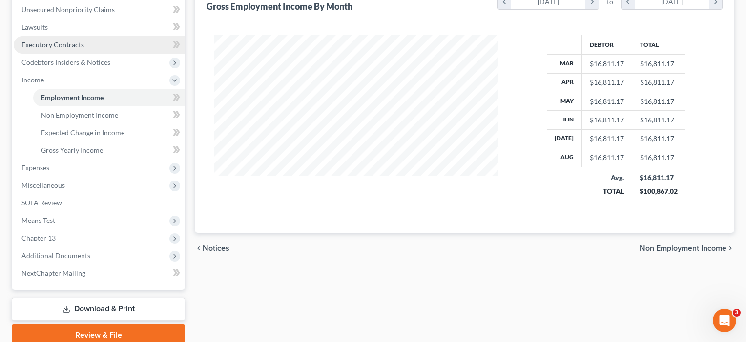
scroll to position [273, 0]
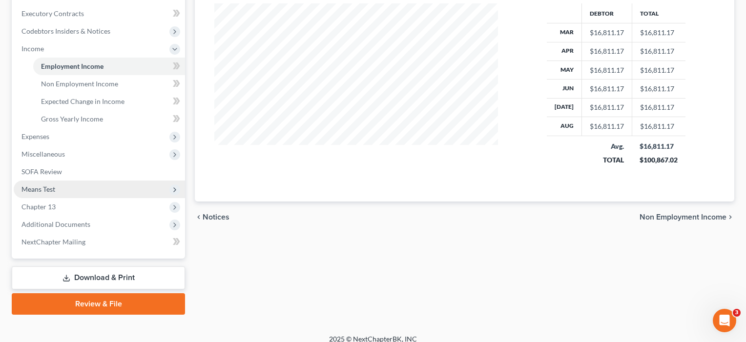
click at [39, 189] on span "Means Test" at bounding box center [38, 189] width 34 height 8
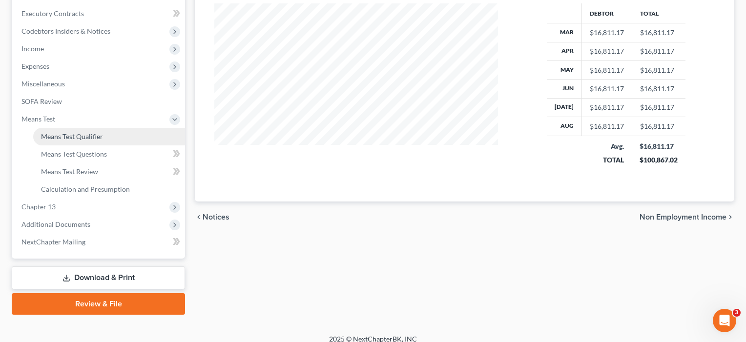
click at [87, 135] on span "Means Test Qualifier" at bounding box center [72, 136] width 62 height 8
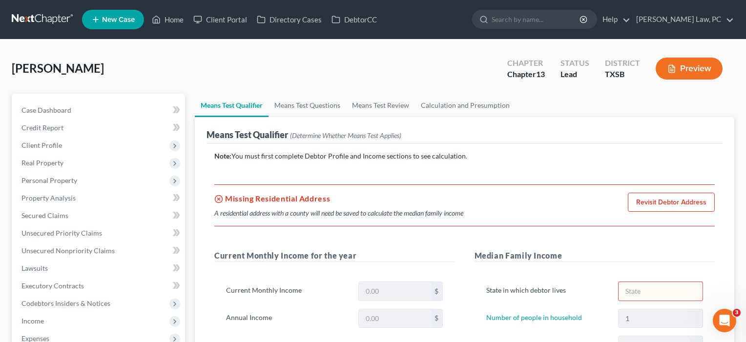
click at [681, 208] on link "Revisit Debtor Address" at bounding box center [671, 203] width 87 height 20
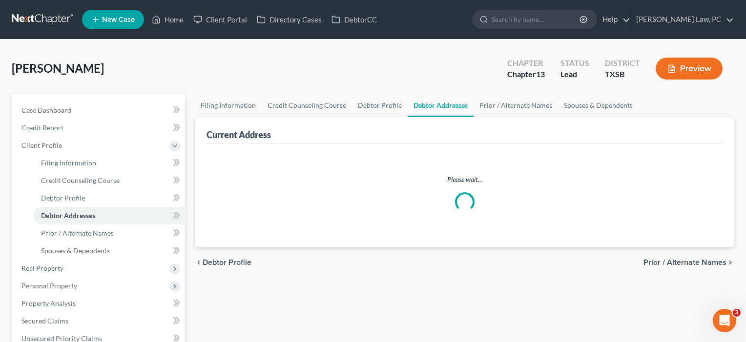
select select "0"
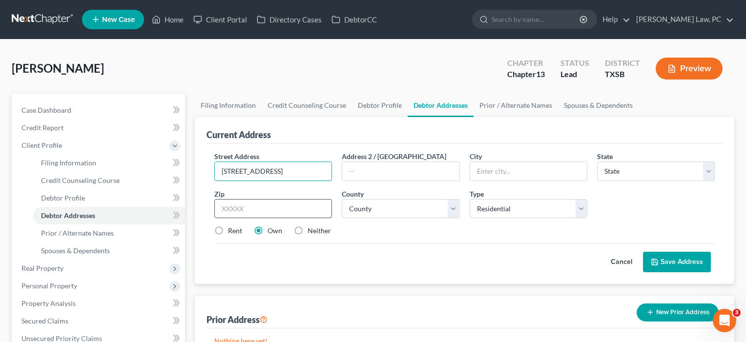
type input "[STREET_ADDRESS]"
type input "77346"
type input "Humble"
select select "45"
select select "100"
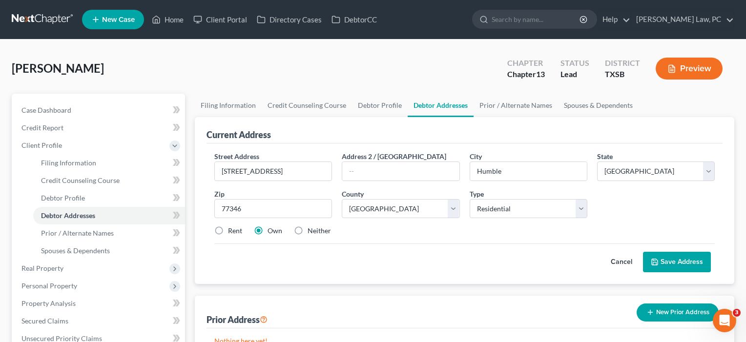
drag, startPoint x: 182, startPoint y: 546, endPoint x: 671, endPoint y: 262, distance: 564.7
click at [671, 262] on button "Save Address" at bounding box center [677, 262] width 68 height 21
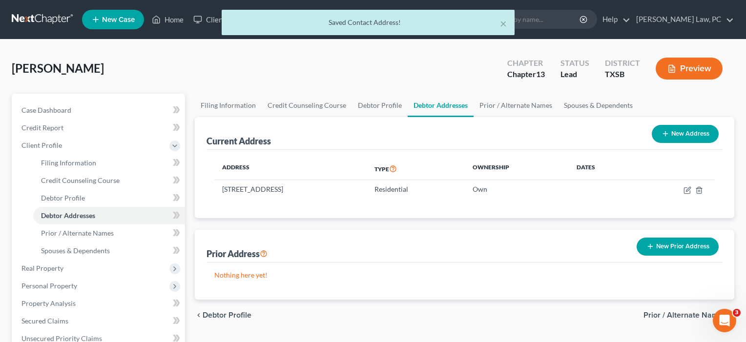
scroll to position [13, 0]
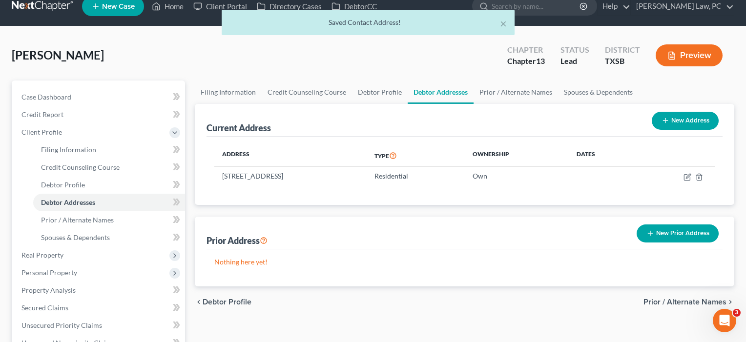
click at [45, 306] on span "Secured Claims" at bounding box center [44, 308] width 47 height 8
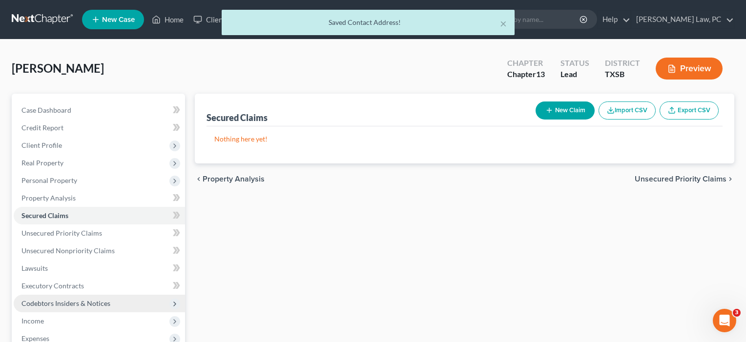
click at [561, 114] on button "New Claim" at bounding box center [565, 111] width 59 height 18
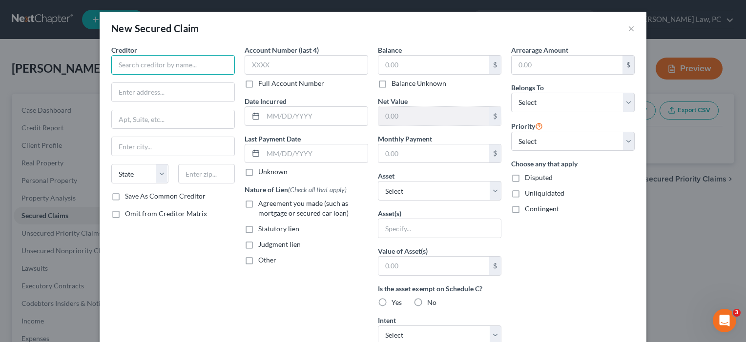
drag, startPoint x: 45, startPoint y: 306, endPoint x: 170, endPoint y: 66, distance: 270.2
click at [170, 66] on input "text" at bounding box center [173, 65] width 124 height 20
type input "MTG1"
click at [408, 73] on input "text" at bounding box center [434, 65] width 111 height 19
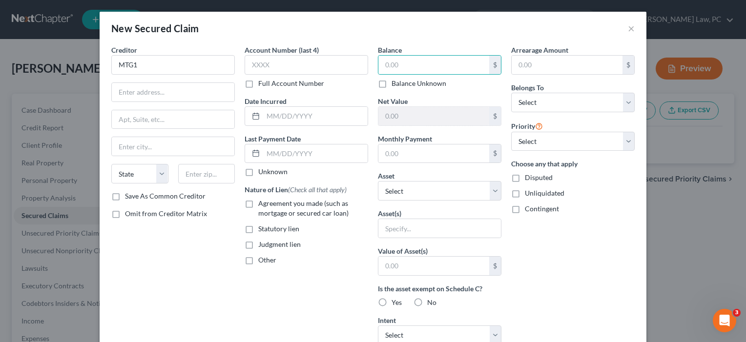
drag, startPoint x: 170, startPoint y: 66, endPoint x: 261, endPoint y: 206, distance: 166.5
click at [261, 206] on span "Agreement you made (such as mortgage or secured car loan)" at bounding box center [303, 208] width 90 height 18
click at [262, 205] on input "Agreement you made (such as mortgage or secured car loan)" at bounding box center [265, 202] width 6 height 6
checkbox input "true"
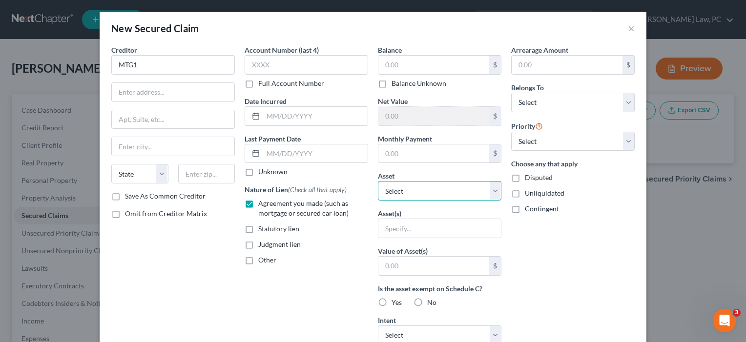
select select "2"
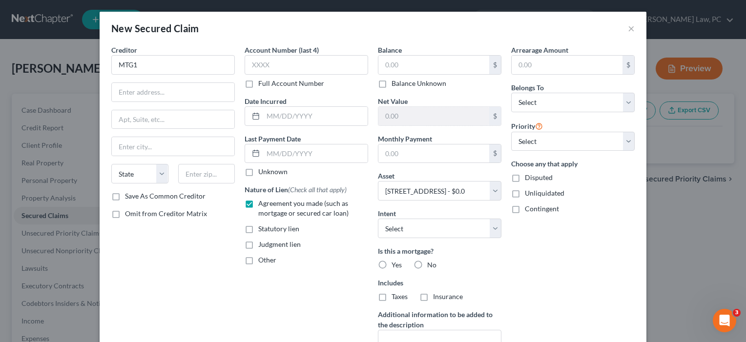
click at [392, 261] on label "Yes" at bounding box center [397, 265] width 10 height 10
click at [396, 261] on input "Yes" at bounding box center [399, 263] width 6 height 6
radio input "true"
select select "2"
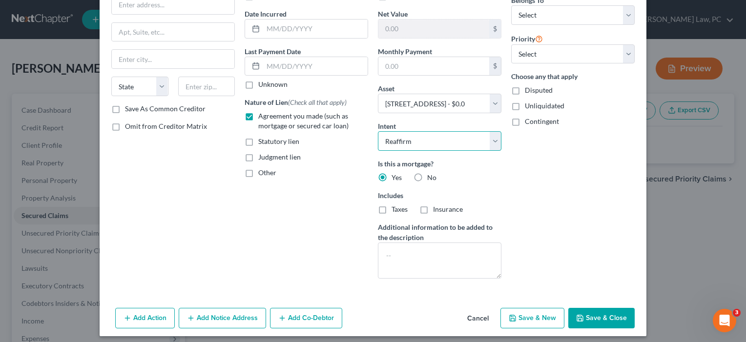
scroll to position [89, 0]
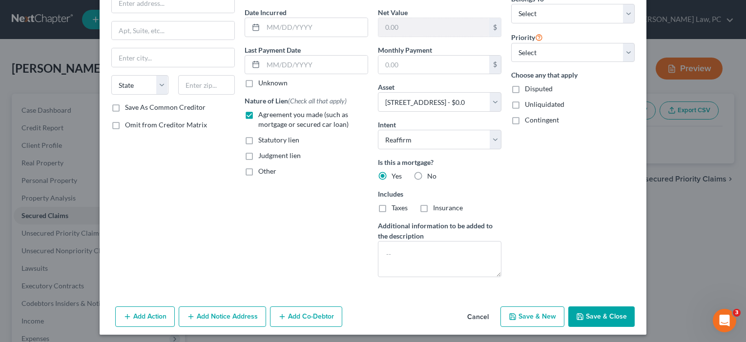
click at [392, 210] on label "Taxes" at bounding box center [400, 208] width 16 height 10
click at [396, 210] on input "Taxes" at bounding box center [399, 206] width 6 height 6
checkbox input "true"
click at [433, 207] on label "Insurance" at bounding box center [448, 208] width 30 height 10
click at [437, 207] on input "Insurance" at bounding box center [440, 206] width 6 height 6
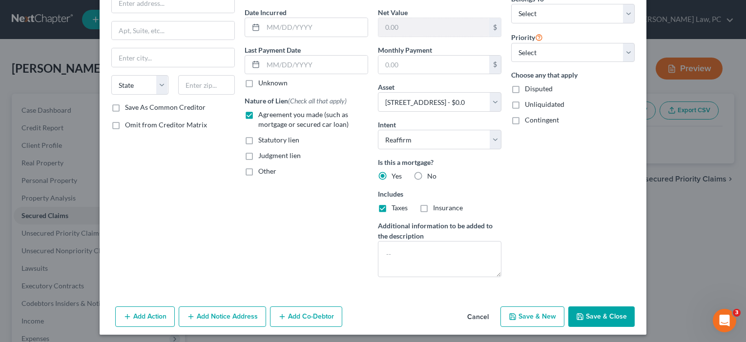
checkbox input "true"
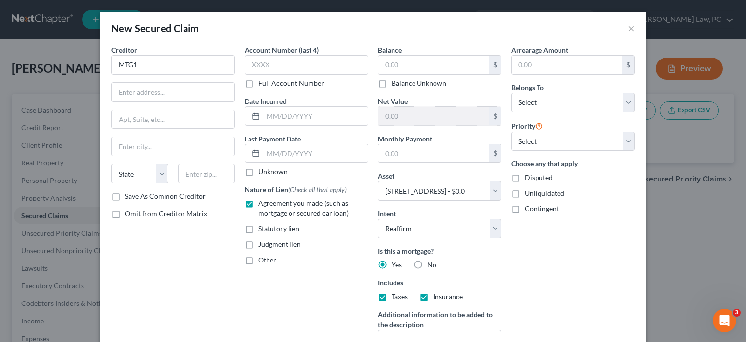
scroll to position [0, 0]
click at [407, 156] on input "text" at bounding box center [434, 154] width 111 height 19
type input "2,394.09"
click at [421, 68] on input "text" at bounding box center [434, 65] width 111 height 19
type input "260,600"
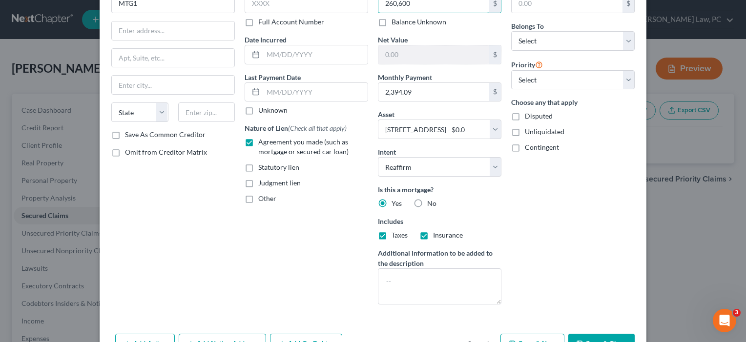
scroll to position [69, 0]
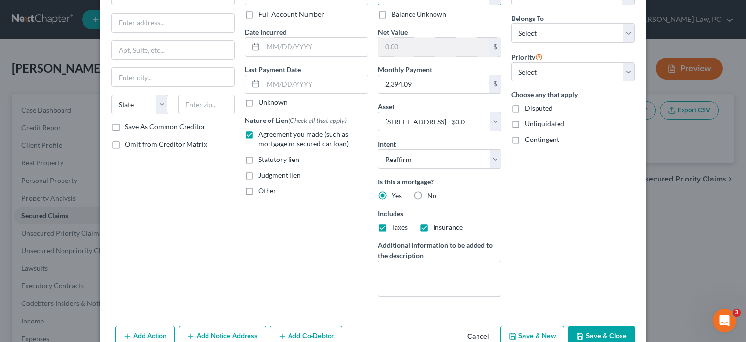
click at [611, 330] on button "Save & Close" at bounding box center [602, 336] width 66 height 21
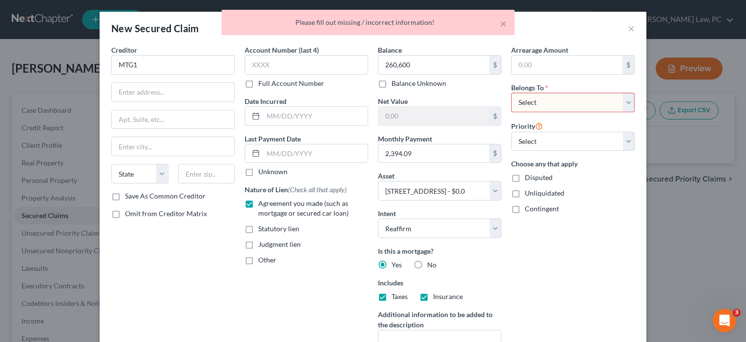
scroll to position [0, 0]
select select "0"
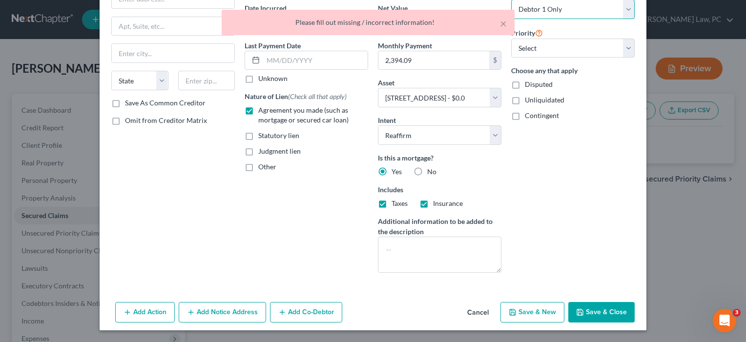
scroll to position [93, 0]
click at [613, 314] on button "Save & Close" at bounding box center [602, 312] width 66 height 21
select select
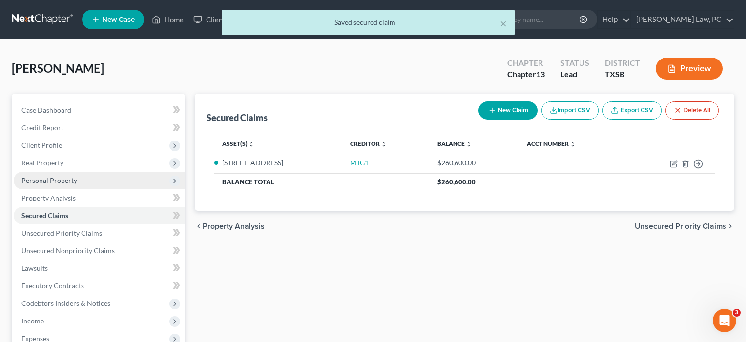
click at [42, 180] on span "Personal Property" at bounding box center [49, 180] width 56 height 8
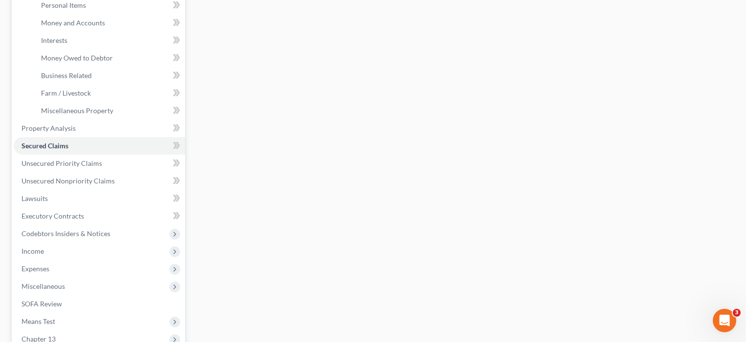
scroll to position [247, 0]
click at [53, 146] on span "Secured Claims" at bounding box center [44, 144] width 47 height 8
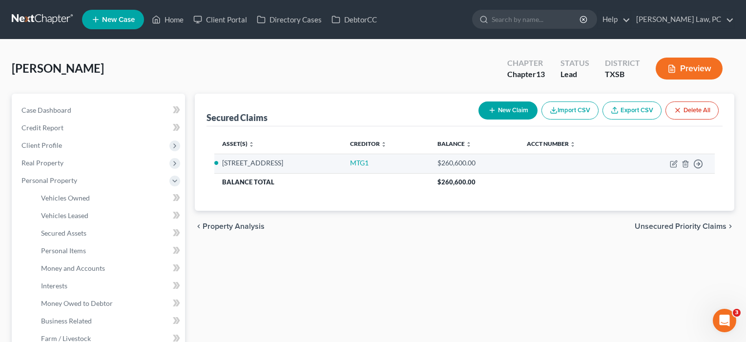
scroll to position [0, 0]
click at [369, 165] on link "MTG1" at bounding box center [359, 163] width 19 height 8
select select "2"
select select "0"
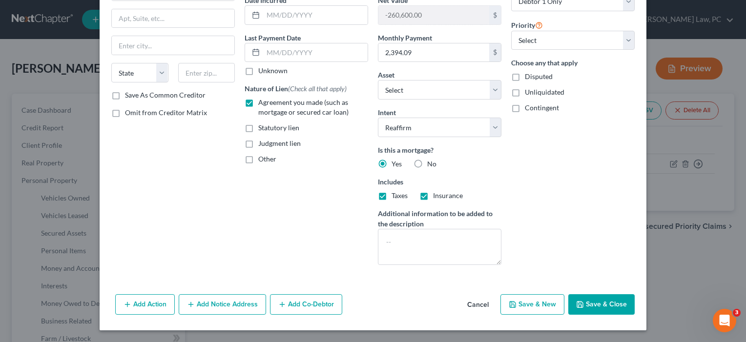
scroll to position [101, 0]
click at [602, 309] on button "Save & Close" at bounding box center [602, 305] width 66 height 21
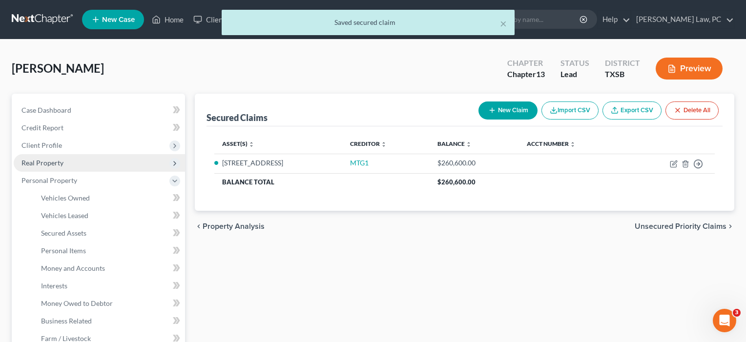
click at [41, 164] on span "Real Property" at bounding box center [42, 163] width 42 height 8
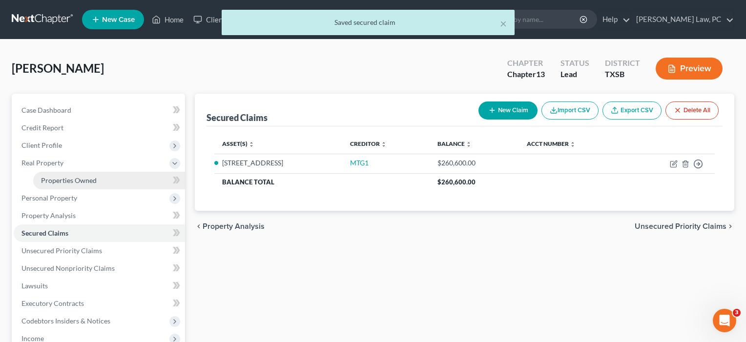
click at [53, 175] on link "Properties Owned" at bounding box center [109, 181] width 152 height 18
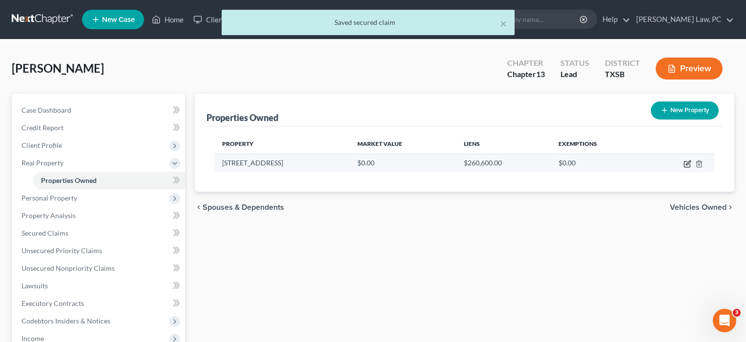
click at [685, 162] on icon "button" at bounding box center [688, 164] width 8 height 8
select select "45"
select select "100"
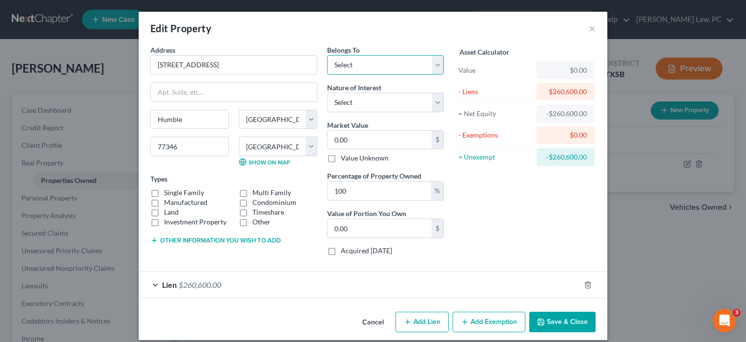
select select "0"
drag, startPoint x: 362, startPoint y: 141, endPoint x: 317, endPoint y: 141, distance: 45.4
click at [317, 141] on div "Address * 15619 [GEOGRAPHIC_DATA] [PERSON_NAME][GEOGRAPHIC_DATA] [US_STATE][GEO…" at bounding box center [297, 154] width 303 height 219
type input "3"
type input "3.00"
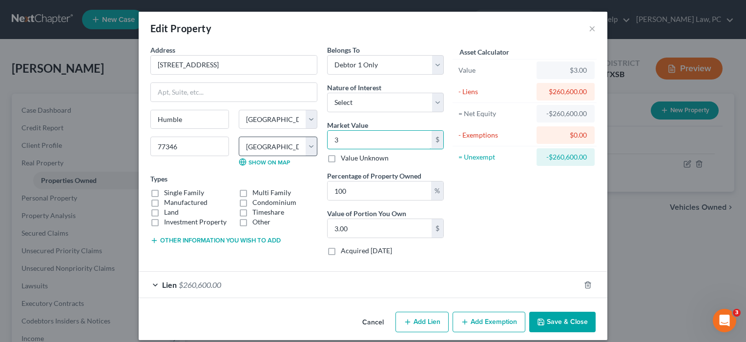
type input "35"
type input "35.00"
type input "355"
type input "355.00"
type input "3552"
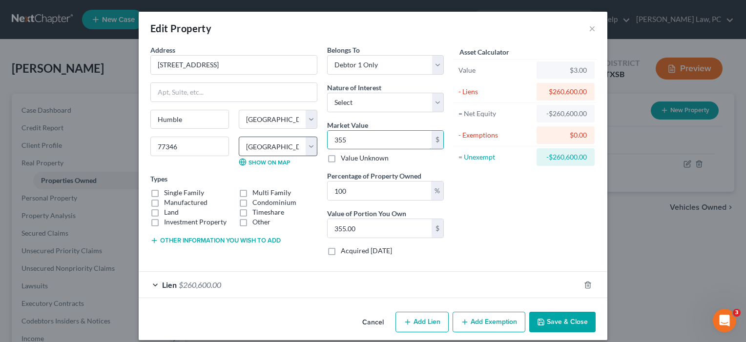
type input "3,552.00"
type input "3,5528"
type input "35,528.00"
type input "35,5286"
type input "355,286.00"
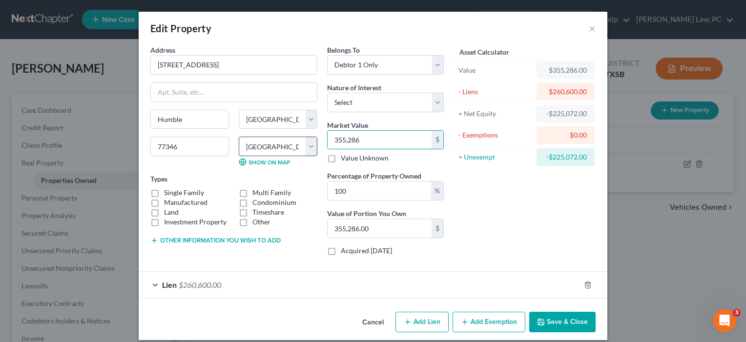
type input "355,28"
type input "35,528.00"
type input "35,5285"
type input "355,285.00"
type input "355,285"
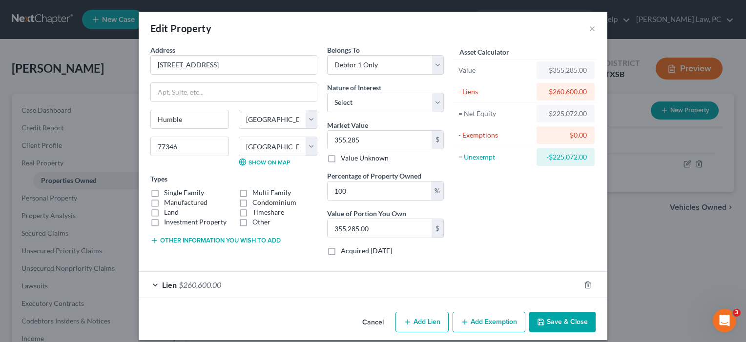
click at [165, 193] on label "Single Family" at bounding box center [184, 193] width 40 height 10
click at [168, 193] on input "Single Family" at bounding box center [171, 191] width 6 height 6
checkbox input "true"
select select "0"
click at [566, 322] on button "Save & Close" at bounding box center [562, 322] width 66 height 21
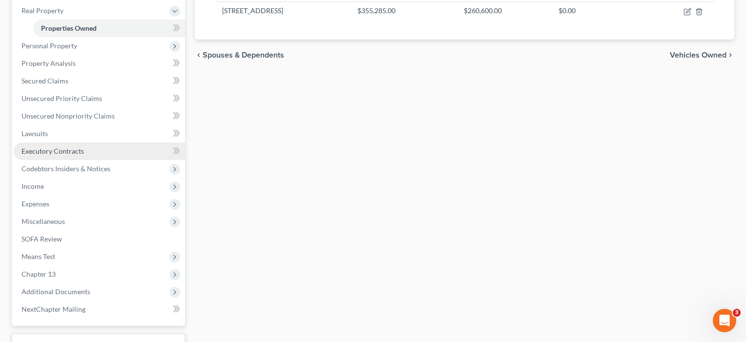
scroll to position [153, 0]
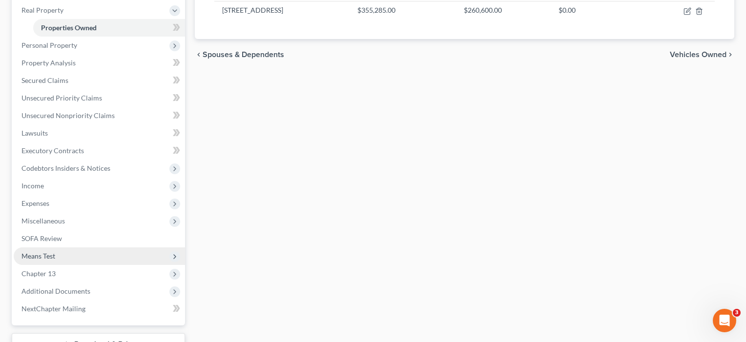
click at [67, 254] on span "Means Test" at bounding box center [99, 257] width 171 height 18
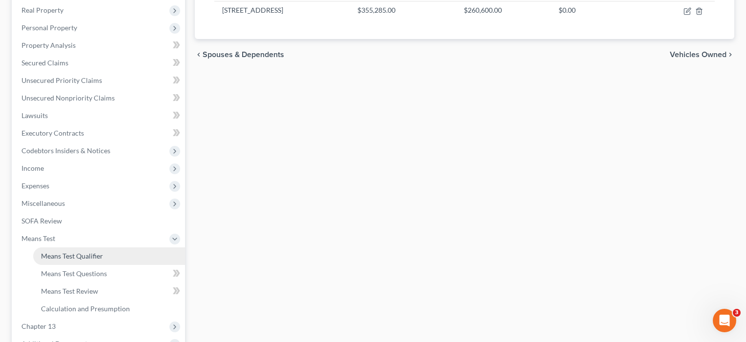
click at [67, 256] on span "Means Test Qualifier" at bounding box center [72, 256] width 62 height 8
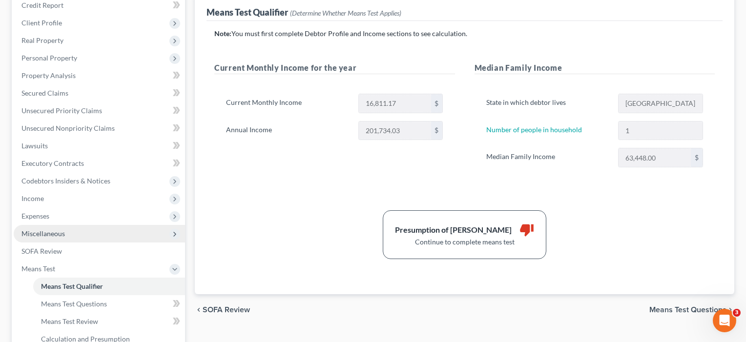
scroll to position [128, 0]
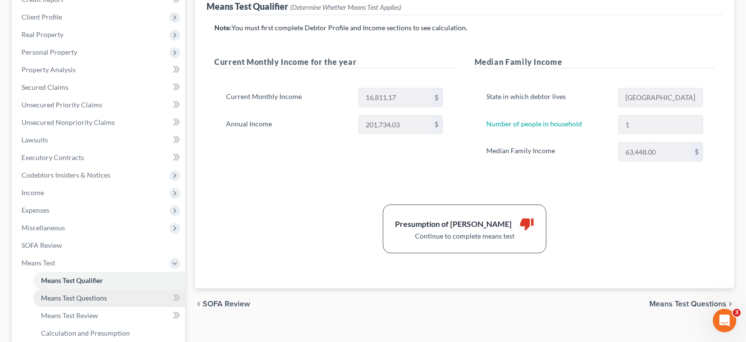
click at [62, 296] on span "Means Test Questions" at bounding box center [74, 298] width 66 height 8
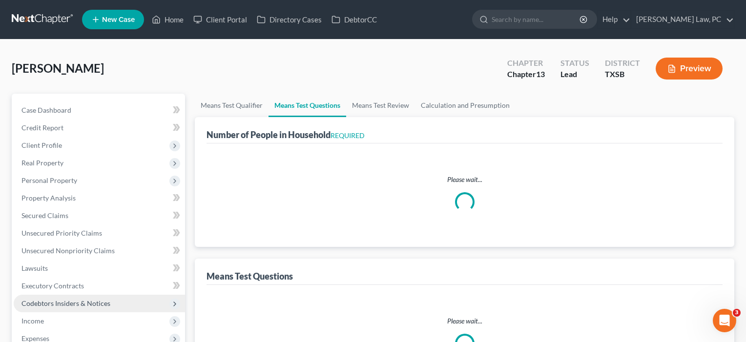
select select "0"
select select "60"
select select "0"
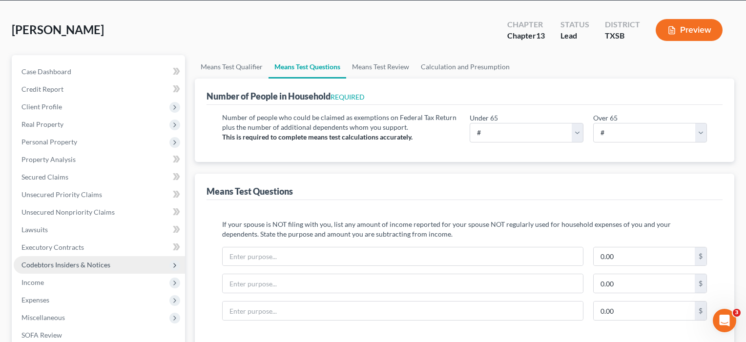
scroll to position [84, 0]
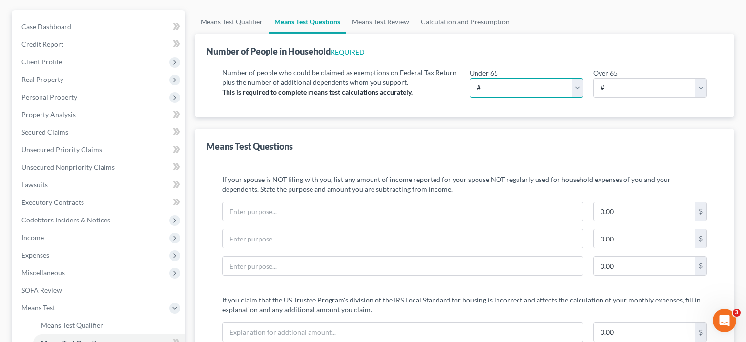
select select "1"
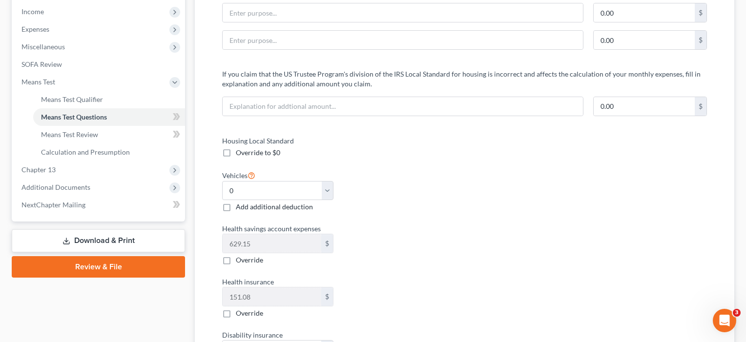
scroll to position [311, 0]
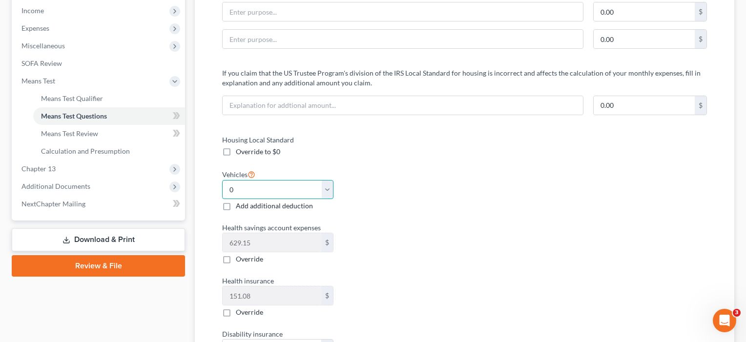
select select "1"
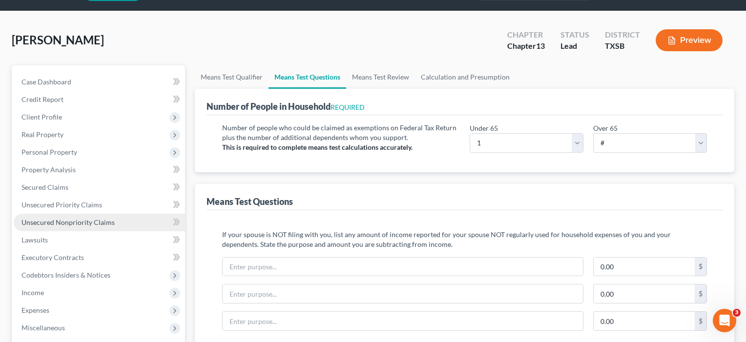
scroll to position [30, 0]
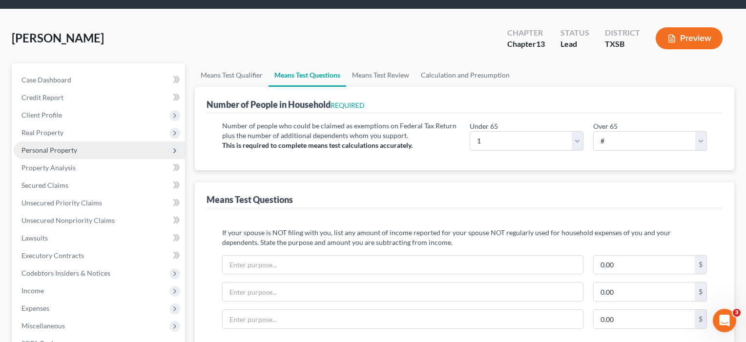
click at [44, 148] on span "Personal Property" at bounding box center [49, 150] width 56 height 8
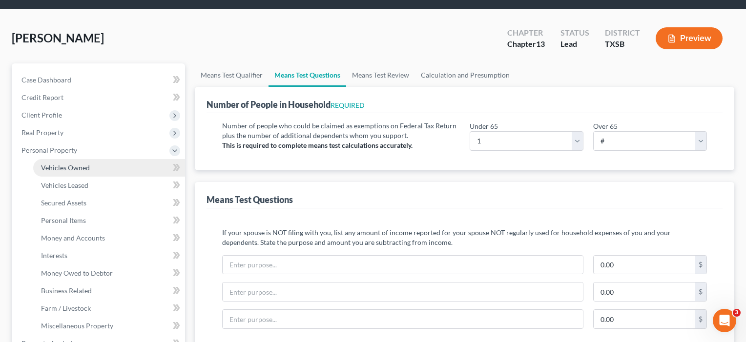
click at [65, 166] on span "Vehicles Owned" at bounding box center [65, 168] width 49 height 8
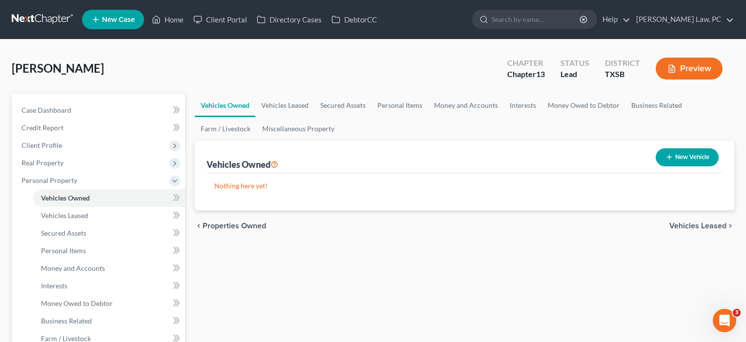
click at [691, 160] on button "New Vehicle" at bounding box center [687, 157] width 63 height 18
select select "0"
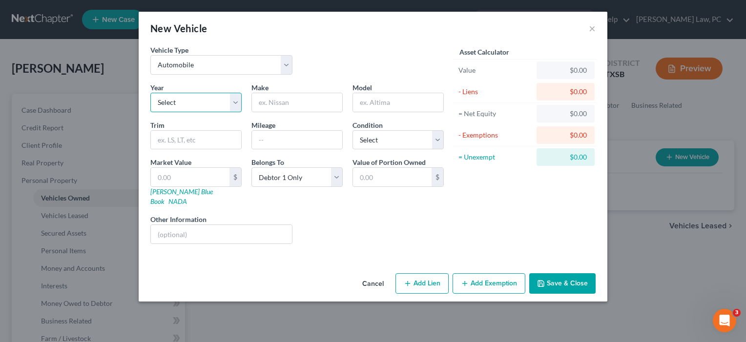
select select "1"
click at [270, 100] on input "text" at bounding box center [297, 102] width 90 height 19
type input "CAR1"
click at [203, 175] on input "text" at bounding box center [190, 177] width 79 height 19
type input "2"
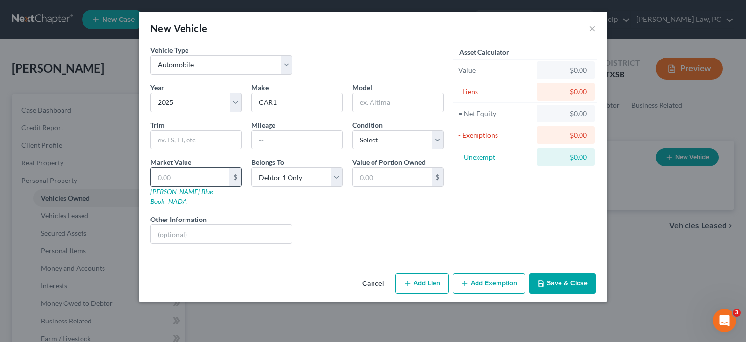
type input "2.00"
type input "25"
type input "25.00"
type input "250"
type input "250.00"
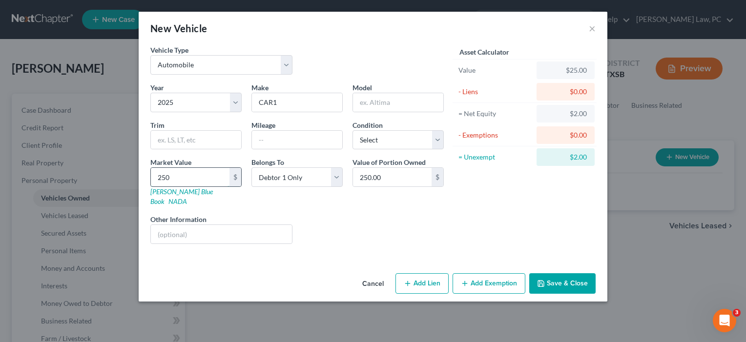
type input "2500"
type input "2,500.00"
type input "2,5000"
type input "25,000.00"
type input "25,000"
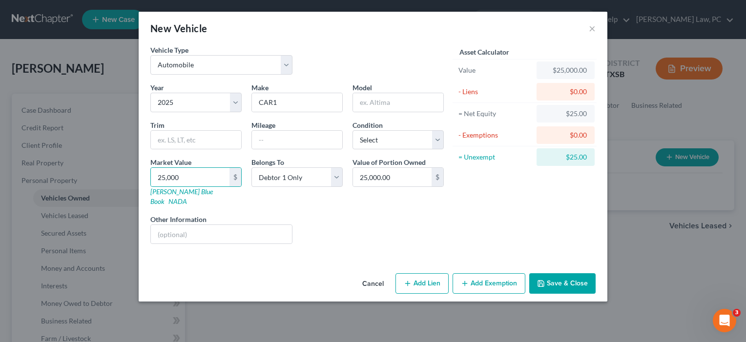
click at [571, 274] on button "Save & Close" at bounding box center [562, 284] width 66 height 21
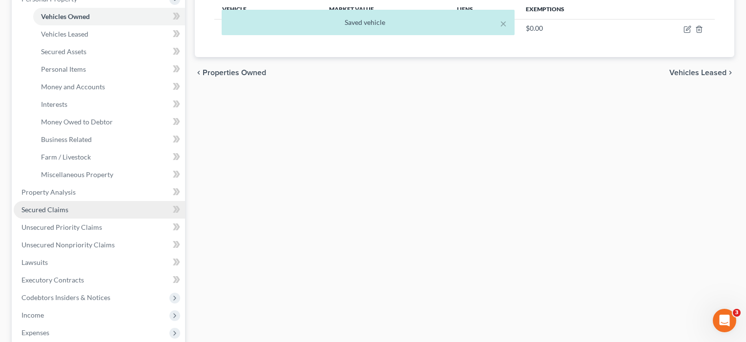
click at [62, 212] on span "Secured Claims" at bounding box center [44, 210] width 47 height 8
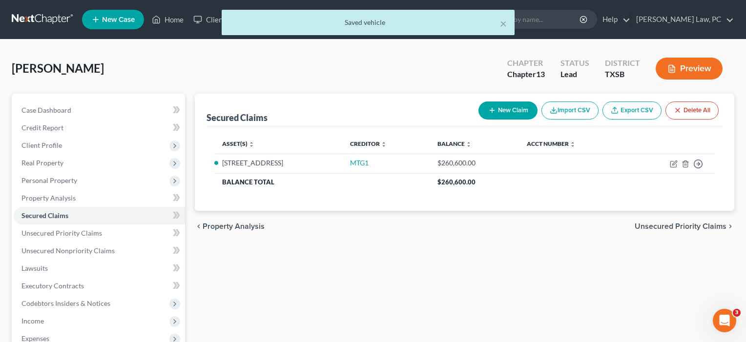
click at [507, 110] on button "New Claim" at bounding box center [508, 111] width 59 height 18
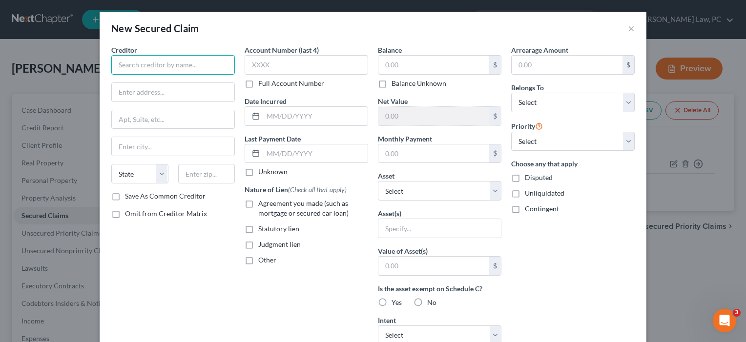
click at [139, 66] on input "text" at bounding box center [173, 65] width 124 height 20
type input "CAR LOAN"
click at [280, 207] on span "Agreement you made (such as mortgage or secured car loan)" at bounding box center [303, 208] width 90 height 18
click at [269, 205] on input "Agreement you made (such as mortgage or secured car loan)" at bounding box center [265, 202] width 6 height 6
checkbox input "true"
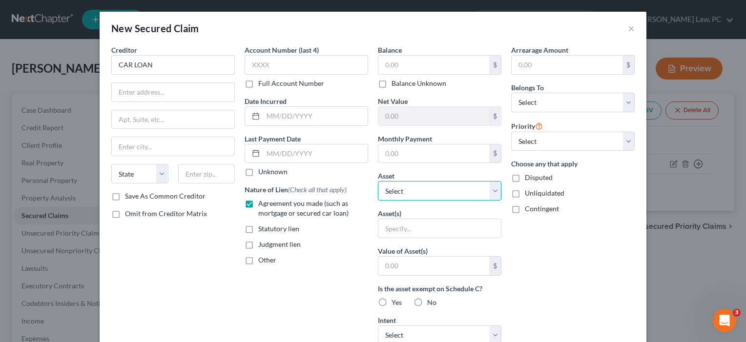
select select "3"
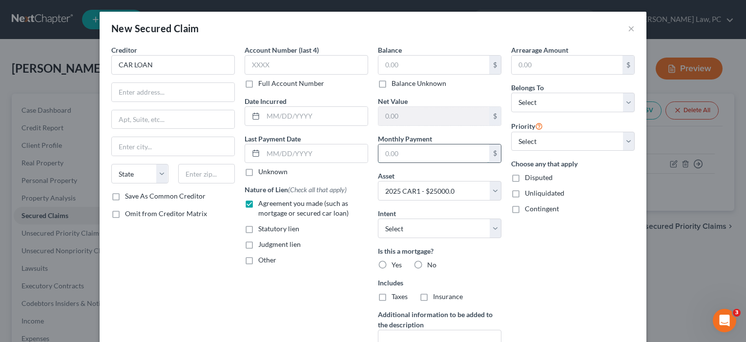
click at [419, 148] on input "text" at bounding box center [434, 154] width 111 height 19
type input "842"
click at [427, 262] on label "No" at bounding box center [431, 265] width 9 height 10
click at [431, 262] on input "No" at bounding box center [434, 263] width 6 height 6
radio input "true"
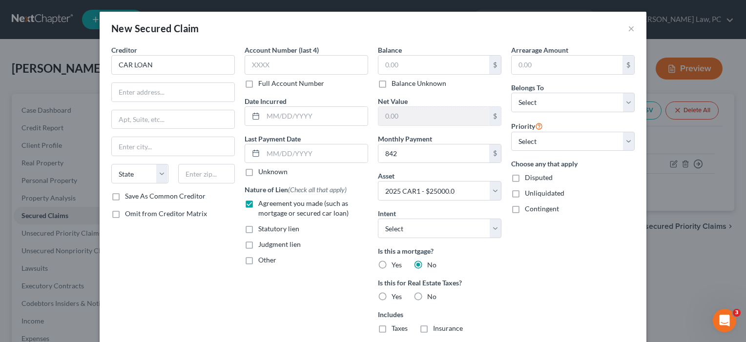
click at [427, 297] on label "No" at bounding box center [431, 297] width 9 height 10
click at [431, 297] on input "No" at bounding box center [434, 295] width 6 height 6
radio input "true"
click at [403, 65] on input "text" at bounding box center [434, 65] width 111 height 19
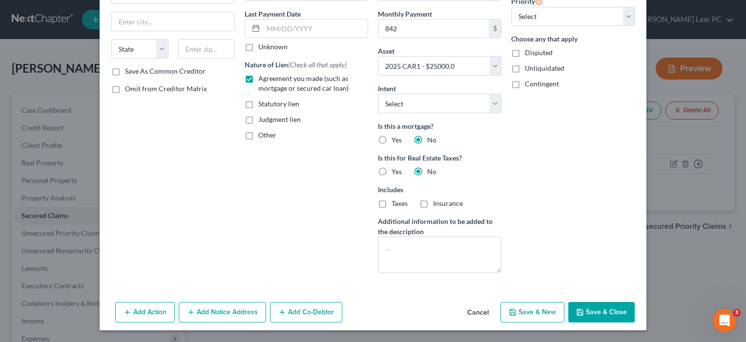
scroll to position [125, 0]
type input "18,269.45"
click at [595, 313] on button "Save & Close" at bounding box center [602, 312] width 66 height 21
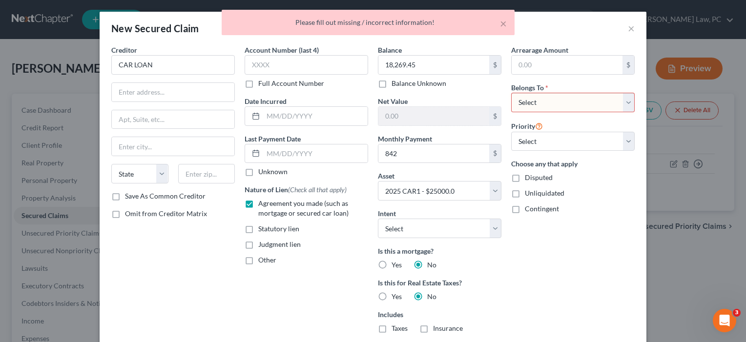
scroll to position [0, 0]
select select "0"
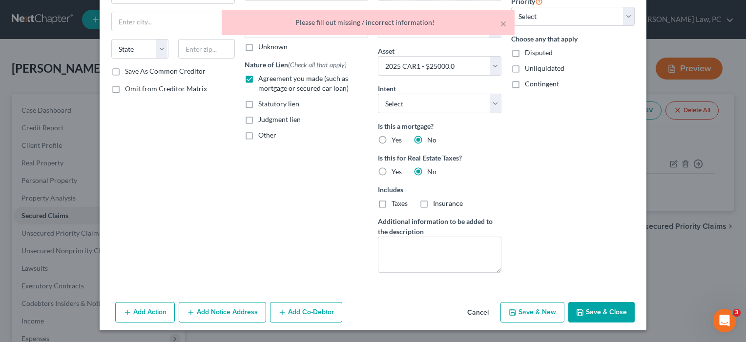
scroll to position [125, 0]
click at [598, 312] on button "Save & Close" at bounding box center [602, 312] width 66 height 21
select select
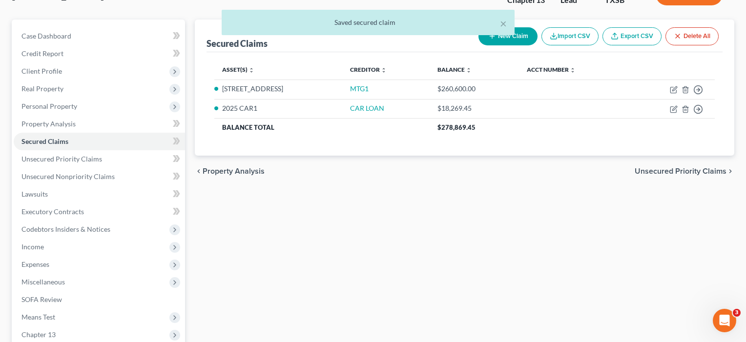
scroll to position [155, 0]
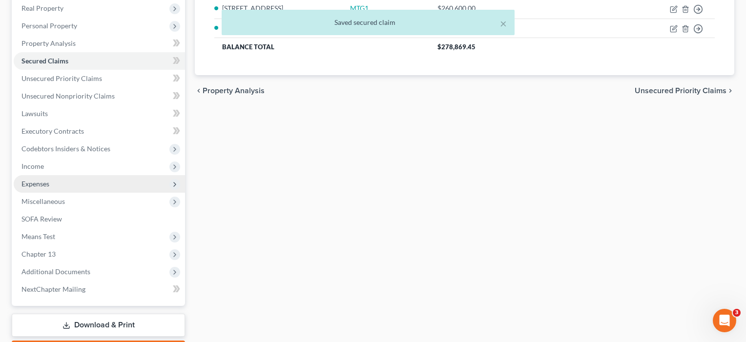
click at [51, 187] on span "Expenses" at bounding box center [99, 184] width 171 height 18
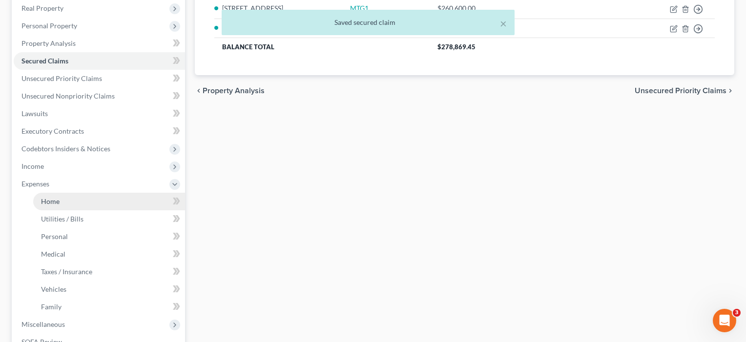
click at [52, 197] on span "Home" at bounding box center [50, 201] width 19 height 8
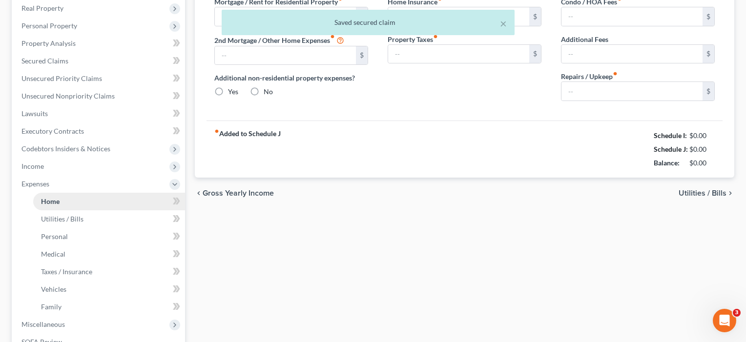
scroll to position [33, 0]
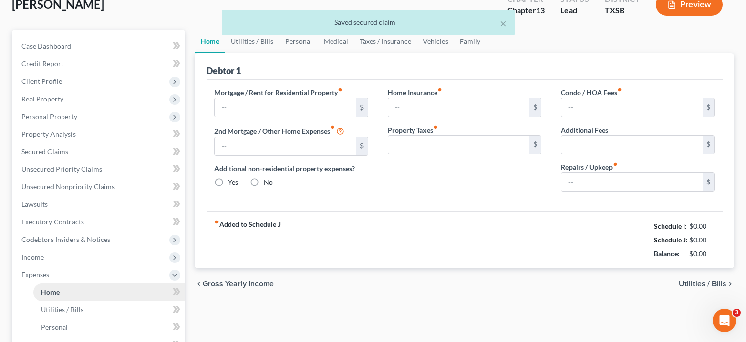
type input "0.00"
radio input "true"
type input "0.00"
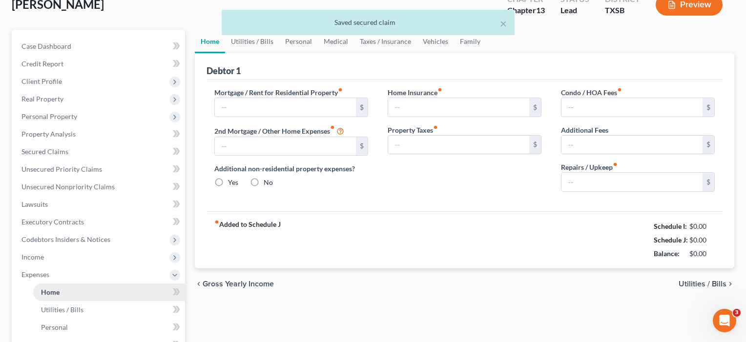
type input "0.00"
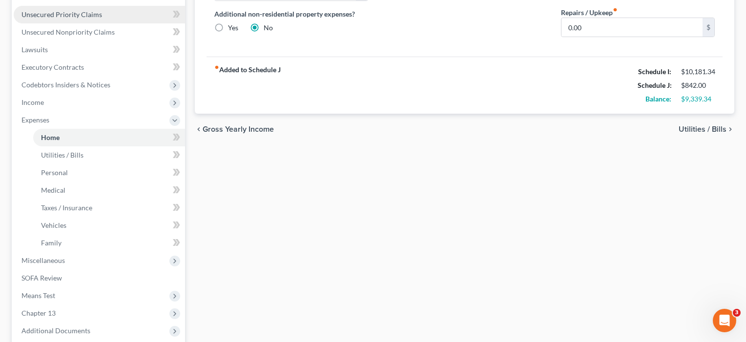
scroll to position [309, 0]
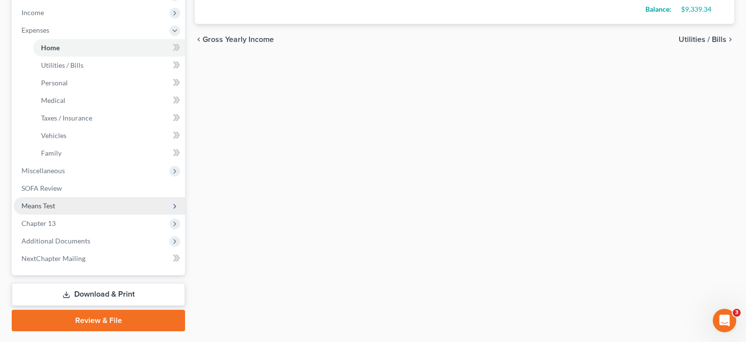
click at [47, 205] on span "Means Test" at bounding box center [38, 206] width 34 height 8
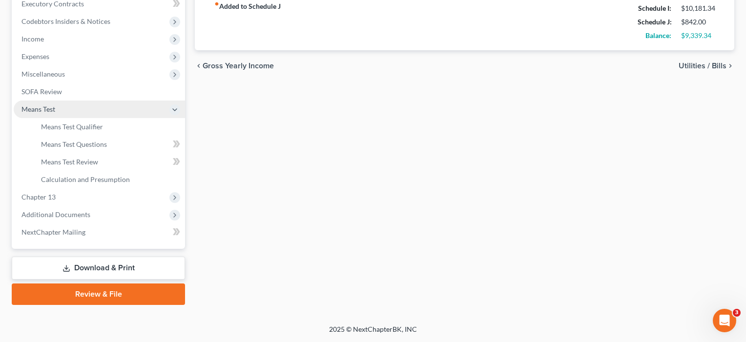
scroll to position [282, 0]
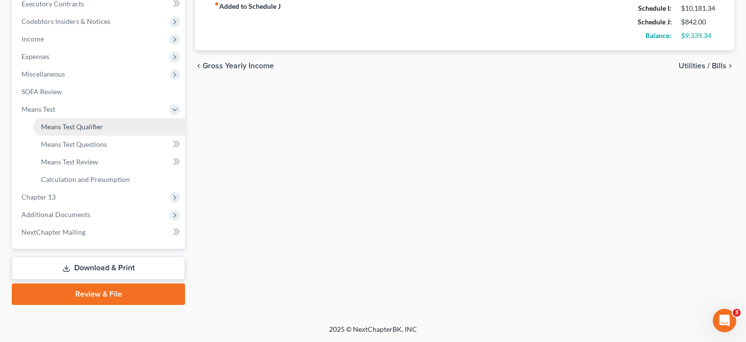
click at [74, 128] on span "Means Test Qualifier" at bounding box center [72, 127] width 62 height 8
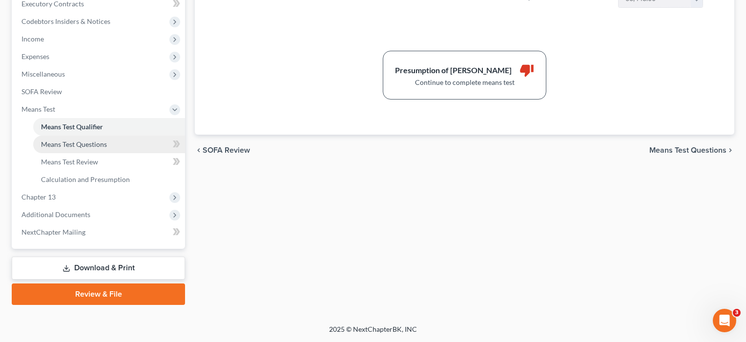
scroll to position [282, 0]
click at [71, 146] on span "Means Test Questions" at bounding box center [74, 144] width 66 height 8
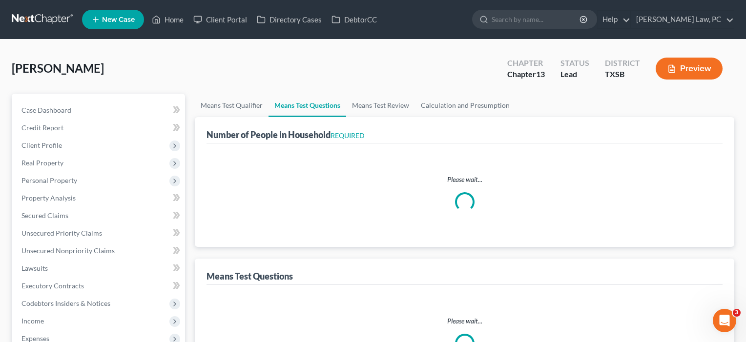
select select "0"
select select "60"
select select "1"
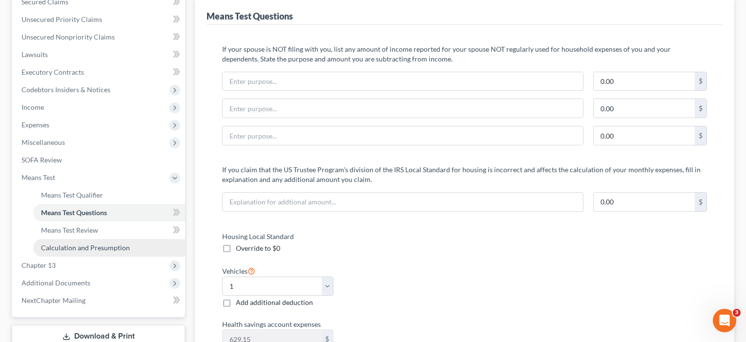
click at [70, 252] on link "Calculation and Presumption" at bounding box center [109, 248] width 152 height 18
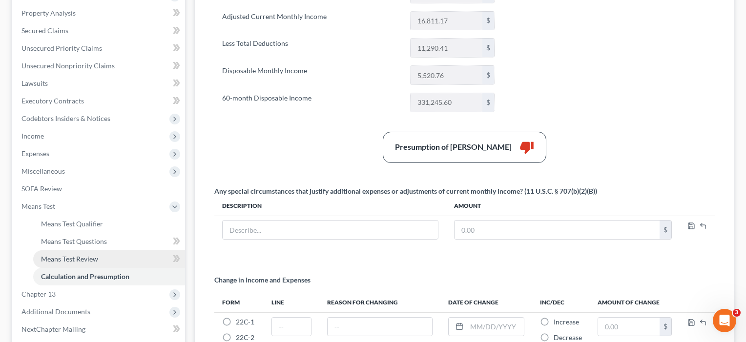
click at [70, 260] on span "Means Test Review" at bounding box center [69, 259] width 57 height 8
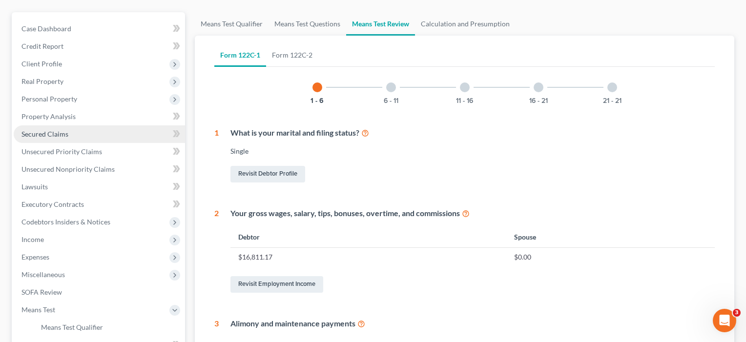
scroll to position [81, 0]
click at [54, 136] on span "Secured Claims" at bounding box center [44, 135] width 47 height 8
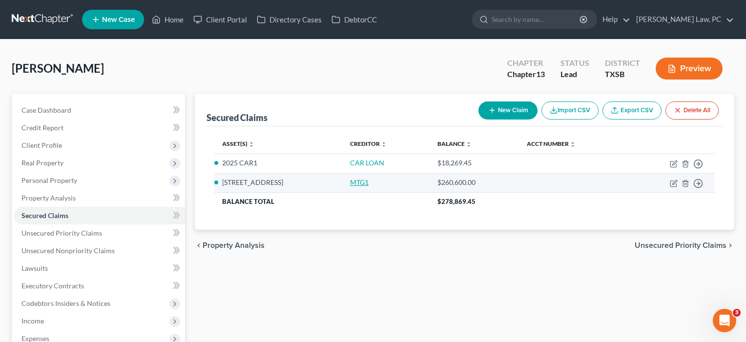
click at [369, 180] on link "MTG1" at bounding box center [359, 182] width 19 height 8
select select "2"
select select "0"
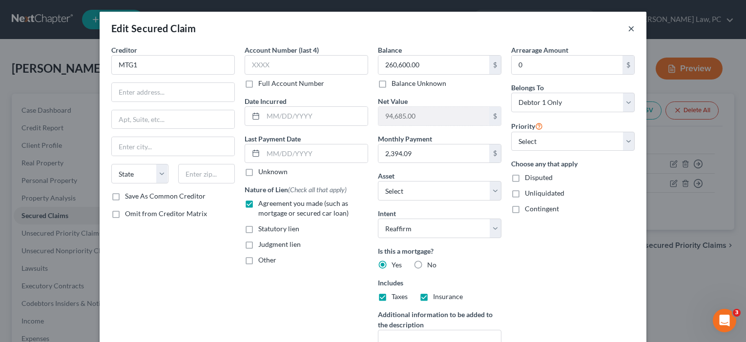
click at [630, 28] on button "×" at bounding box center [631, 28] width 7 height 12
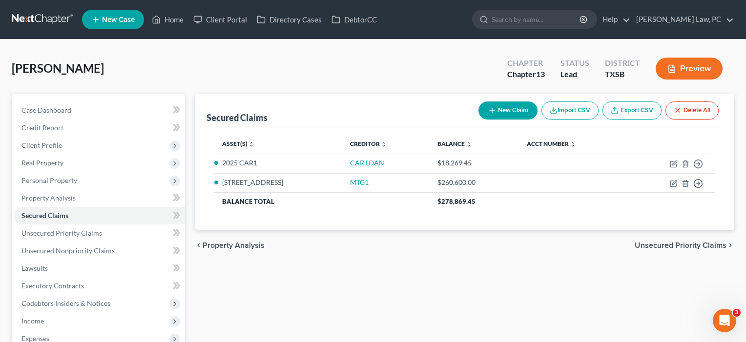
scroll to position [59, 0]
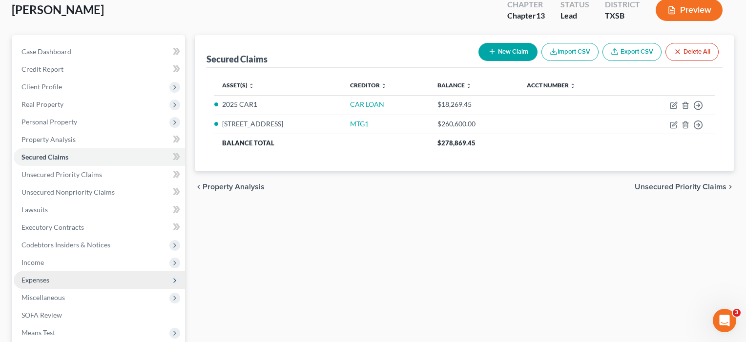
click at [58, 284] on span "Expenses" at bounding box center [99, 281] width 171 height 18
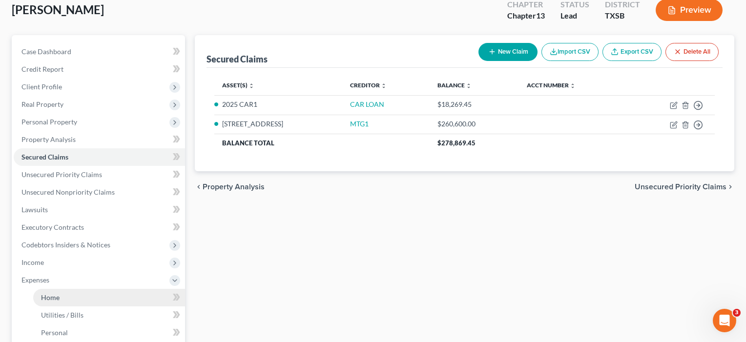
click at [60, 297] on link "Home" at bounding box center [109, 298] width 152 height 18
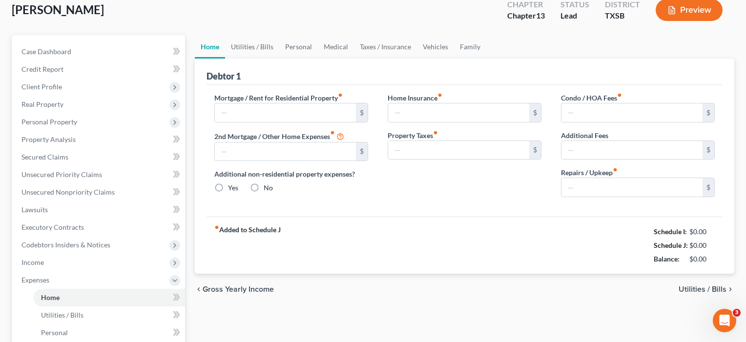
scroll to position [0, 0]
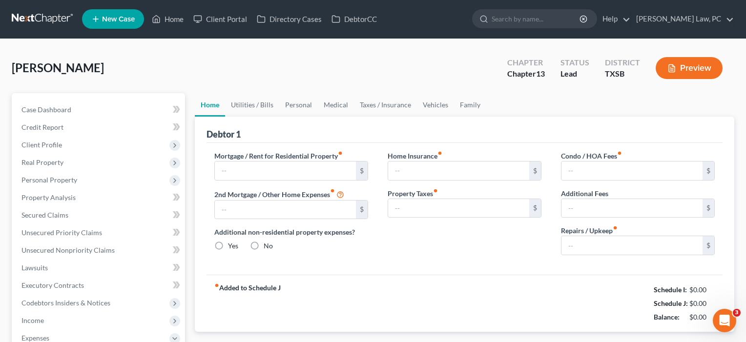
type input "0.00"
radio input "true"
type input "0.00"
click at [244, 178] on input "text" at bounding box center [285, 171] width 141 height 19
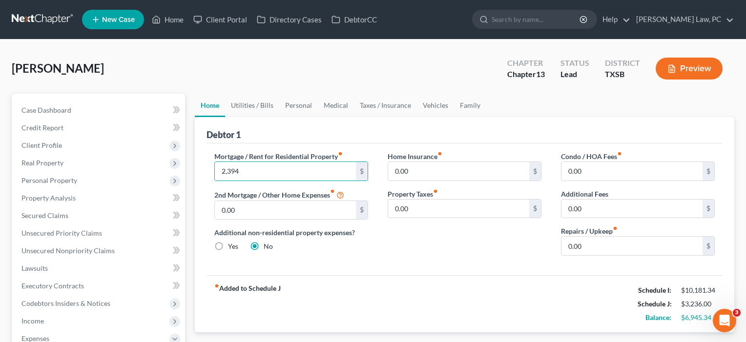
click at [373, 194] on div "Mortgage / Rent for Residential Property fiber_manual_record 2,394 $ 2nd Mortga…" at bounding box center [291, 207] width 173 height 112
drag, startPoint x: 594, startPoint y: 247, endPoint x: 522, endPoint y: 241, distance: 72.5
click at [522, 241] on div "Mortgage / Rent for Residential Property fiber_manual_record 2,394 $ 2nd Mortga…" at bounding box center [465, 207] width 520 height 112
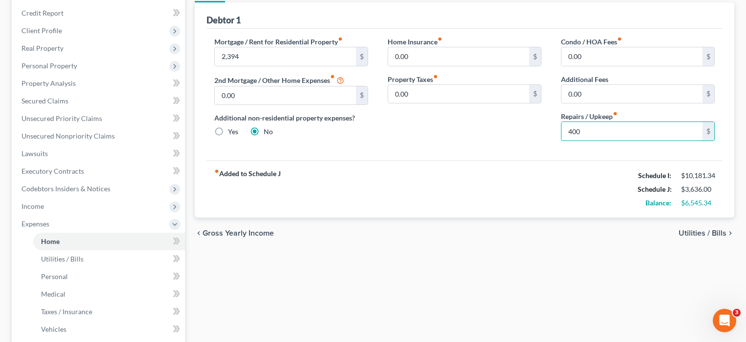
scroll to position [128, 0]
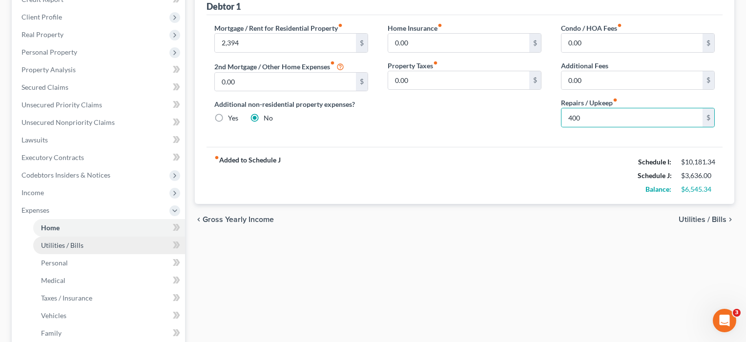
click at [75, 245] on span "Utilities / Bills" at bounding box center [62, 245] width 42 height 8
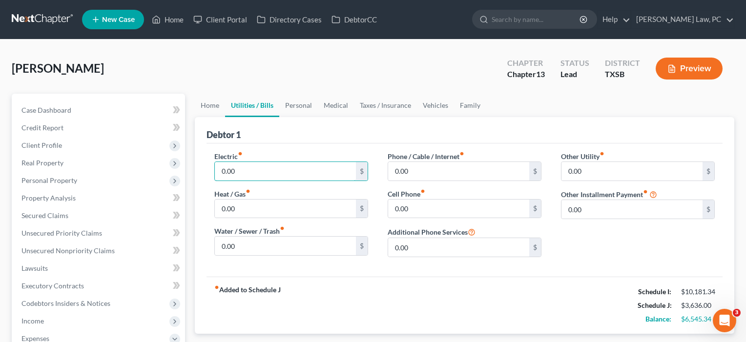
drag, startPoint x: 244, startPoint y: 171, endPoint x: 208, endPoint y: 169, distance: 36.7
click at [208, 169] on div "Electric fiber_manual_record 0.00 $ Heat / Gas fiber_manual_record 0.00 $ Water…" at bounding box center [291, 208] width 173 height 114
drag, startPoint x: 720, startPoint y: 218, endPoint x: 250, endPoint y: 170, distance: 472.9
click at [250, 170] on input "0.00" at bounding box center [285, 171] width 141 height 19
click at [258, 210] on input "0.00" at bounding box center [285, 209] width 141 height 19
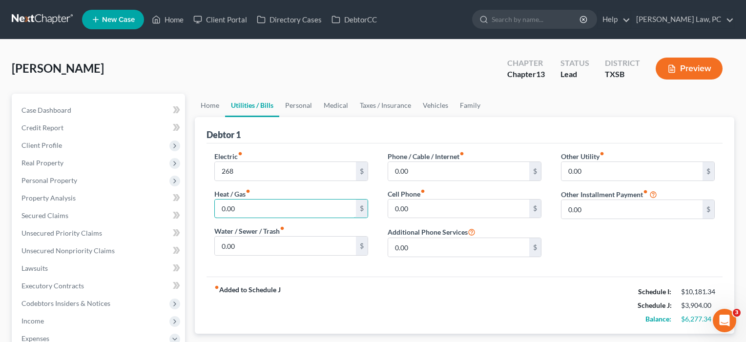
drag, startPoint x: 239, startPoint y: 211, endPoint x: 212, endPoint y: 205, distance: 27.9
click at [212, 205] on div "Electric fiber_manual_record 268 $ Heat / Gas fiber_manual_record 0.00 $ Water …" at bounding box center [291, 208] width 173 height 114
click at [242, 247] on input "0.00" at bounding box center [285, 246] width 141 height 19
drag, startPoint x: 242, startPoint y: 247, endPoint x: 215, endPoint y: 247, distance: 26.9
click at [215, 247] on input "0.00" at bounding box center [285, 246] width 141 height 19
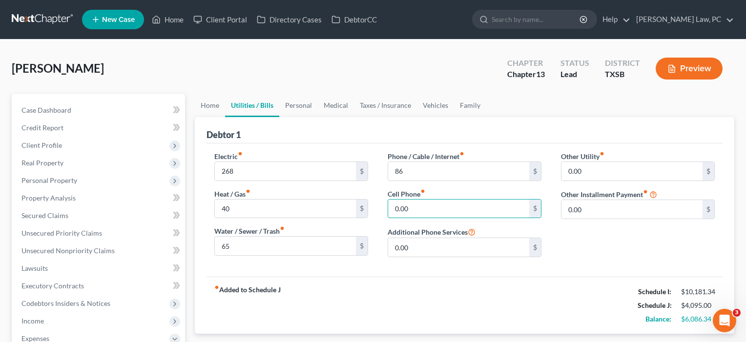
drag, startPoint x: 428, startPoint y: 206, endPoint x: 385, endPoint y: 208, distance: 42.5
click at [573, 213] on input "0.00" at bounding box center [632, 209] width 141 height 19
click at [591, 213] on input "0.00" at bounding box center [632, 209] width 141 height 19
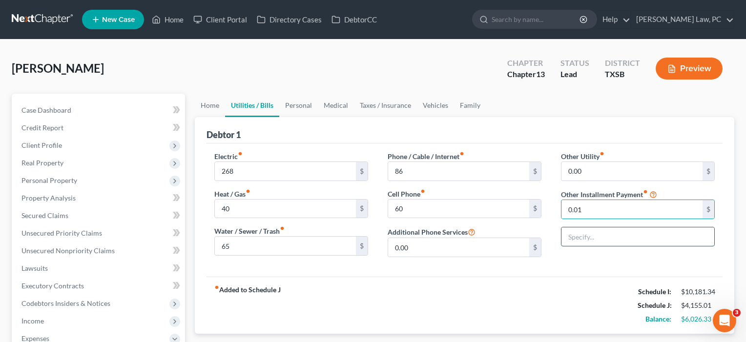
click at [585, 236] on input "text" at bounding box center [638, 237] width 153 height 19
click at [590, 217] on input "0.01" at bounding box center [632, 209] width 141 height 19
click at [560, 280] on div "fiber_manual_record Added to Schedule J Schedule I: $10,181.34 Schedule J: $4,1…" at bounding box center [465, 305] width 516 height 57
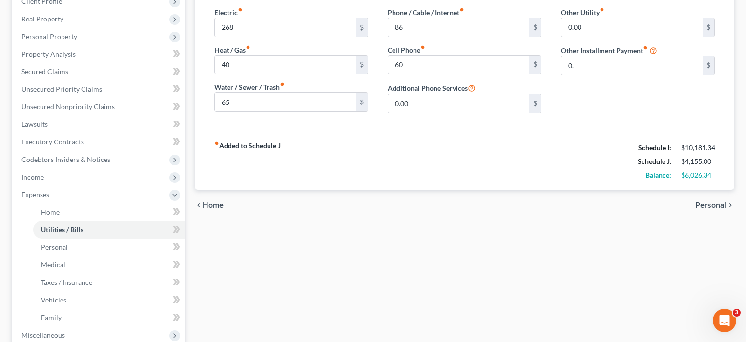
scroll to position [148, 0]
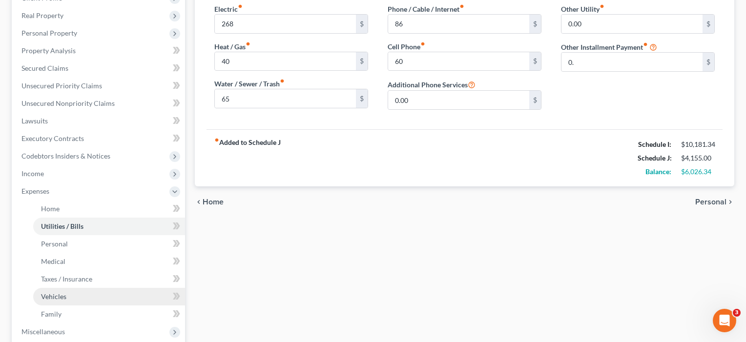
click at [55, 300] on span "Vehicles" at bounding box center [53, 297] width 25 height 8
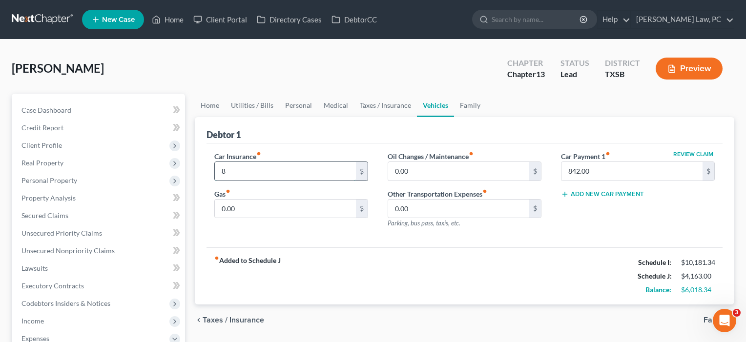
click at [214, 169] on div "8 $" at bounding box center [291, 172] width 154 height 20
click at [248, 208] on input "0.00" at bounding box center [285, 209] width 141 height 19
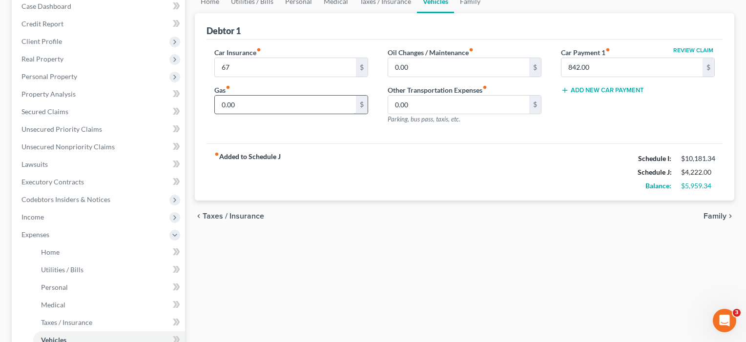
scroll to position [106, 0]
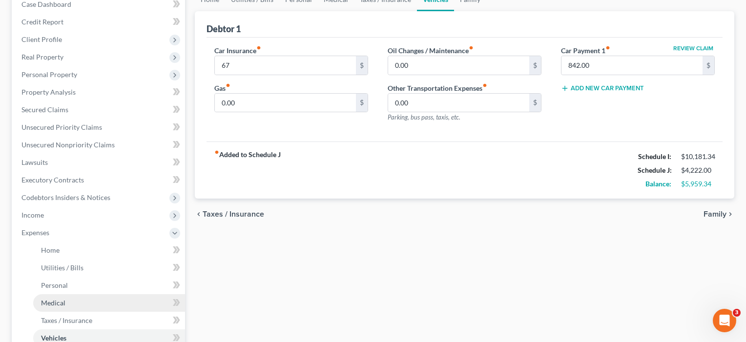
click at [55, 304] on span "Medical" at bounding box center [53, 303] width 24 height 8
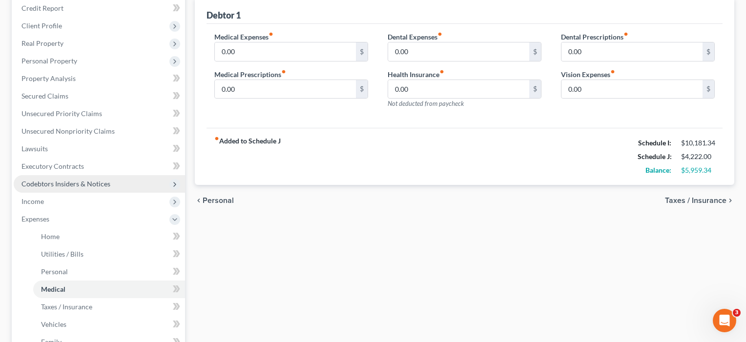
scroll to position [121, 0]
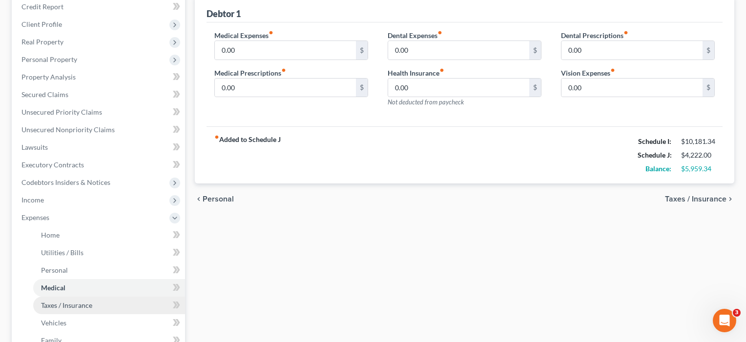
click at [54, 308] on span "Taxes / Insurance" at bounding box center [66, 305] width 51 height 8
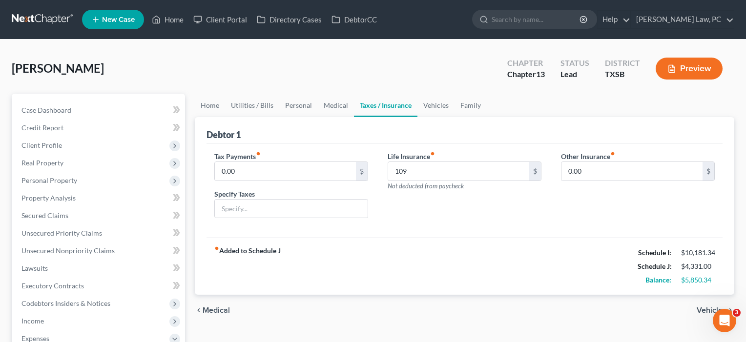
click at [461, 206] on div "Life Insurance fiber_manual_record 109 $ Not deducted from paycheck" at bounding box center [464, 188] width 173 height 75
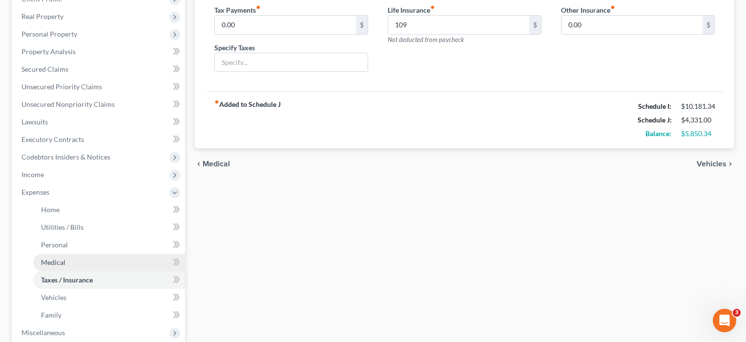
click at [58, 266] on span "Medical" at bounding box center [53, 262] width 24 height 8
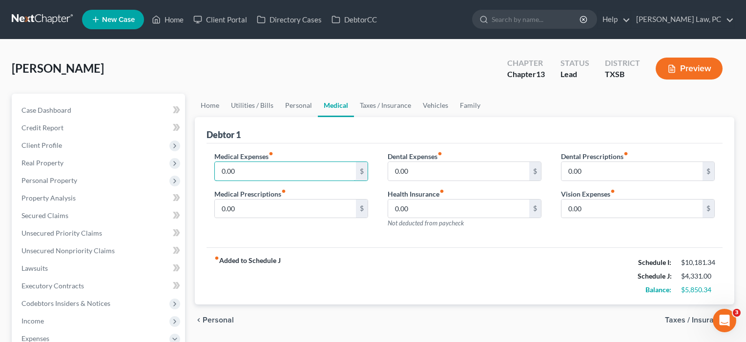
drag, startPoint x: 253, startPoint y: 173, endPoint x: 198, endPoint y: 172, distance: 55.2
click at [198, 172] on div "Debtor 1 Medical Expenses fiber_manual_record 0.00 $ Medical Prescriptions fibe…" at bounding box center [465, 211] width 540 height 188
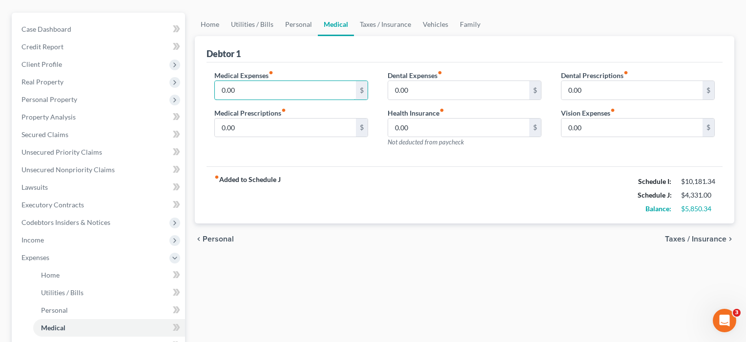
scroll to position [83, 0]
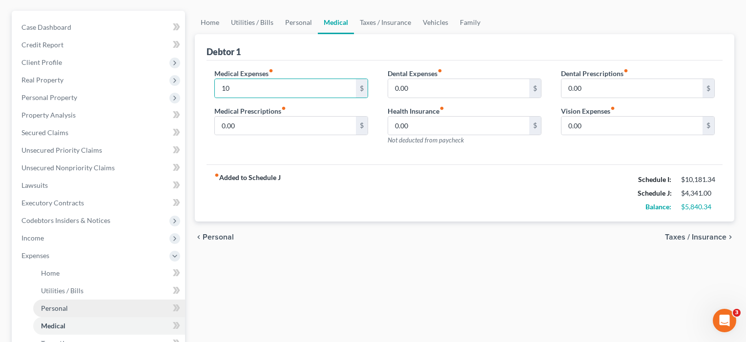
click at [59, 311] on span "Personal" at bounding box center [54, 308] width 27 height 8
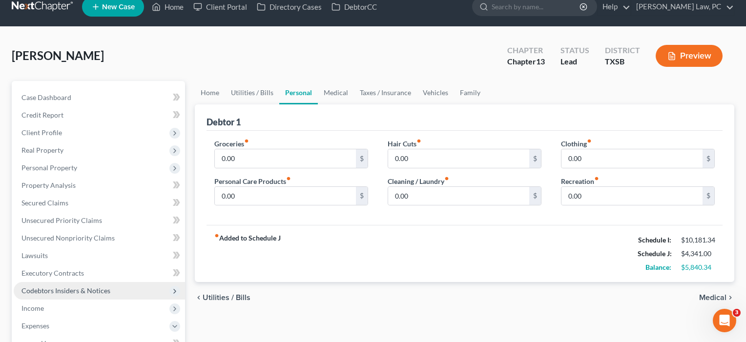
scroll to position [19, 0]
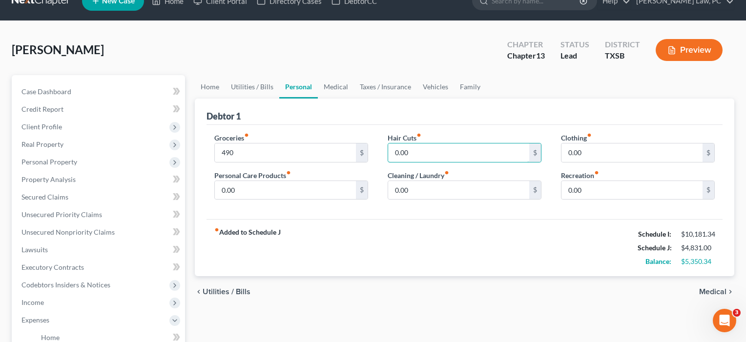
drag, startPoint x: 415, startPoint y: 154, endPoint x: 384, endPoint y: 154, distance: 31.3
click at [384, 154] on div "Hair Cuts fiber_manual_record 0.00 $ Cleaning / Laundry fiber_manual_record 0.0…" at bounding box center [464, 170] width 173 height 75
drag, startPoint x: 629, startPoint y: 155, endPoint x: 564, endPoint y: 155, distance: 65.0
click at [564, 155] on input "0.00" at bounding box center [632, 153] width 141 height 19
drag, startPoint x: 602, startPoint y: 193, endPoint x: 544, endPoint y: 191, distance: 58.2
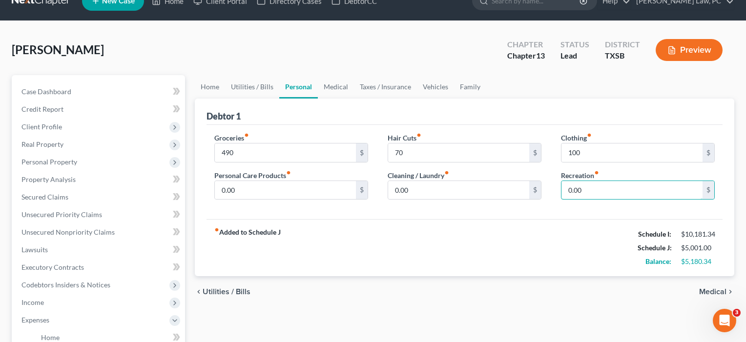
click at [544, 191] on div "Groceries fiber_manual_record 490 $ Personal Care Products fiber_manual_record …" at bounding box center [465, 170] width 520 height 75
drag, startPoint x: 419, startPoint y: 190, endPoint x: 380, endPoint y: 188, distance: 38.6
click at [380, 188] on div "Hair Cuts fiber_manual_record 70 $ Cleaning / Laundry fiber_manual_record 0.00 $" at bounding box center [464, 170] width 173 height 75
drag, startPoint x: 244, startPoint y: 194, endPoint x: 210, endPoint y: 190, distance: 34.4
click at [210, 190] on div "Groceries fiber_manual_record 490 $ Personal Care Products fiber_manual_record …" at bounding box center [291, 170] width 173 height 75
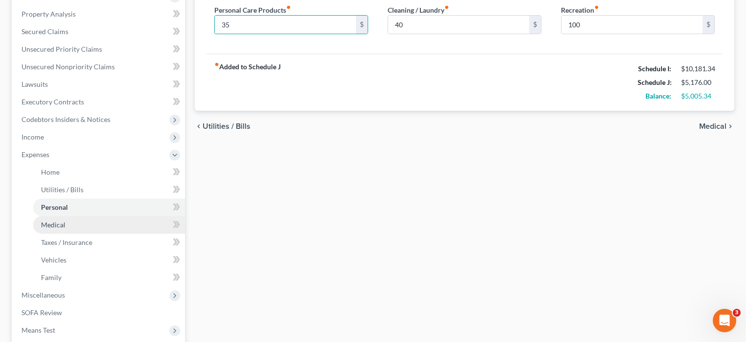
click at [63, 228] on span "Medical" at bounding box center [53, 225] width 24 height 8
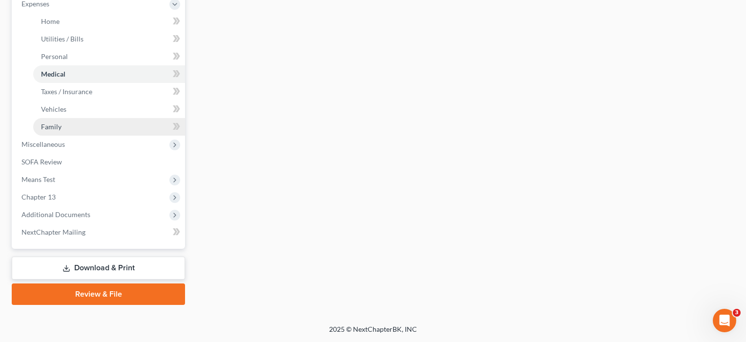
click at [57, 129] on span "Family" at bounding box center [51, 127] width 21 height 8
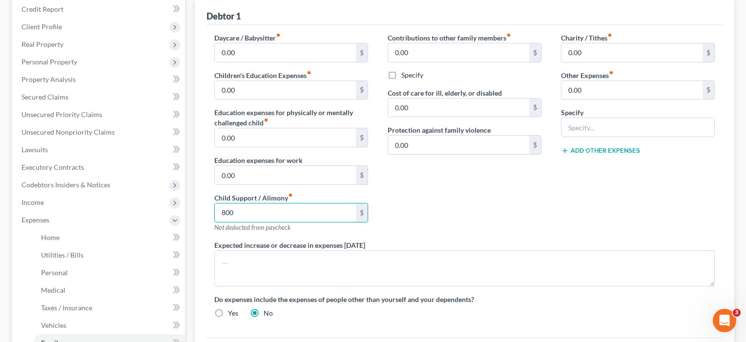
scroll to position [81, 0]
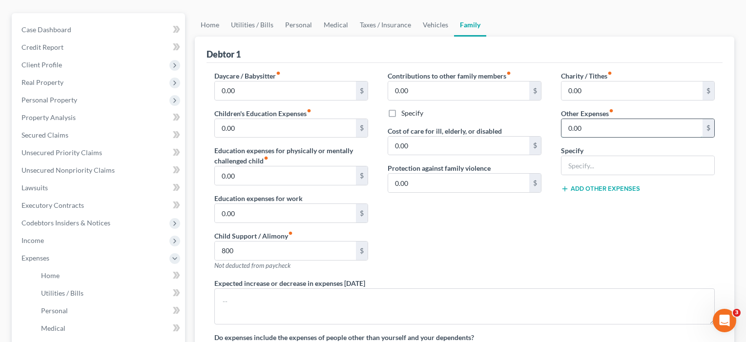
click at [600, 133] on input "0.00" at bounding box center [632, 128] width 141 height 19
click at [580, 168] on input "text" at bounding box center [638, 165] width 153 height 19
drag, startPoint x: 595, startPoint y: 131, endPoint x: 558, endPoint y: 129, distance: 36.7
click at [558, 129] on div "Charity / Tithes fiber_manual_record 0.00 $ Other Expenses fiber_manual_record …" at bounding box center [637, 175] width 173 height 208
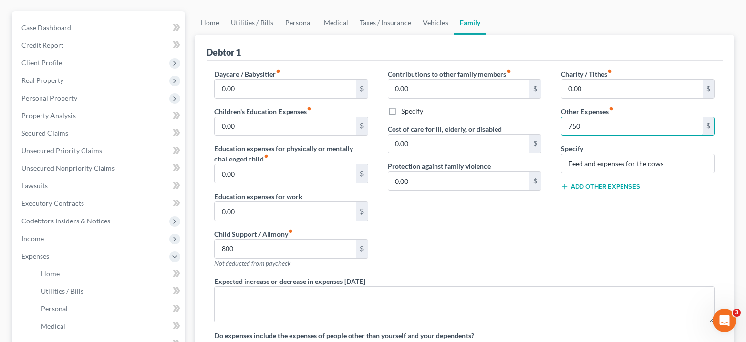
scroll to position [86, 0]
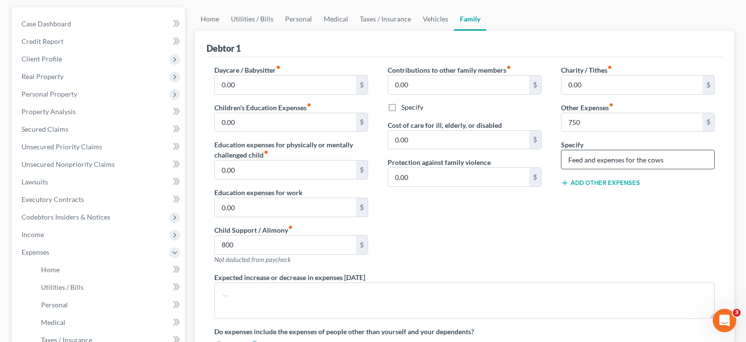
click at [584, 160] on input "Feed and expenses for the cows" at bounding box center [638, 159] width 153 height 19
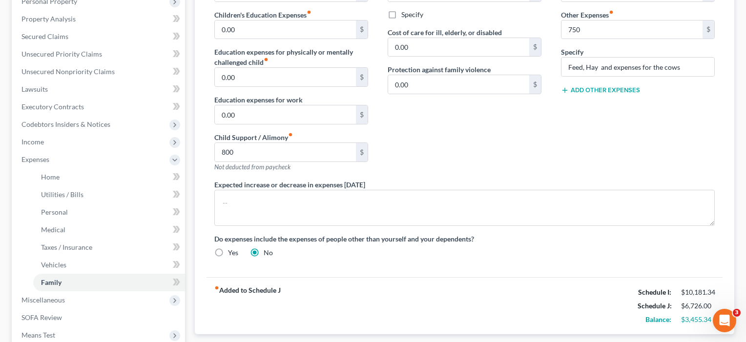
scroll to position [183, 0]
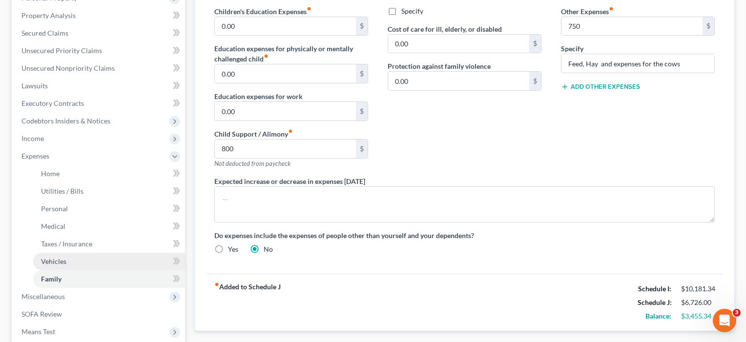
click at [51, 261] on span "Vehicles" at bounding box center [53, 261] width 25 height 8
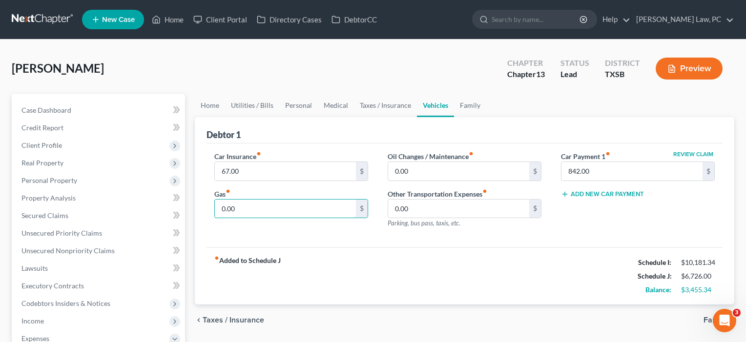
drag, startPoint x: 244, startPoint y: 211, endPoint x: 209, endPoint y: 209, distance: 34.8
click at [209, 209] on div "Car Insurance fiber_manual_record 67.00 $ Gas fiber_manual_record 0.00 $" at bounding box center [291, 193] width 173 height 85
drag, startPoint x: 432, startPoint y: 179, endPoint x: 369, endPoint y: 168, distance: 63.9
click at [369, 168] on div "Car Insurance fiber_manual_record 67.00 $ Gas fiber_manual_record 370 $ Oil Cha…" at bounding box center [465, 193] width 520 height 85
click at [374, 242] on div "Car Insurance fiber_manual_record 67.00 $ Gas fiber_manual_record 370 $ Oil Cha…" at bounding box center [465, 196] width 516 height 105
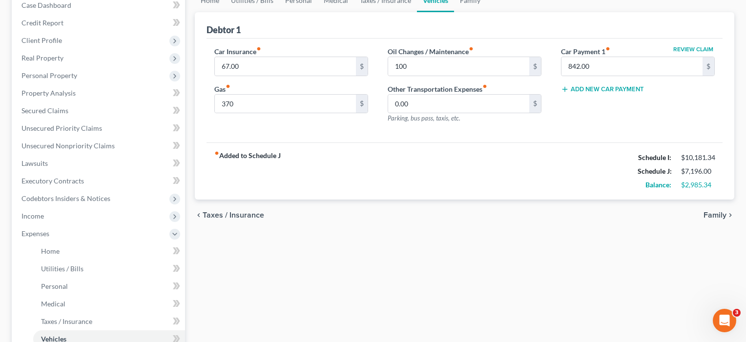
scroll to position [122, 0]
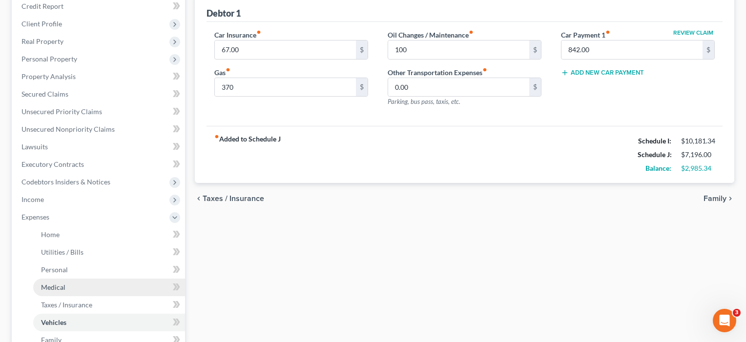
click at [54, 290] on span "Medical" at bounding box center [53, 287] width 24 height 8
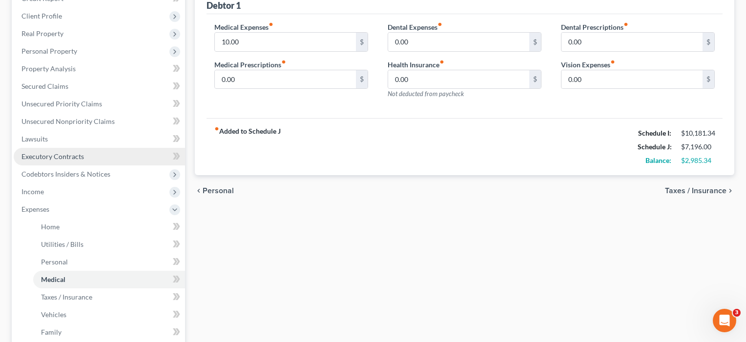
scroll to position [131, 0]
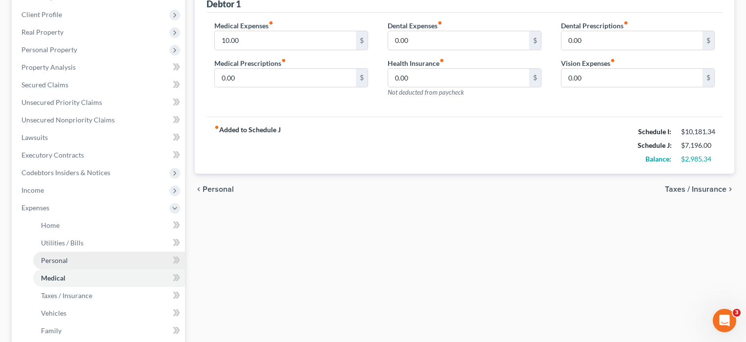
click at [52, 260] on span "Personal" at bounding box center [54, 260] width 27 height 8
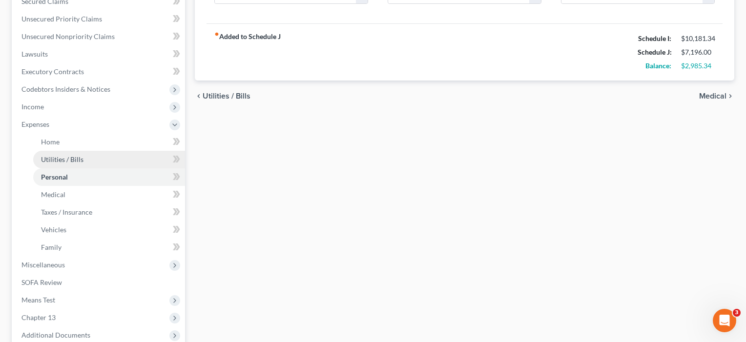
scroll to position [219, 0]
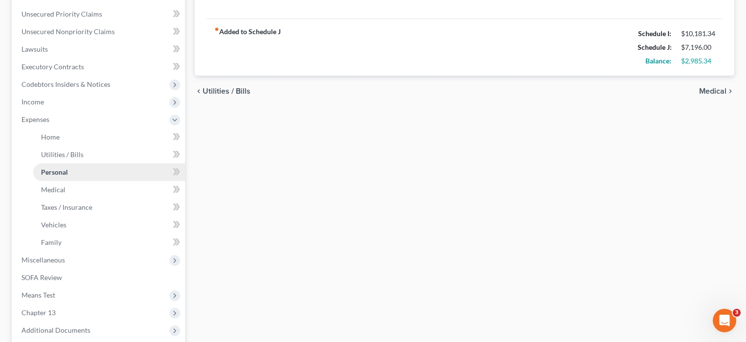
click at [53, 171] on span "Personal" at bounding box center [54, 172] width 27 height 8
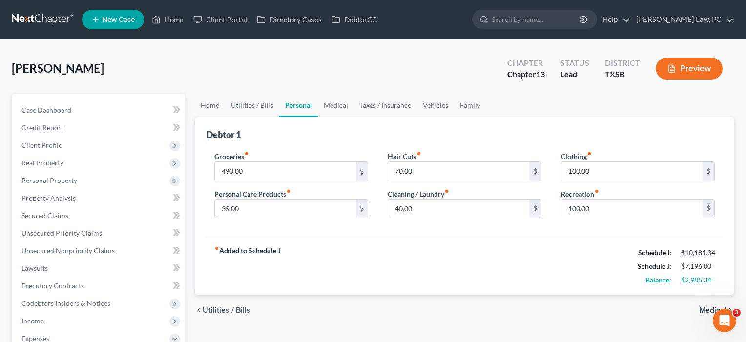
scroll to position [0, 0]
click at [262, 174] on input "490.00" at bounding box center [285, 171] width 141 height 19
click at [228, 211] on input "35.00" at bounding box center [285, 209] width 141 height 19
click at [435, 166] on input "70.00" at bounding box center [458, 171] width 141 height 19
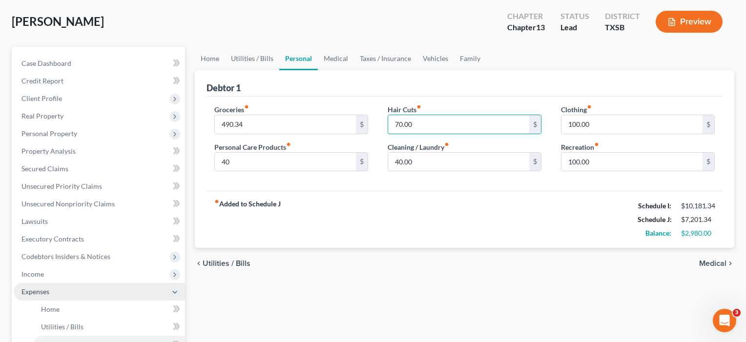
scroll to position [48, 0]
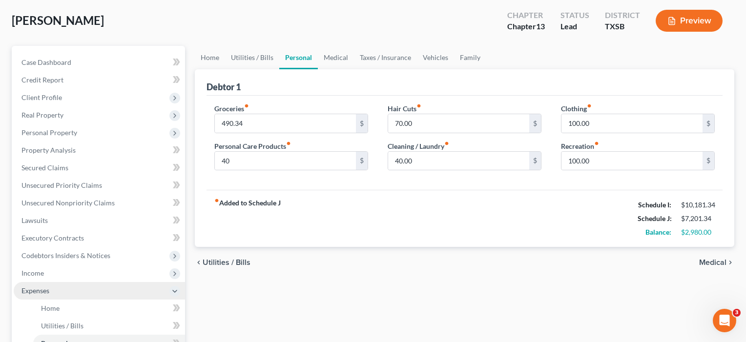
click at [39, 294] on span "Expenses" at bounding box center [35, 291] width 28 height 8
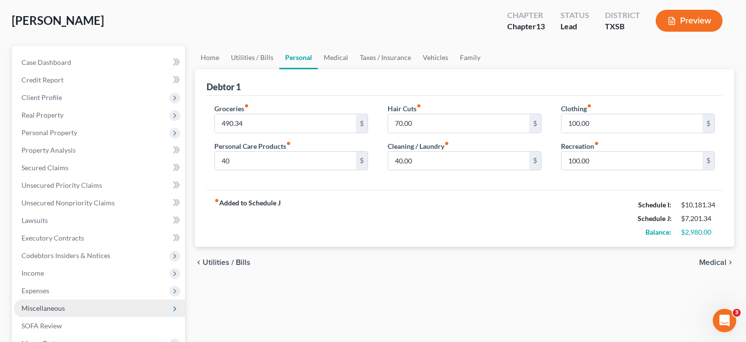
click at [52, 307] on span "Miscellaneous" at bounding box center [42, 308] width 43 height 8
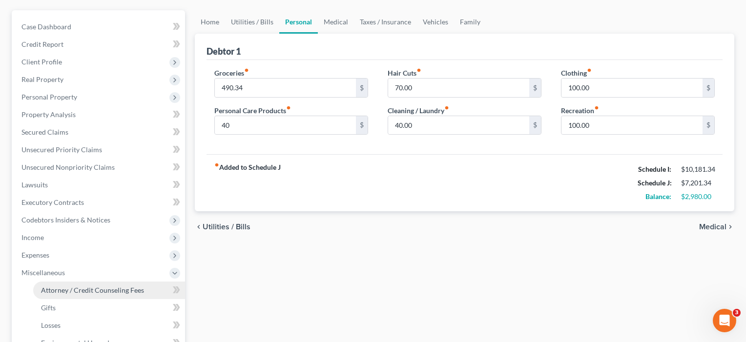
scroll to position [86, 0]
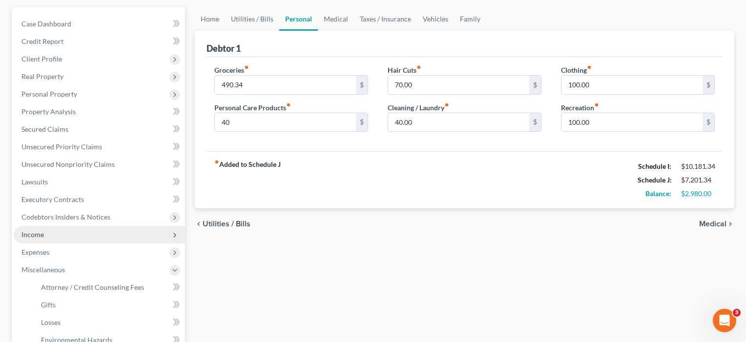
click at [34, 237] on span "Income" at bounding box center [32, 235] width 22 height 8
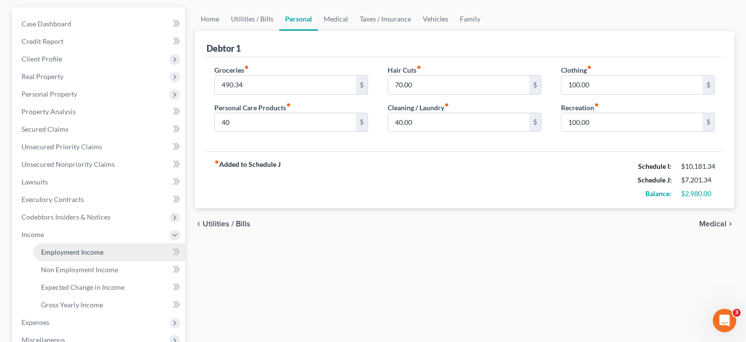
click at [59, 249] on span "Employment Income" at bounding box center [72, 252] width 63 height 8
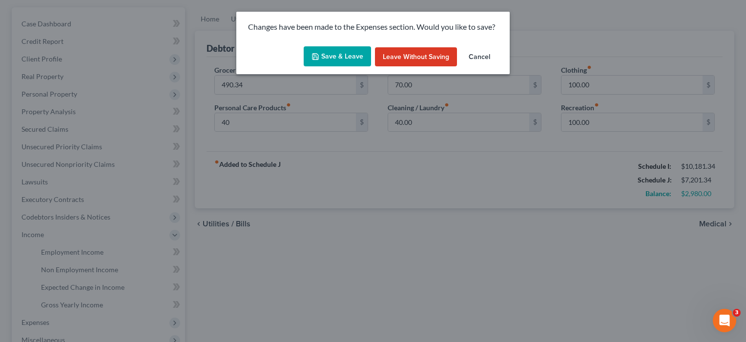
click at [337, 58] on button "Save & Leave" at bounding box center [337, 56] width 67 height 21
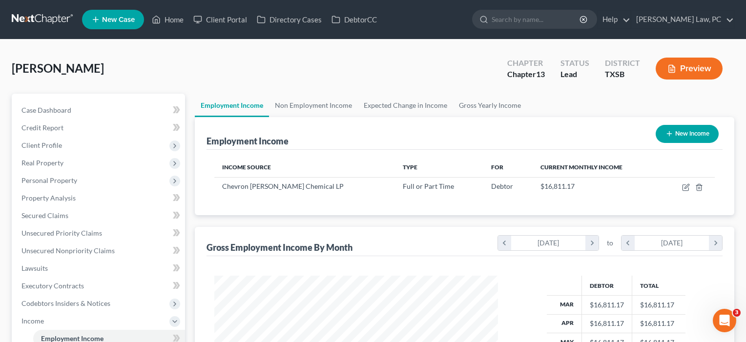
scroll to position [175, 304]
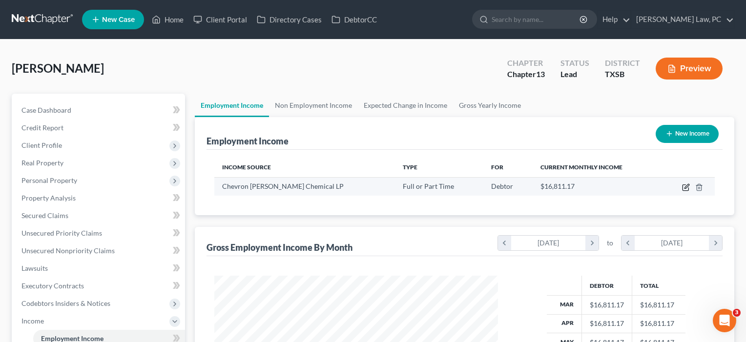
click at [685, 187] on icon "button" at bounding box center [687, 186] width 4 height 4
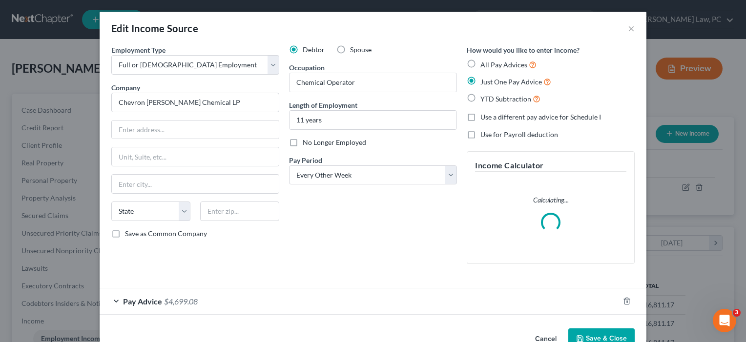
click at [394, 294] on div "Pay Advice $4,699.08" at bounding box center [360, 302] width 520 height 26
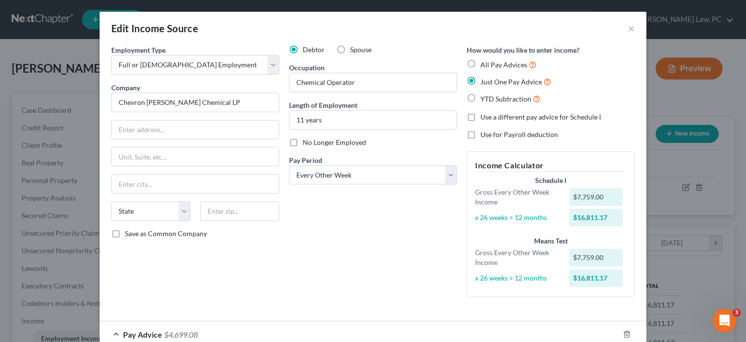
scroll to position [0, 0]
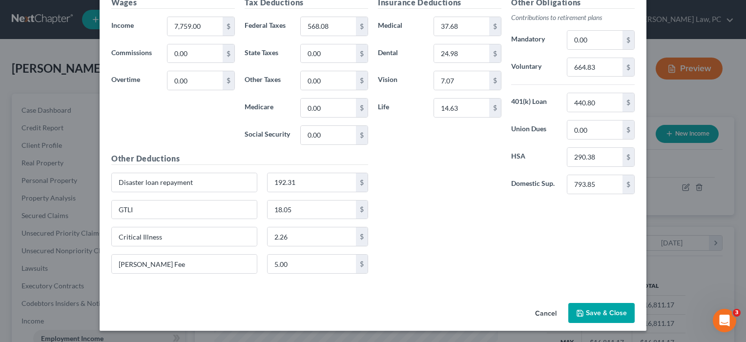
click at [610, 313] on button "Save & Close" at bounding box center [602, 313] width 66 height 21
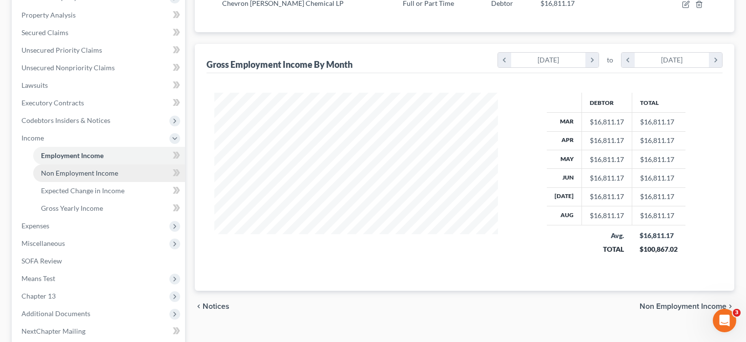
click at [60, 171] on span "Non Employment Income" at bounding box center [79, 173] width 77 height 8
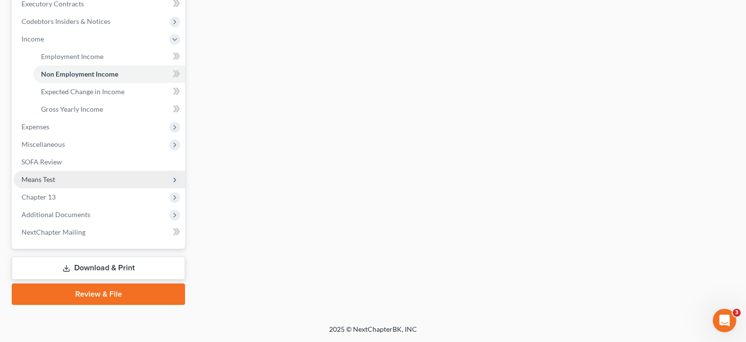
scroll to position [282, 0]
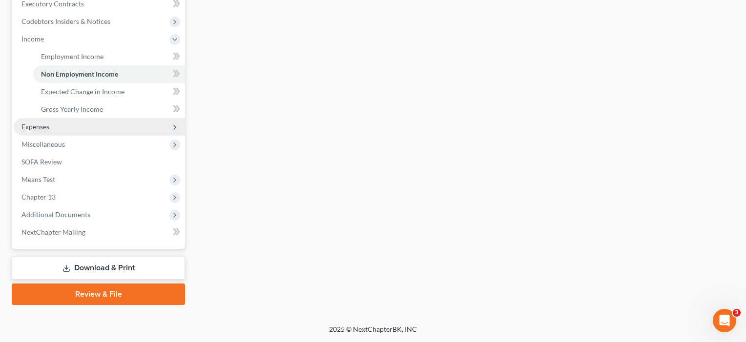
click at [42, 127] on span "Expenses" at bounding box center [35, 127] width 28 height 8
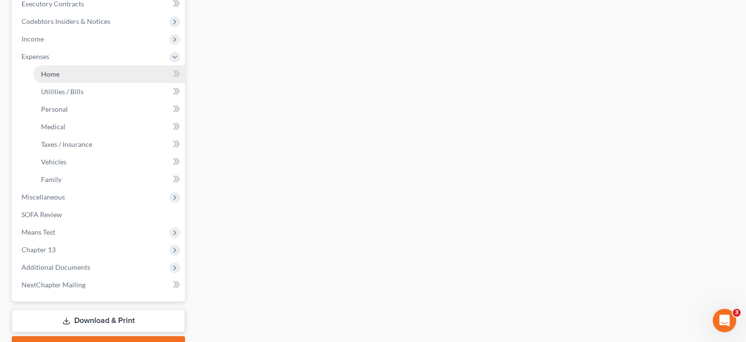
click at [64, 74] on link "Home" at bounding box center [109, 74] width 152 height 18
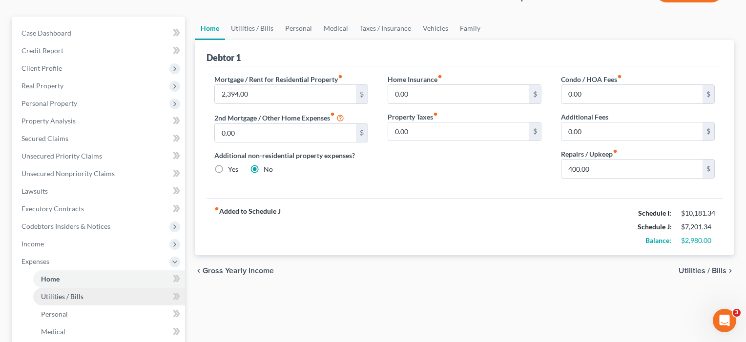
click at [73, 298] on span "Utilities / Bills" at bounding box center [62, 297] width 42 height 8
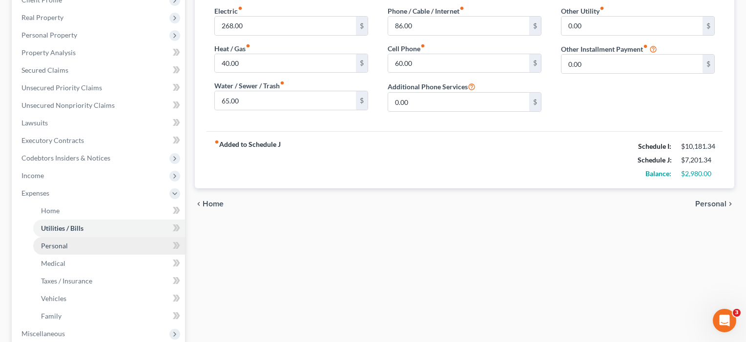
click at [53, 247] on span "Personal" at bounding box center [54, 246] width 27 height 8
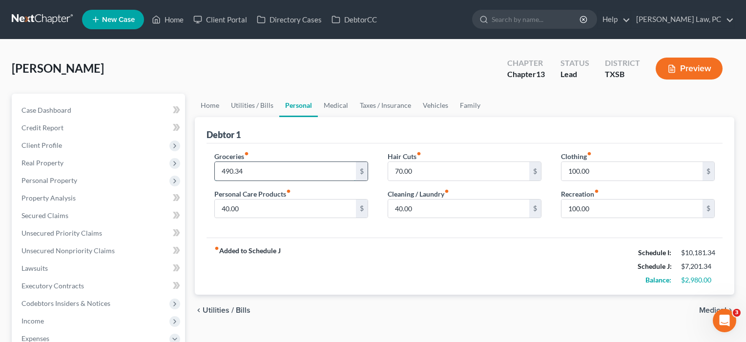
click at [233, 172] on input "490.34" at bounding box center [285, 171] width 141 height 19
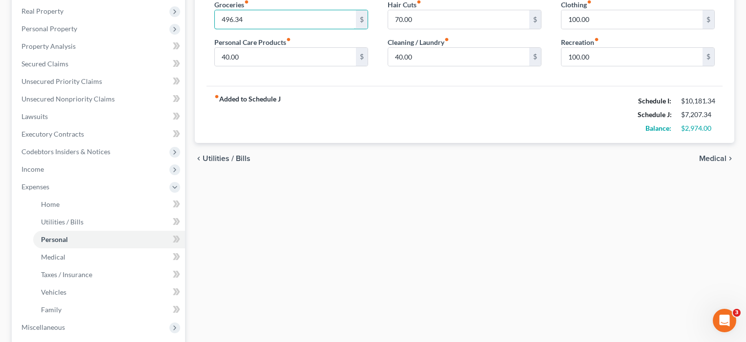
scroll to position [153, 0]
click at [58, 259] on span "Medical" at bounding box center [53, 256] width 24 height 8
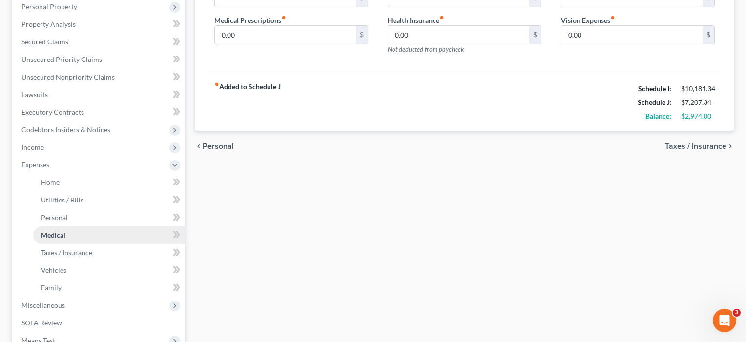
scroll to position [177, 0]
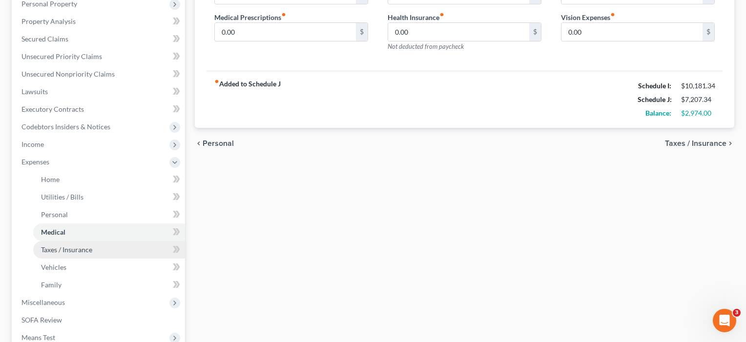
click at [70, 253] on span "Taxes / Insurance" at bounding box center [66, 250] width 51 height 8
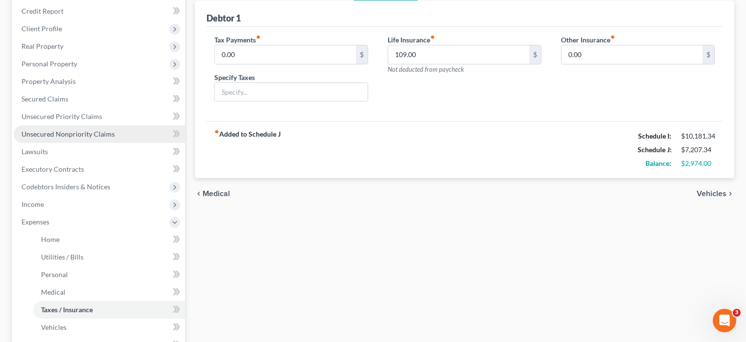
scroll to position [125, 0]
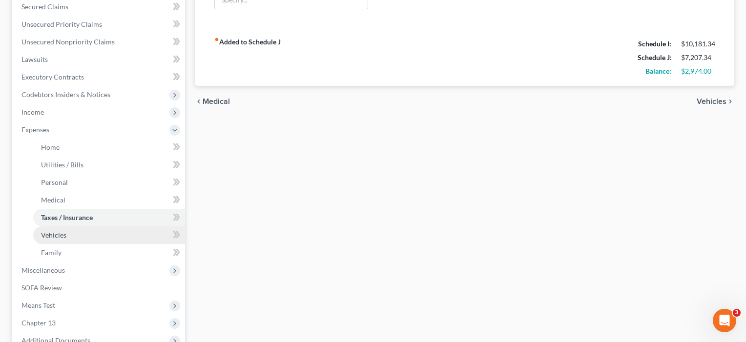
click at [55, 238] on span "Vehicles" at bounding box center [53, 235] width 25 height 8
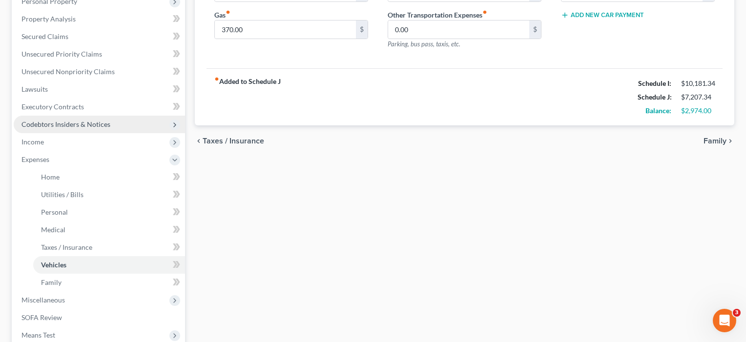
scroll to position [183, 0]
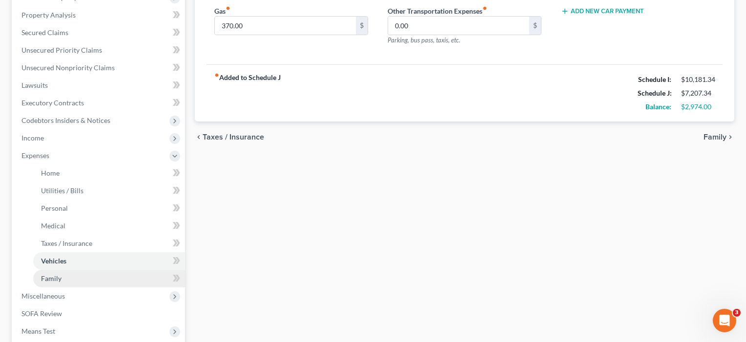
click at [54, 277] on span "Family" at bounding box center [51, 279] width 21 height 8
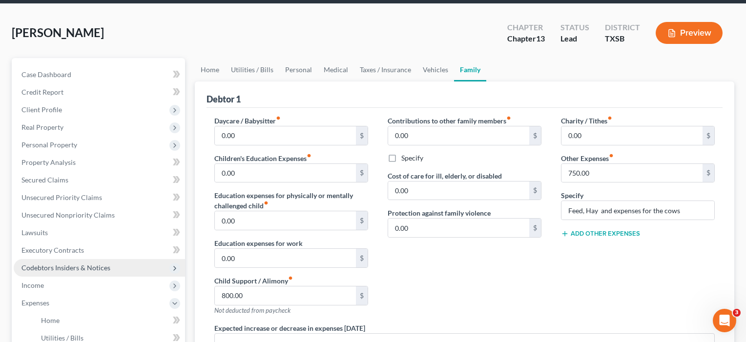
scroll to position [50, 0]
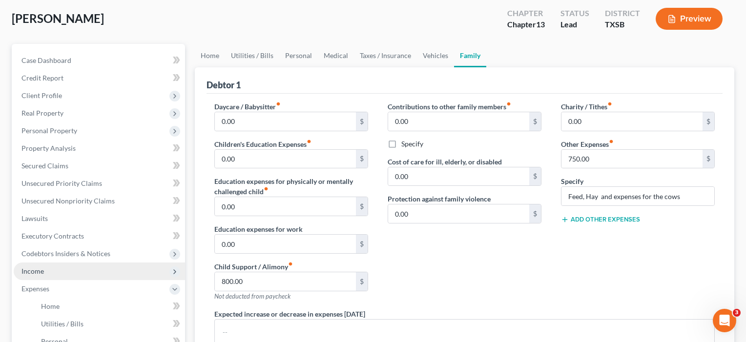
click at [43, 275] on span "Income" at bounding box center [32, 271] width 22 height 8
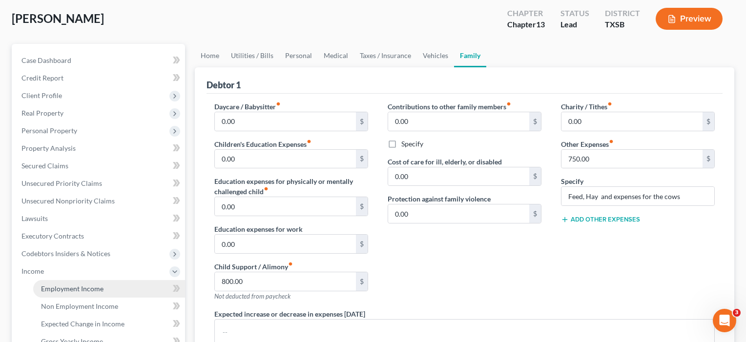
click at [52, 295] on link "Employment Income" at bounding box center [109, 289] width 152 height 18
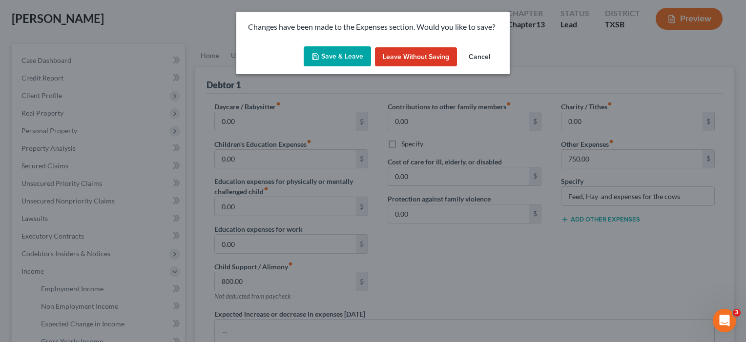
click at [329, 50] on button "Save & Leave" at bounding box center [337, 56] width 67 height 21
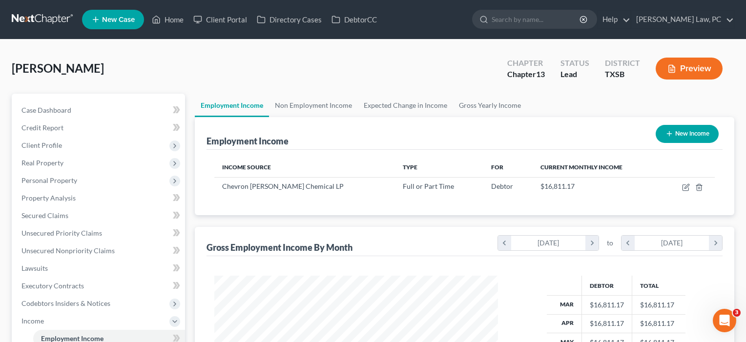
scroll to position [175, 304]
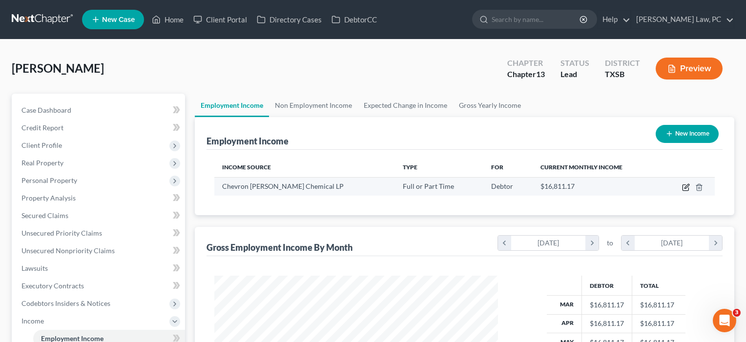
click at [684, 190] on icon "button" at bounding box center [686, 188] width 8 height 8
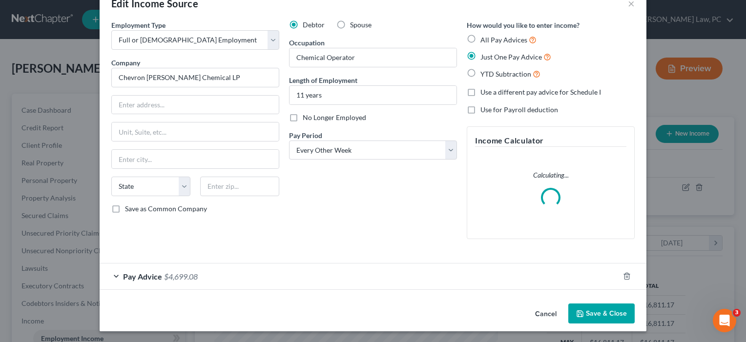
click at [433, 272] on div "Pay Advice $4,699.08" at bounding box center [360, 277] width 520 height 26
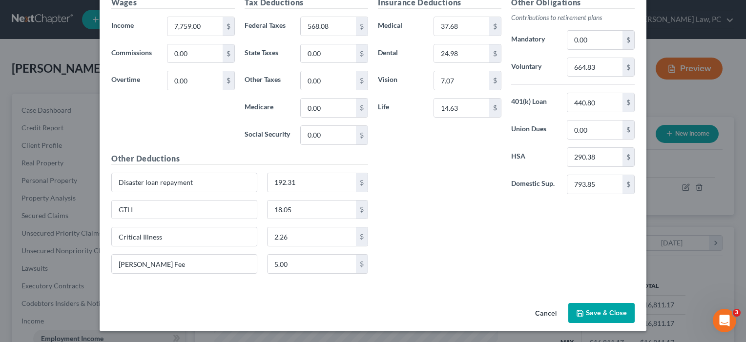
scroll to position [363, 0]
click at [598, 316] on button "Save & Close" at bounding box center [602, 314] width 66 height 21
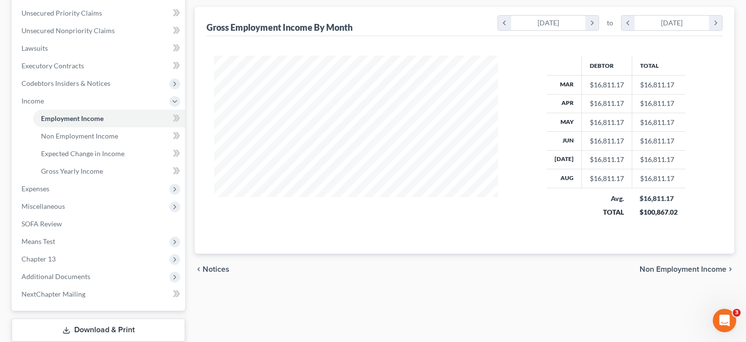
scroll to position [254, 0]
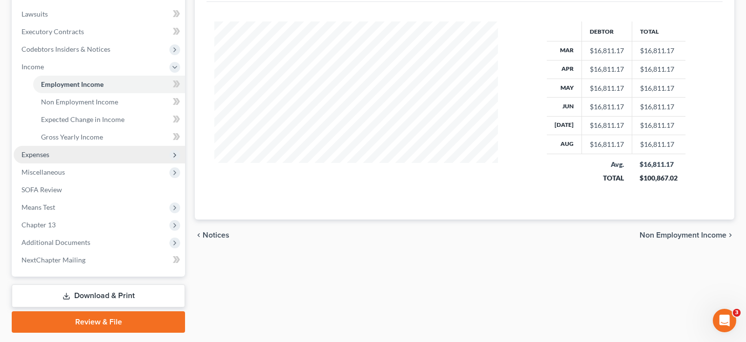
click at [31, 151] on span "Expenses" at bounding box center [35, 154] width 28 height 8
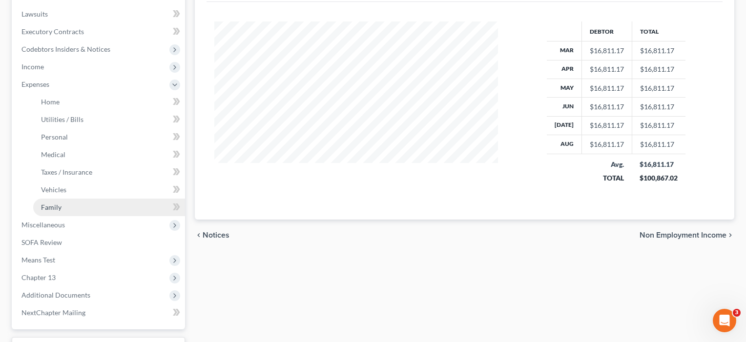
click at [59, 212] on link "Family" at bounding box center [109, 208] width 152 height 18
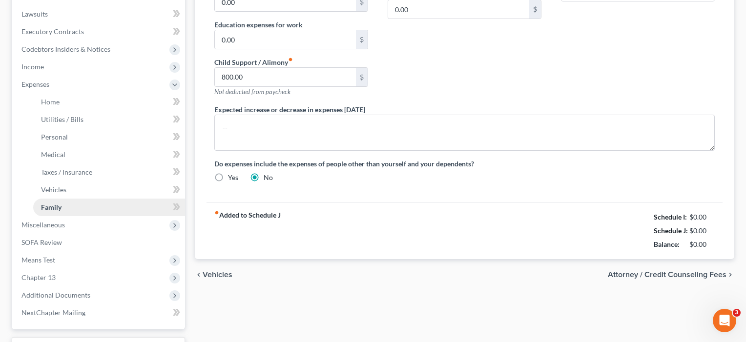
click at [59, 212] on ul "Home Utilities / Bills Personal Medical" at bounding box center [99, 154] width 171 height 123
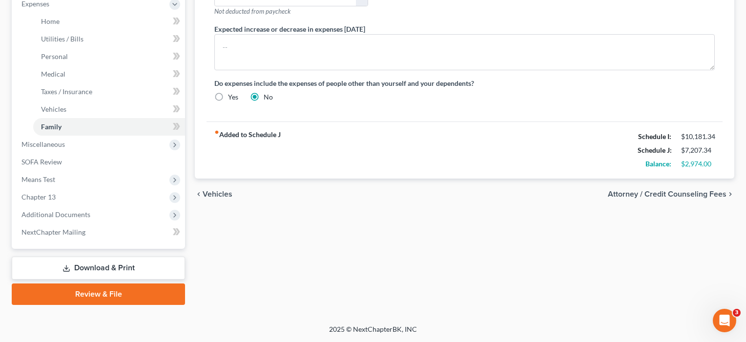
scroll to position [335, 0]
click at [32, 185] on span "Means Test" at bounding box center [99, 180] width 171 height 18
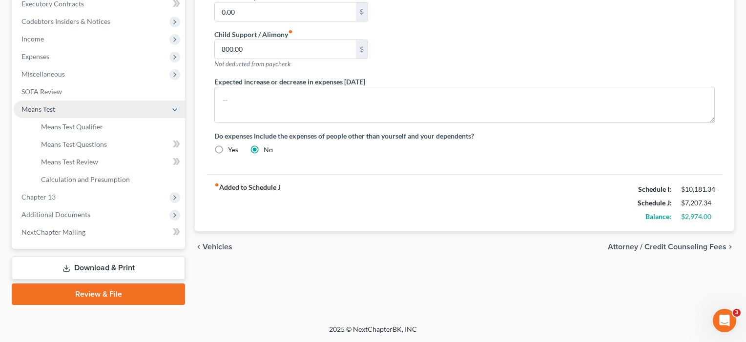
scroll to position [282, 0]
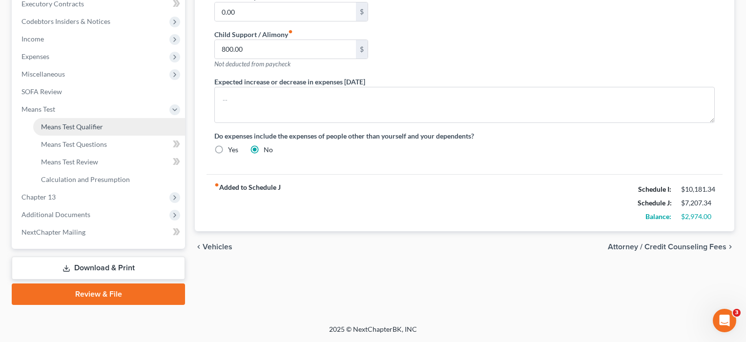
click at [69, 129] on span "Means Test Qualifier" at bounding box center [72, 127] width 62 height 8
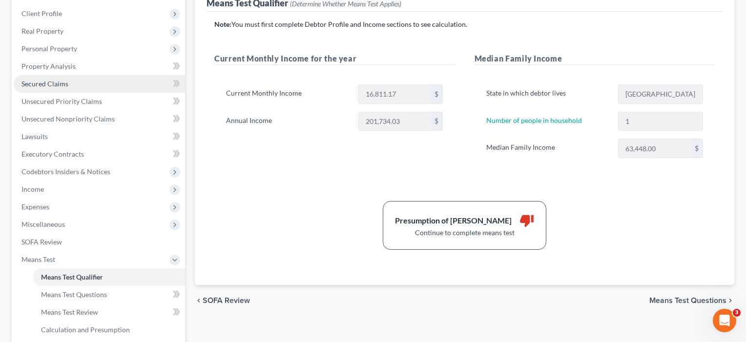
scroll to position [133, 0]
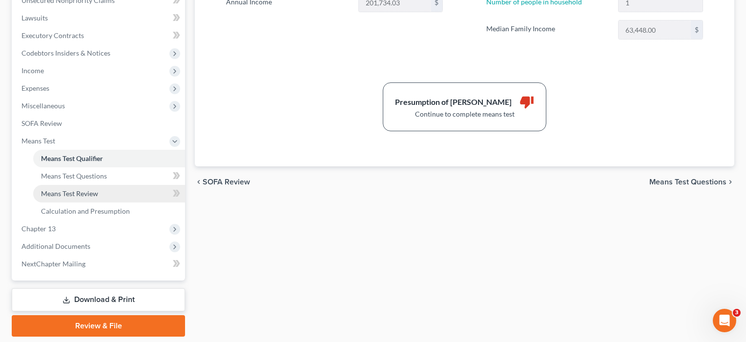
click at [83, 197] on span "Means Test Review" at bounding box center [69, 194] width 57 height 8
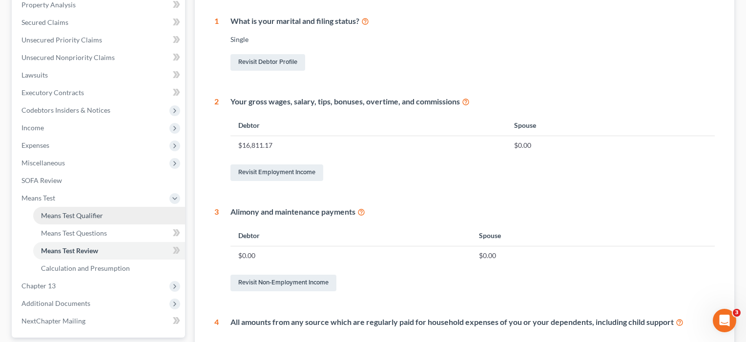
click at [55, 216] on span "Means Test Qualifier" at bounding box center [72, 215] width 62 height 8
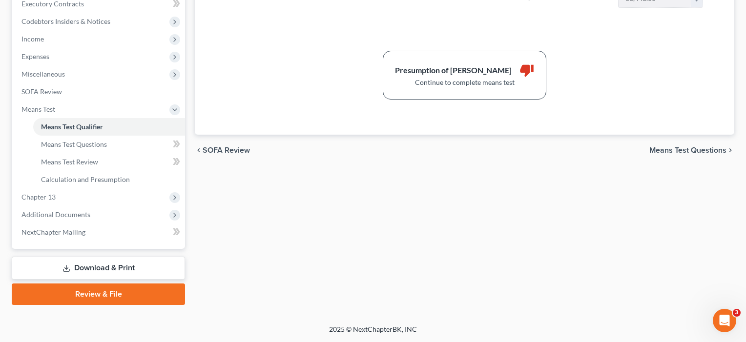
scroll to position [282, 0]
click at [36, 39] on span "Income" at bounding box center [32, 39] width 22 height 8
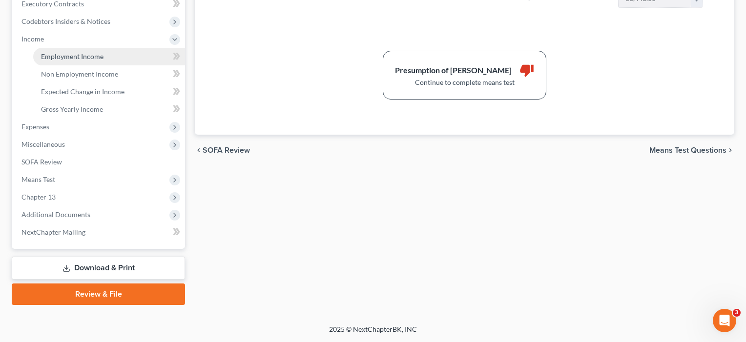
click at [57, 55] on span "Employment Income" at bounding box center [72, 56] width 63 height 8
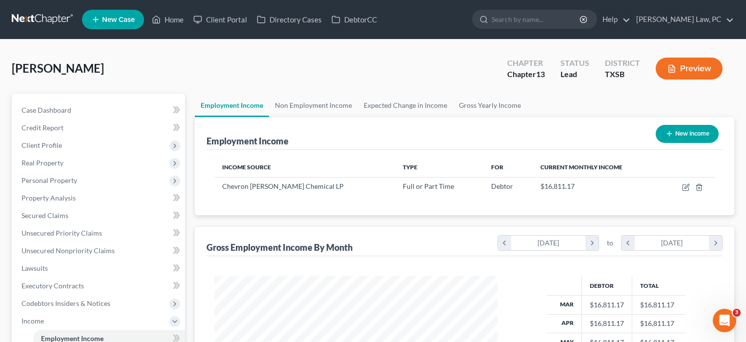
scroll to position [175, 304]
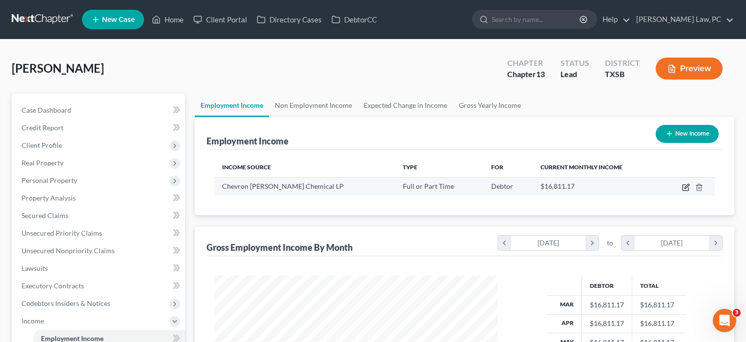
click at [687, 185] on icon "button" at bounding box center [687, 186] width 4 height 4
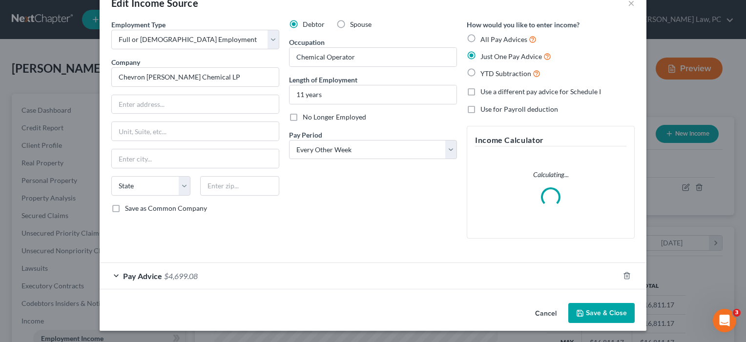
scroll to position [25, 0]
click at [380, 277] on div "Pay Advice $4,699.08" at bounding box center [360, 277] width 520 height 26
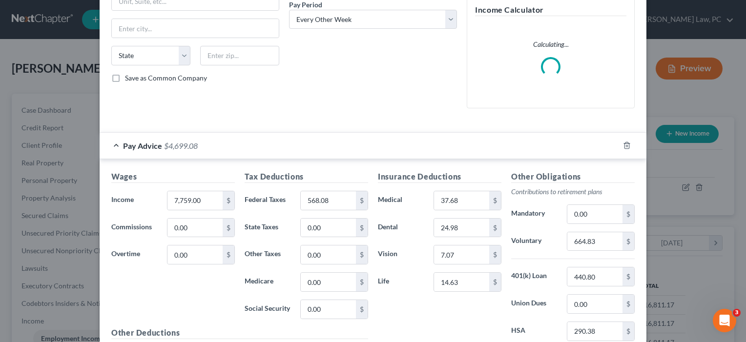
scroll to position [157, 0]
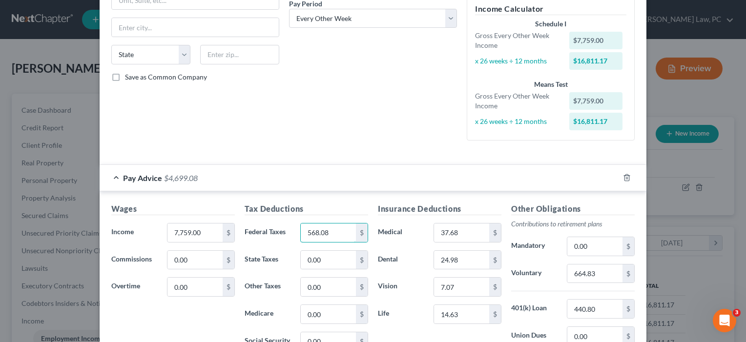
drag, startPoint x: 334, startPoint y: 234, endPoint x: 296, endPoint y: 232, distance: 38.7
click at [296, 232] on div "568.08 $" at bounding box center [335, 233] width 78 height 20
click at [324, 134] on div "Debtor Spouse Occupation Chemical Operator Length of Employment 11 years No Lon…" at bounding box center [373, 18] width 178 height 260
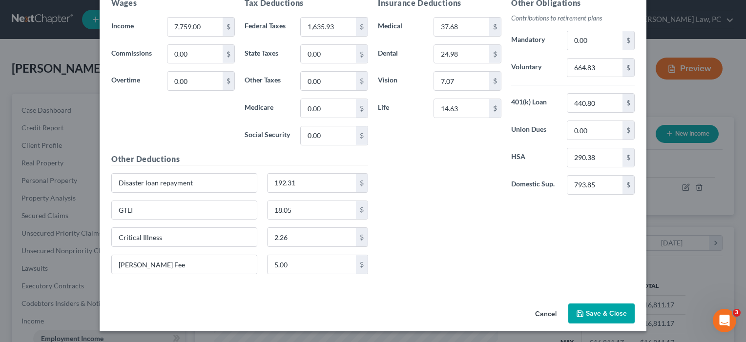
scroll to position [363, 0]
click at [597, 310] on button "Save & Close" at bounding box center [602, 314] width 66 height 21
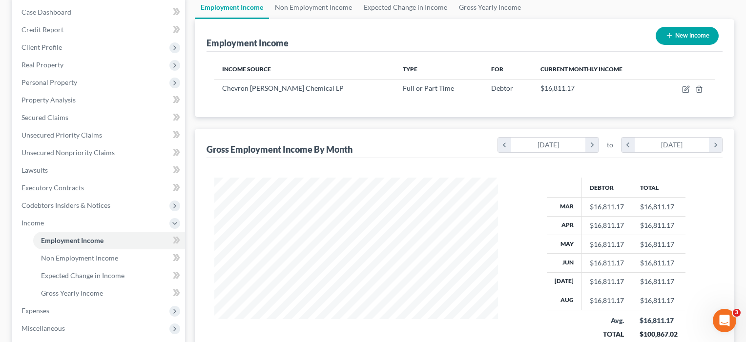
scroll to position [121, 0]
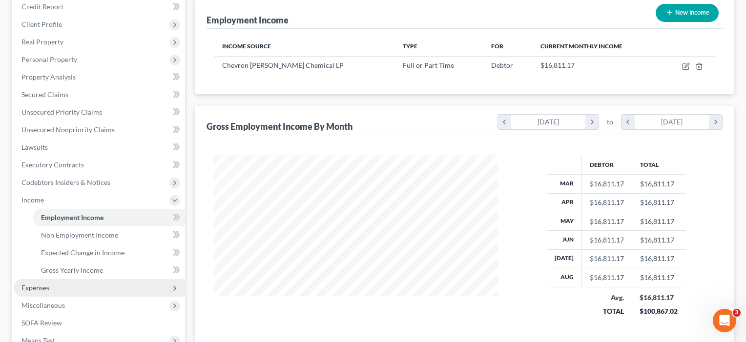
click at [33, 290] on span "Expenses" at bounding box center [35, 288] width 28 height 8
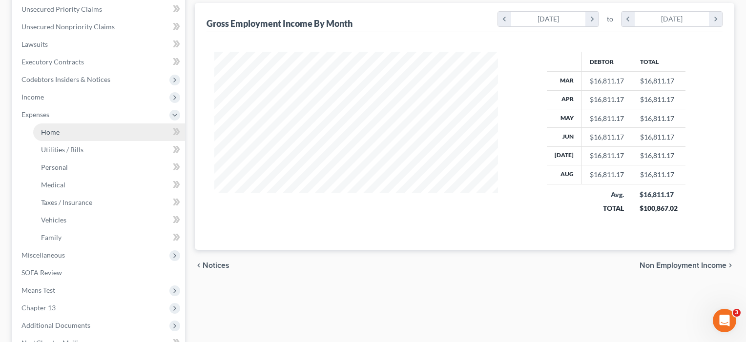
scroll to position [273, 0]
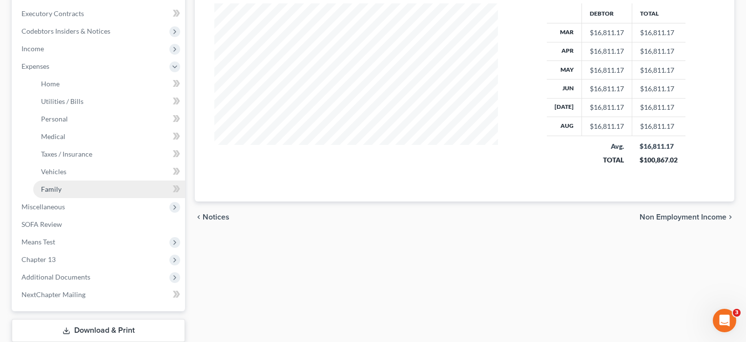
click at [47, 185] on span "Family" at bounding box center [51, 189] width 21 height 8
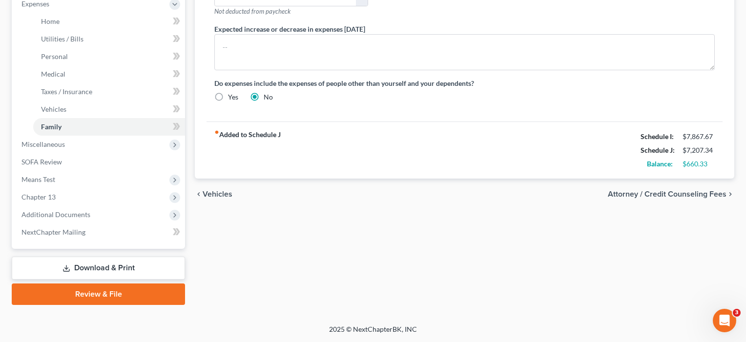
scroll to position [335, 0]
click at [36, 184] on span "Means Test" at bounding box center [99, 180] width 171 height 18
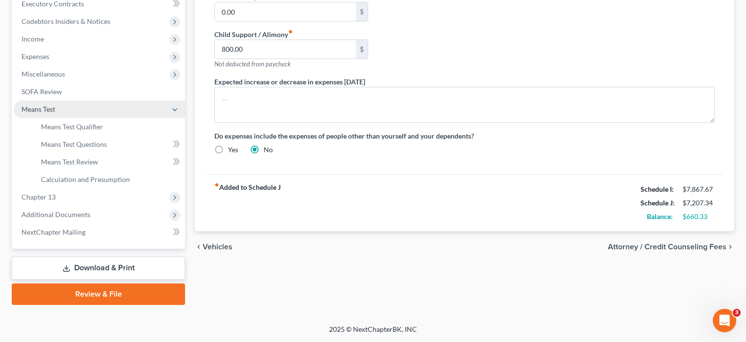
scroll to position [282, 0]
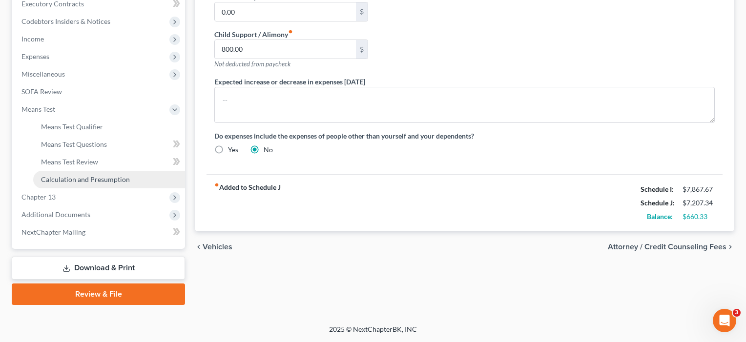
click at [71, 179] on span "Calculation and Presumption" at bounding box center [85, 179] width 89 height 8
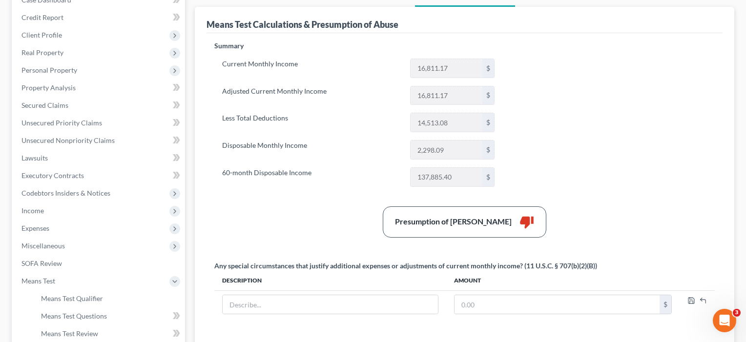
scroll to position [113, 0]
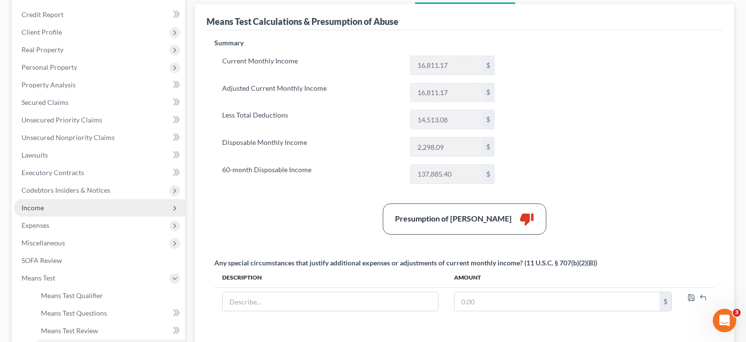
click at [25, 210] on span "Income" at bounding box center [32, 208] width 22 height 8
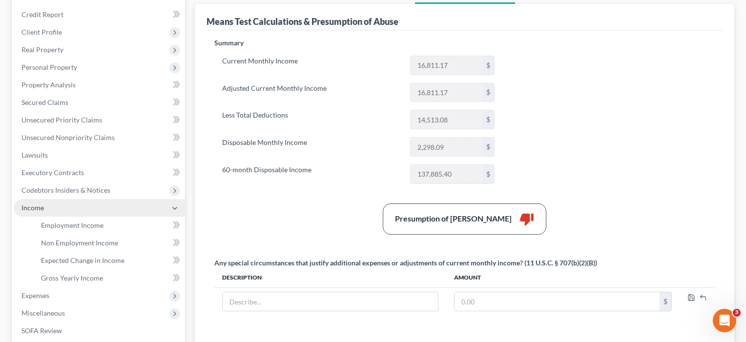
click at [25, 210] on span "Income" at bounding box center [32, 208] width 22 height 8
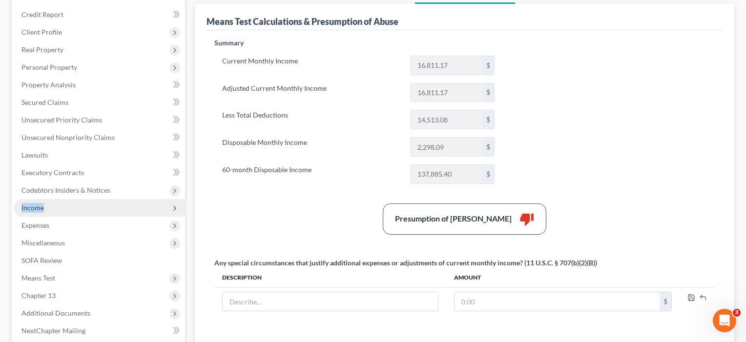
click at [25, 210] on span "Income" at bounding box center [32, 208] width 22 height 8
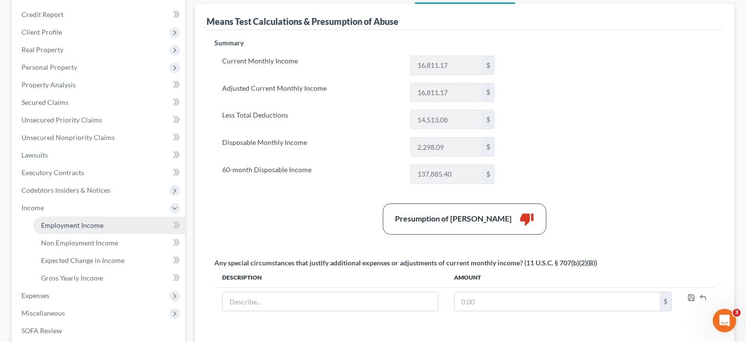
click at [51, 225] on span "Employment Income" at bounding box center [72, 225] width 63 height 8
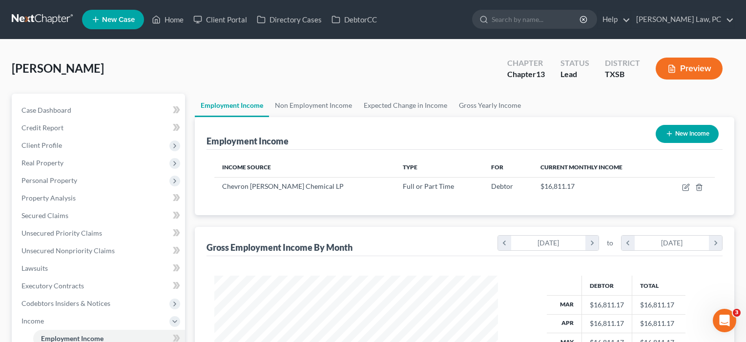
scroll to position [175, 304]
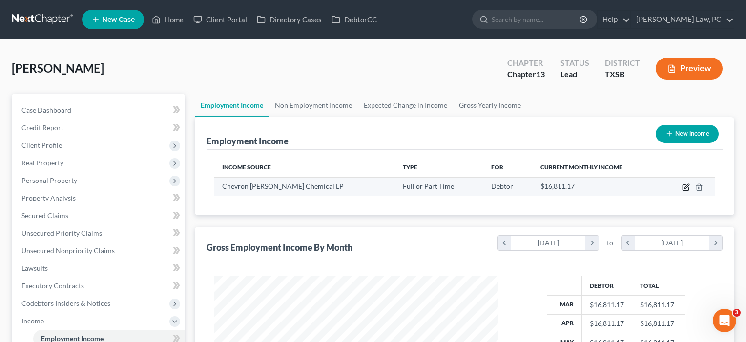
click at [688, 187] on icon "button" at bounding box center [687, 186] width 4 height 4
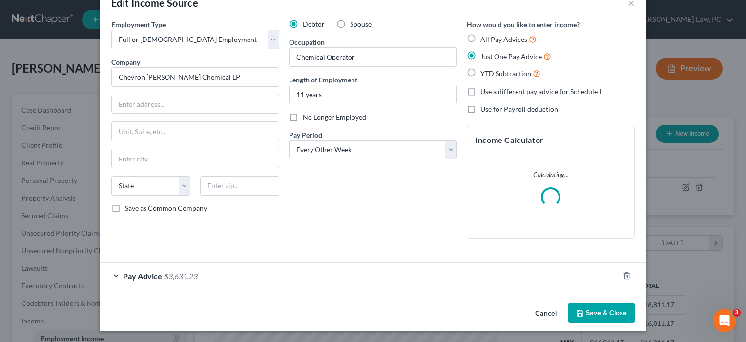
scroll to position [25, 0]
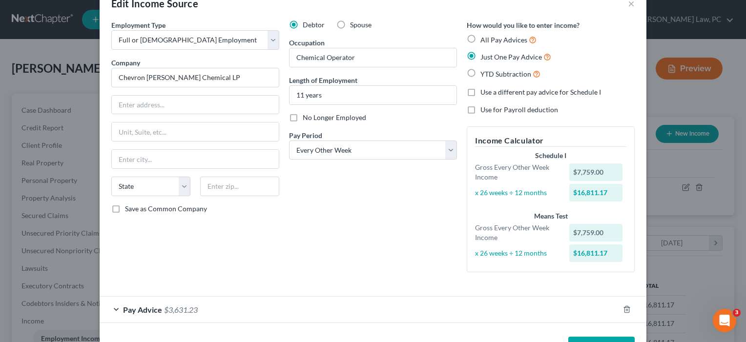
click at [300, 275] on form "Employment Type * Select Full or [DEMOGRAPHIC_DATA] Employment Self Employment …" at bounding box center [373, 171] width 524 height 303
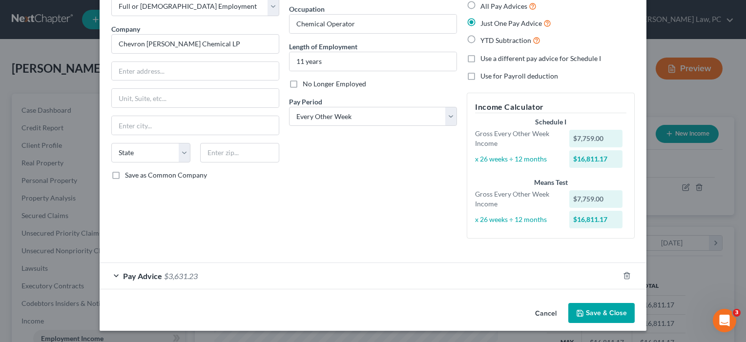
scroll to position [58, 0]
click at [601, 314] on button "Save & Close" at bounding box center [602, 314] width 66 height 21
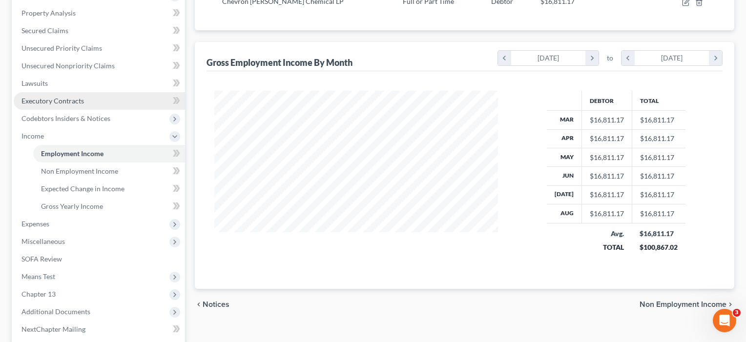
scroll to position [254, 0]
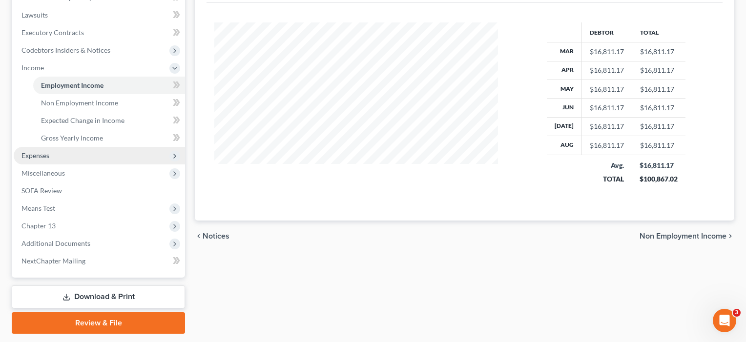
click at [32, 154] on span "Expenses" at bounding box center [35, 155] width 28 height 8
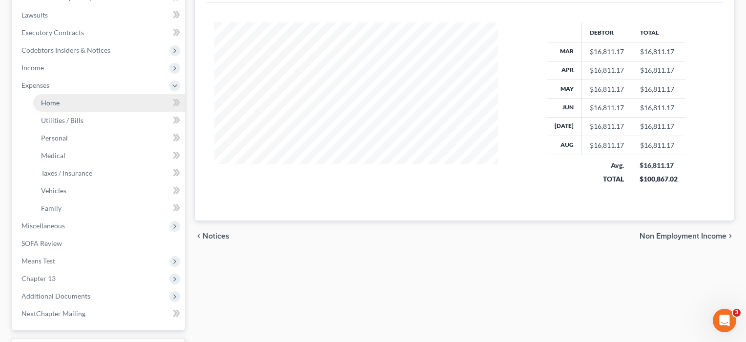
click at [49, 106] on span "Home" at bounding box center [50, 103] width 19 height 8
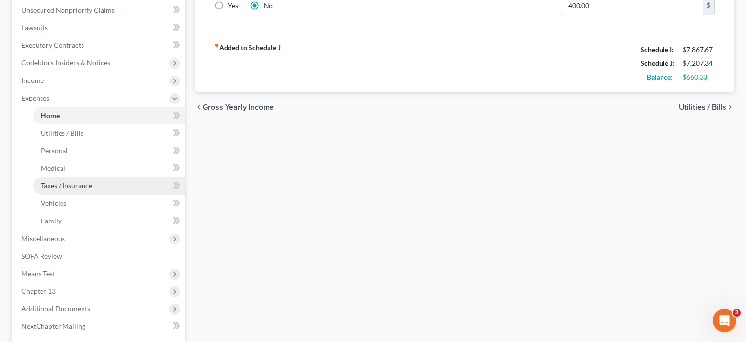
click at [45, 190] on link "Taxes / Insurance" at bounding box center [109, 186] width 152 height 18
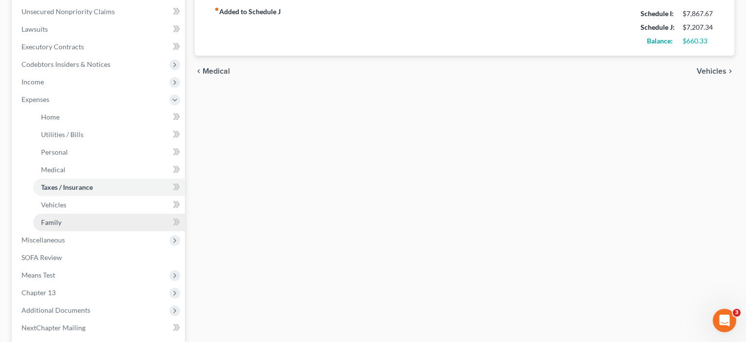
click at [51, 220] on span "Family" at bounding box center [51, 222] width 21 height 8
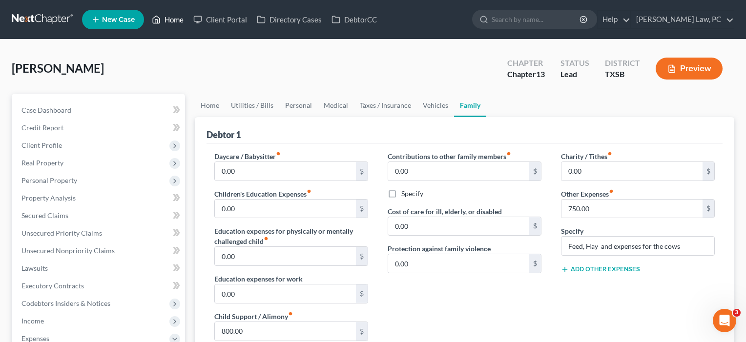
click at [173, 21] on link "Home" at bounding box center [168, 20] width 42 height 18
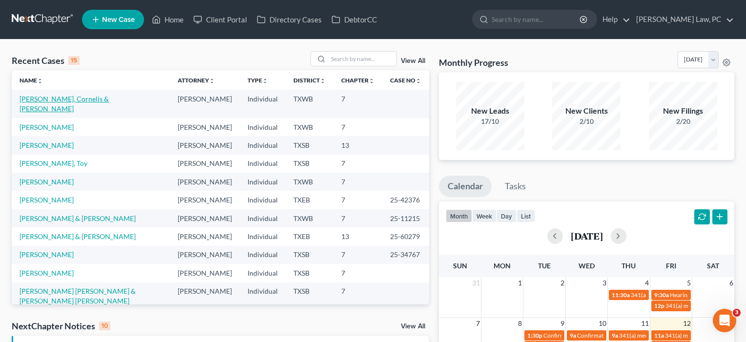
click at [67, 100] on link "[PERSON_NAME], Cornelis & [PERSON_NAME]" at bounding box center [64, 104] width 89 height 18
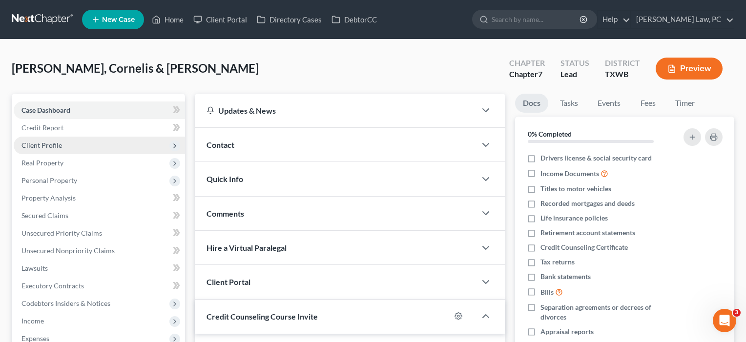
click at [43, 143] on span "Client Profile" at bounding box center [41, 145] width 41 height 8
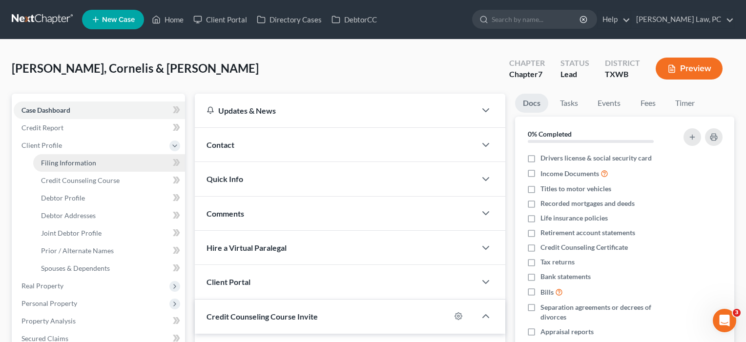
click at [49, 160] on span "Filing Information" at bounding box center [68, 163] width 55 height 8
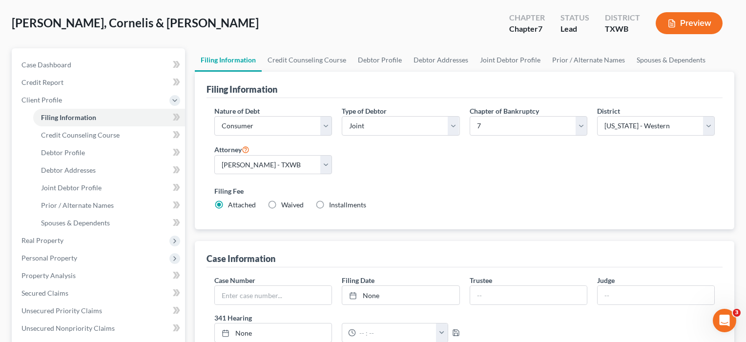
scroll to position [44, 0]
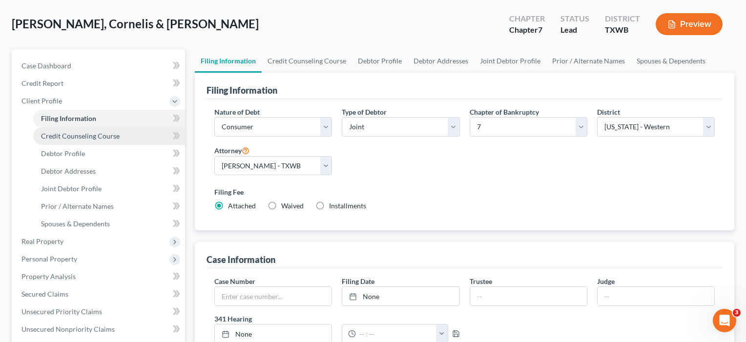
click at [62, 141] on link "Credit Counseling Course" at bounding box center [109, 136] width 152 height 18
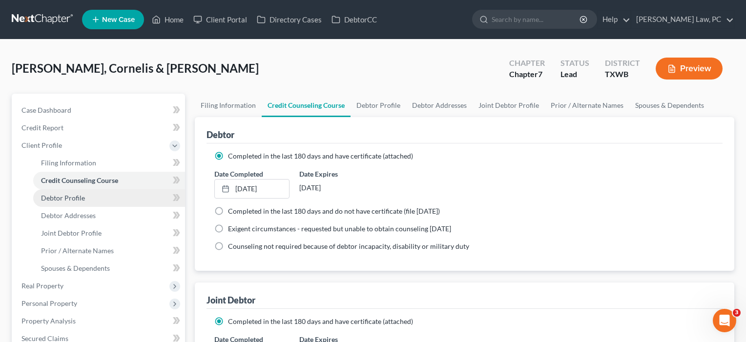
click at [55, 204] on link "Debtor Profile" at bounding box center [109, 199] width 152 height 18
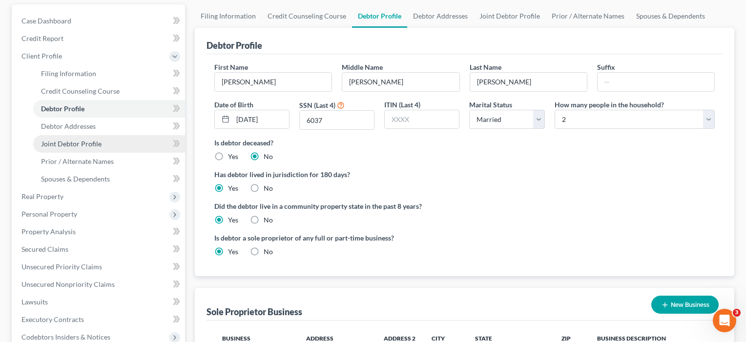
scroll to position [90, 0]
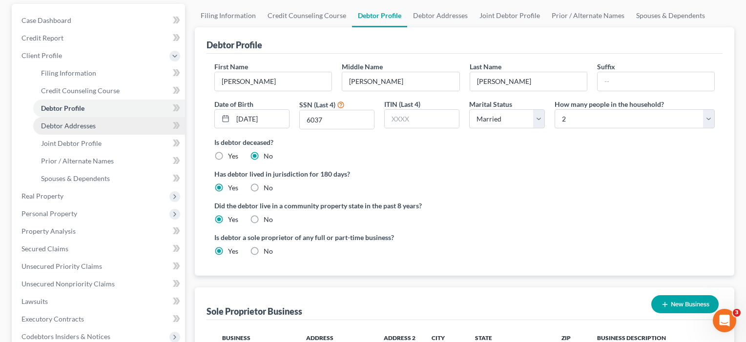
click at [71, 120] on link "Debtor Addresses" at bounding box center [109, 126] width 152 height 18
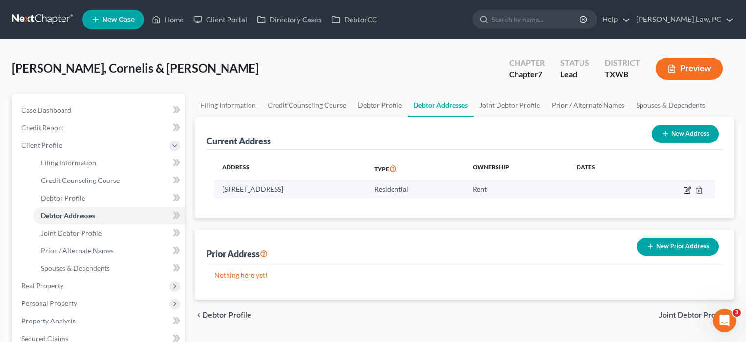
click at [688, 192] on icon "button" at bounding box center [688, 191] width 8 height 8
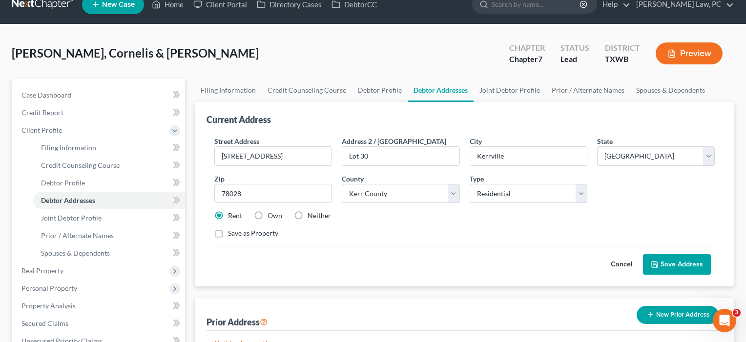
scroll to position [26, 0]
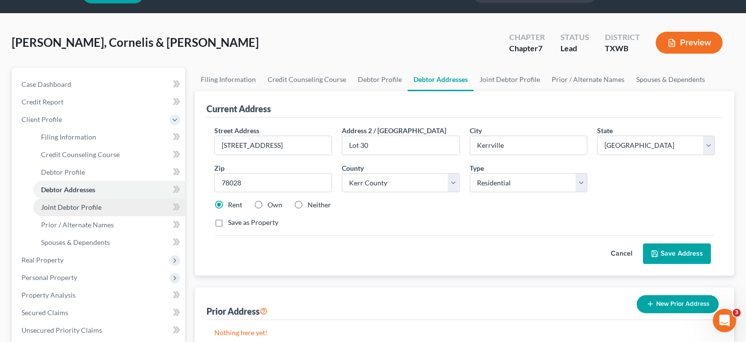
click at [97, 213] on link "Joint Debtor Profile" at bounding box center [109, 208] width 152 height 18
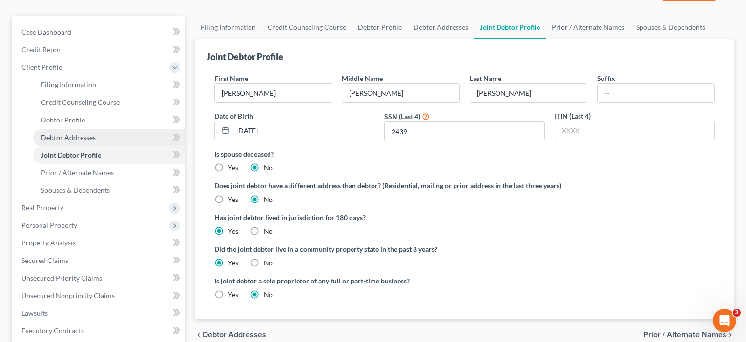
scroll to position [79, 0]
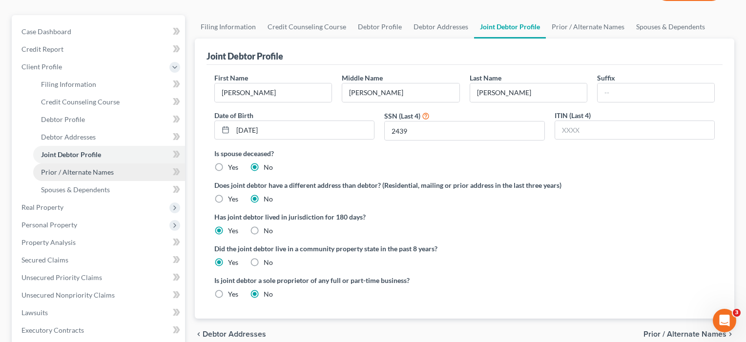
click at [96, 176] on link "Prior / Alternate Names" at bounding box center [109, 173] width 152 height 18
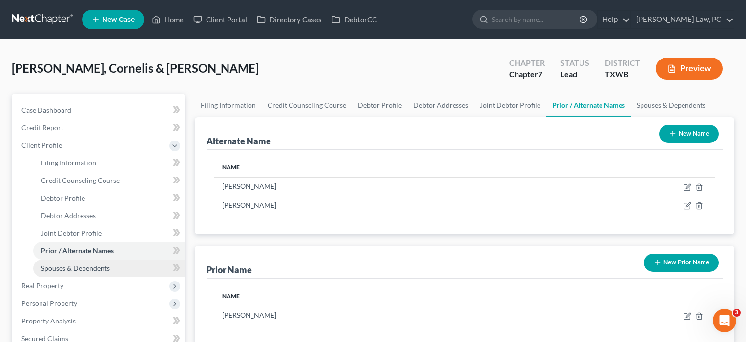
click at [89, 267] on span "Spouses & Dependents" at bounding box center [75, 268] width 69 height 8
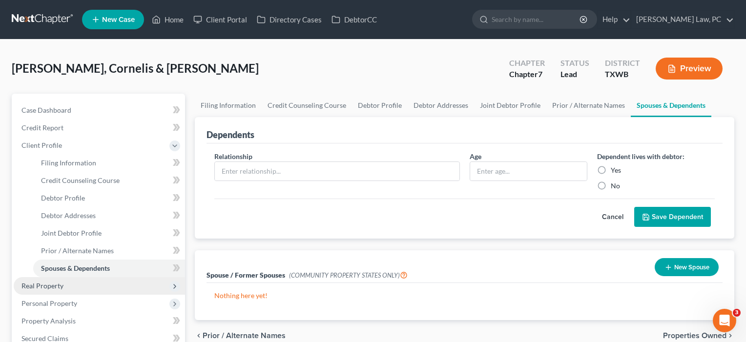
click at [52, 291] on span "Real Property" at bounding box center [99, 286] width 171 height 18
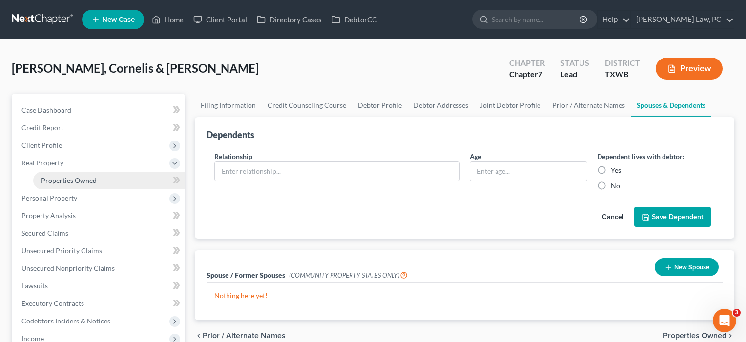
click at [64, 185] on link "Properties Owned" at bounding box center [109, 181] width 152 height 18
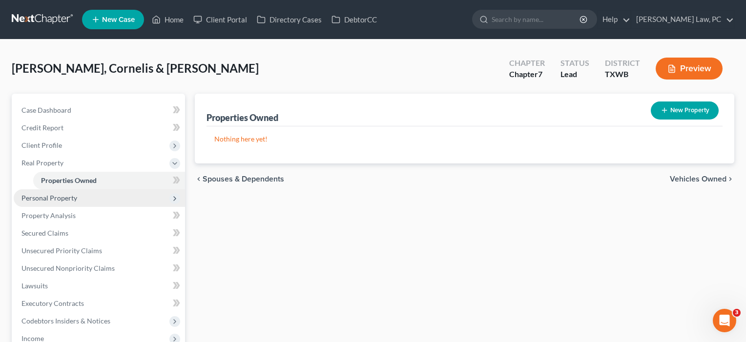
click at [57, 199] on span "Personal Property" at bounding box center [49, 198] width 56 height 8
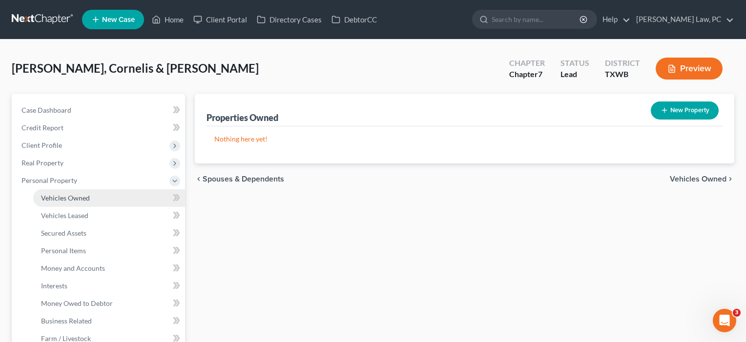
click at [55, 201] on span "Vehicles Owned" at bounding box center [65, 198] width 49 height 8
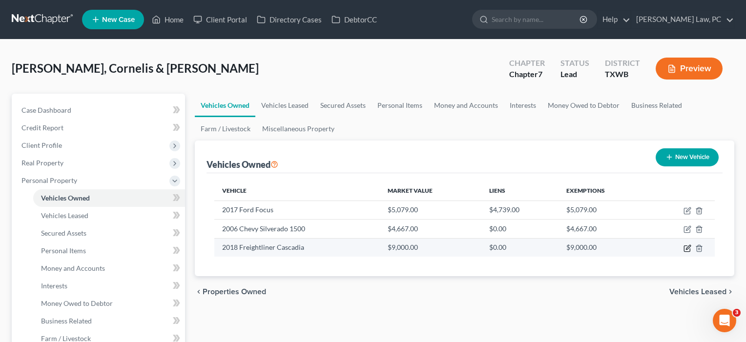
click at [686, 250] on icon "button" at bounding box center [688, 249] width 8 height 8
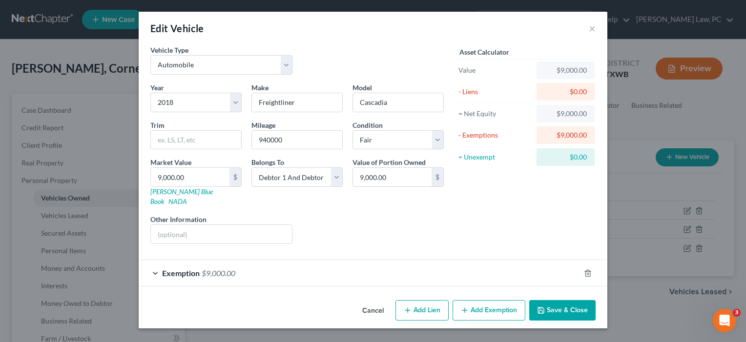
click at [404, 263] on div "Exemption $9,000.00" at bounding box center [360, 273] width 442 height 26
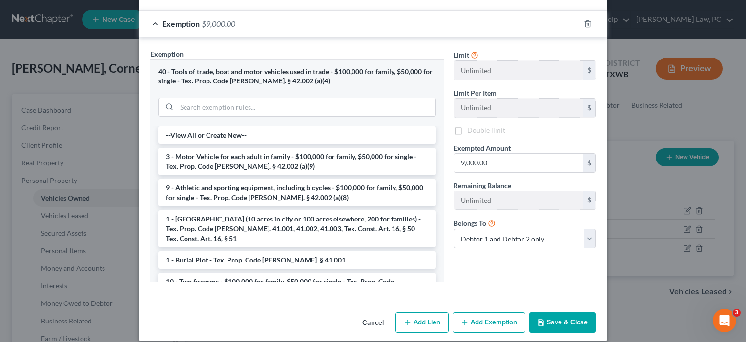
scroll to position [249, 0]
click at [552, 317] on button "Save & Close" at bounding box center [562, 323] width 66 height 21
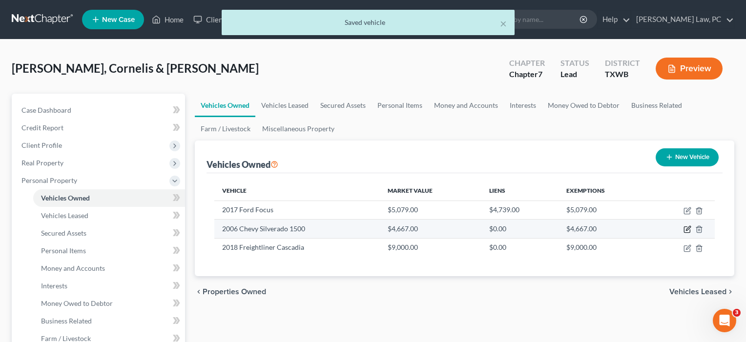
click at [686, 229] on icon "button" at bounding box center [688, 230] width 8 height 8
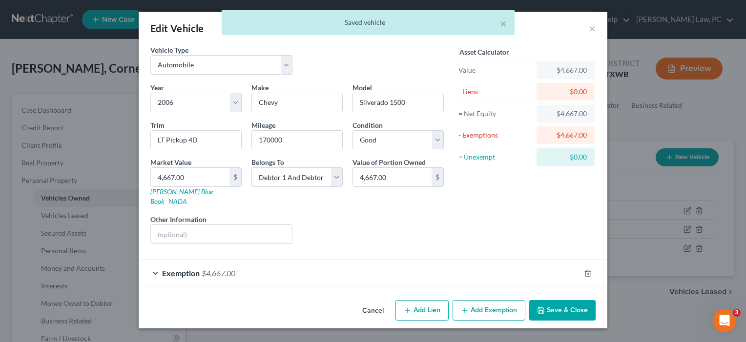
click at [565, 300] on button "Save & Close" at bounding box center [562, 310] width 66 height 21
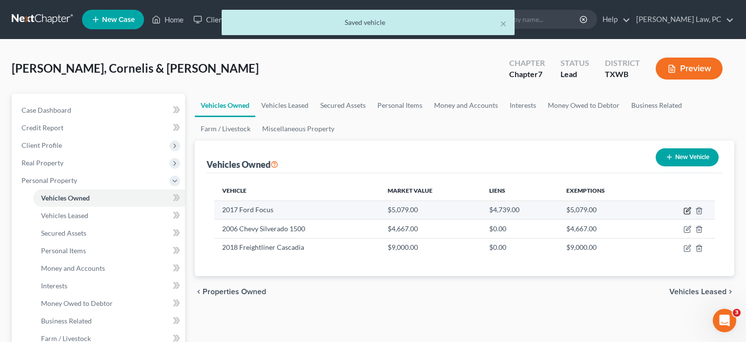
click at [686, 210] on icon "button" at bounding box center [688, 211] width 8 height 8
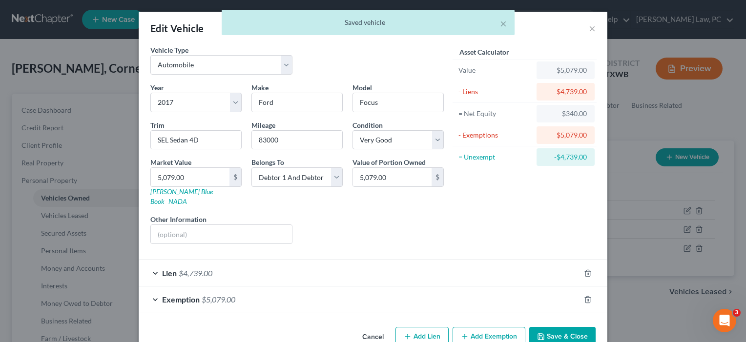
click at [558, 330] on button "Save & Close" at bounding box center [562, 337] width 66 height 21
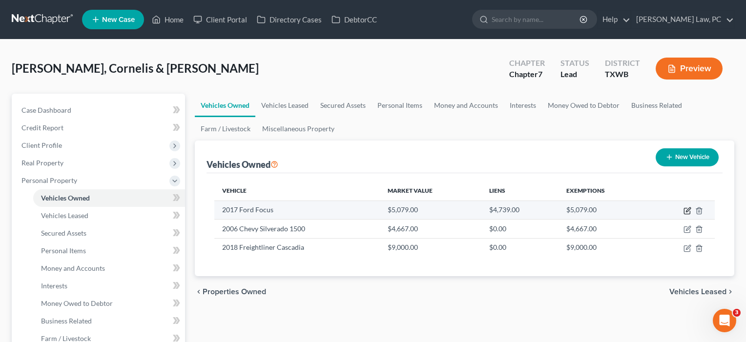
click at [685, 209] on icon "button" at bounding box center [688, 211] width 8 height 8
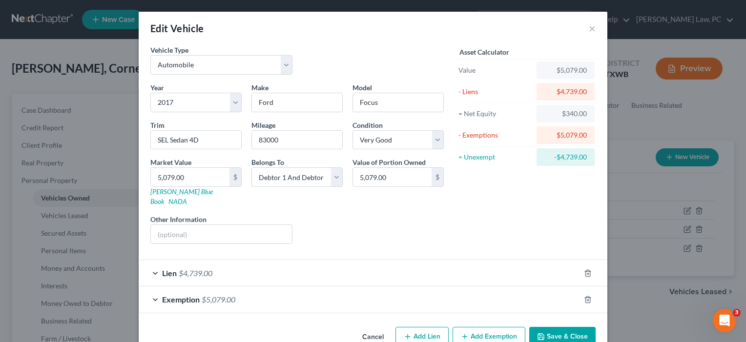
click at [557, 327] on button "Save & Close" at bounding box center [562, 337] width 66 height 21
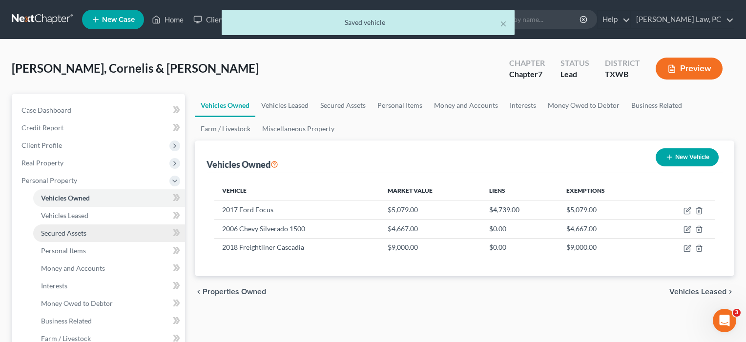
click at [76, 231] on span "Secured Assets" at bounding box center [63, 233] width 45 height 8
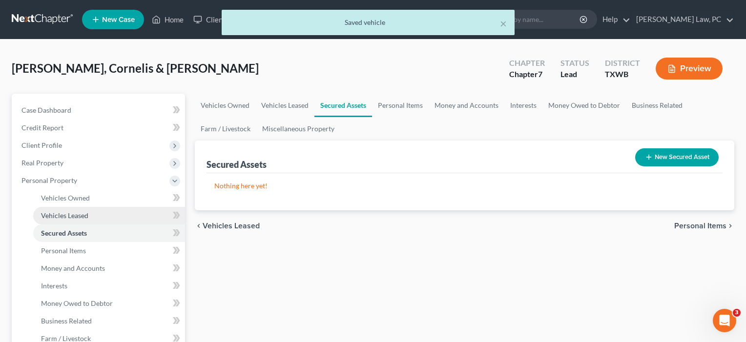
click at [71, 212] on span "Vehicles Leased" at bounding box center [64, 215] width 47 height 8
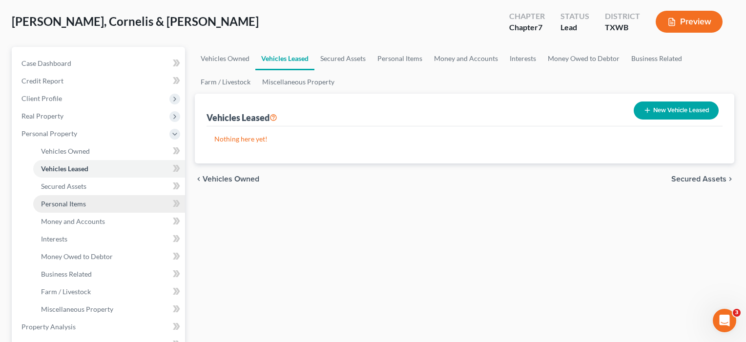
scroll to position [51, 0]
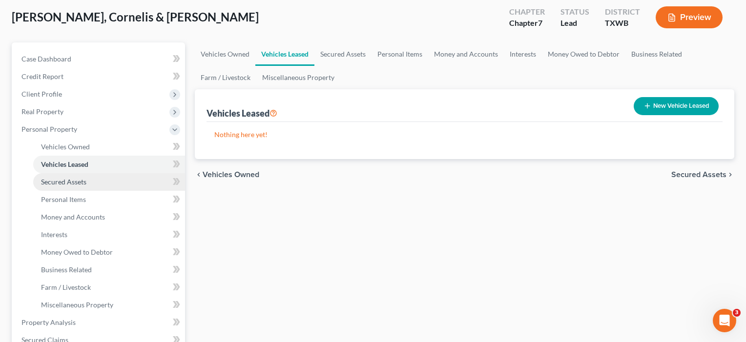
click at [66, 183] on span "Secured Assets" at bounding box center [63, 182] width 45 height 8
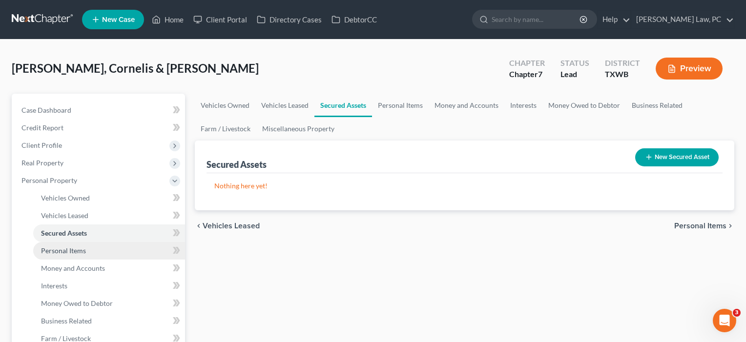
click at [71, 253] on span "Personal Items" at bounding box center [63, 251] width 45 height 8
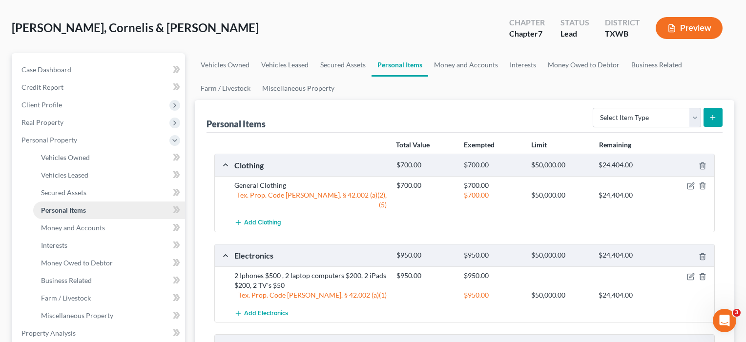
scroll to position [45, 0]
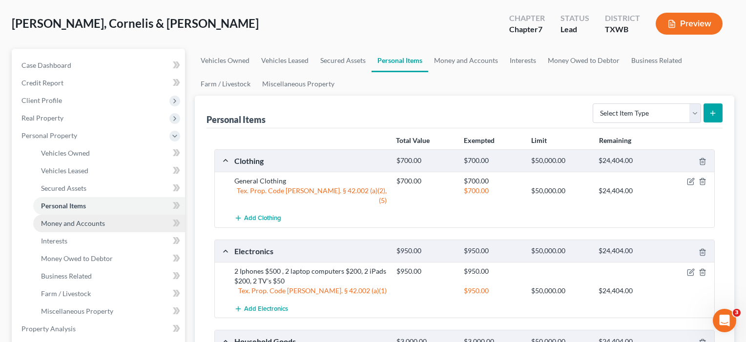
click at [77, 226] on span "Money and Accounts" at bounding box center [73, 223] width 64 height 8
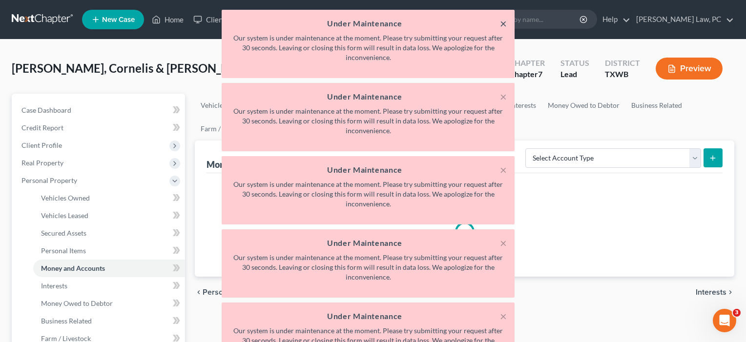
click at [505, 22] on button "×" at bounding box center [503, 24] width 7 height 12
